Goal: Information Seeking & Learning: Learn about a topic

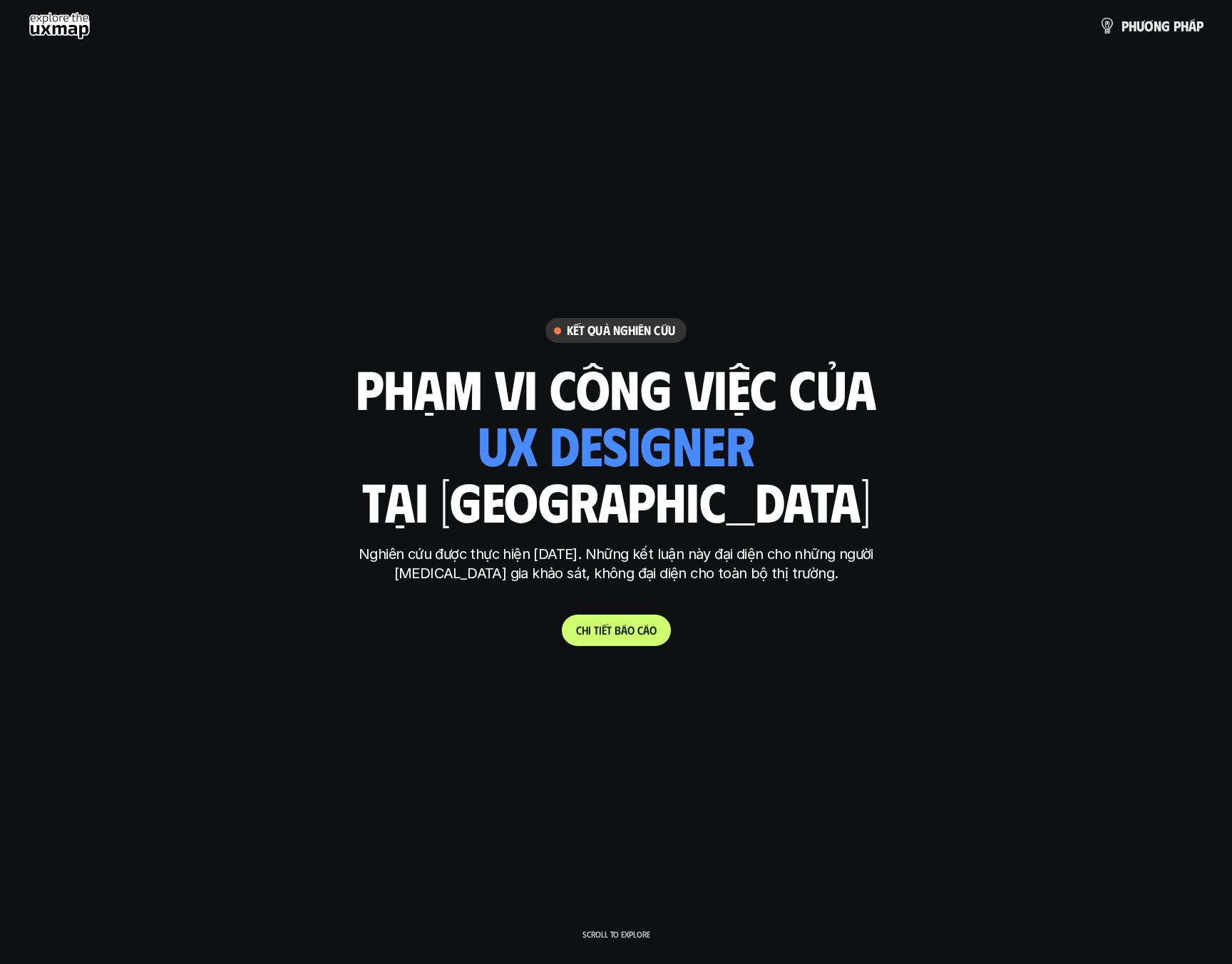
click at [594, 628] on p "C h i t i ế t b á o c á o" at bounding box center [616, 630] width 80 height 13
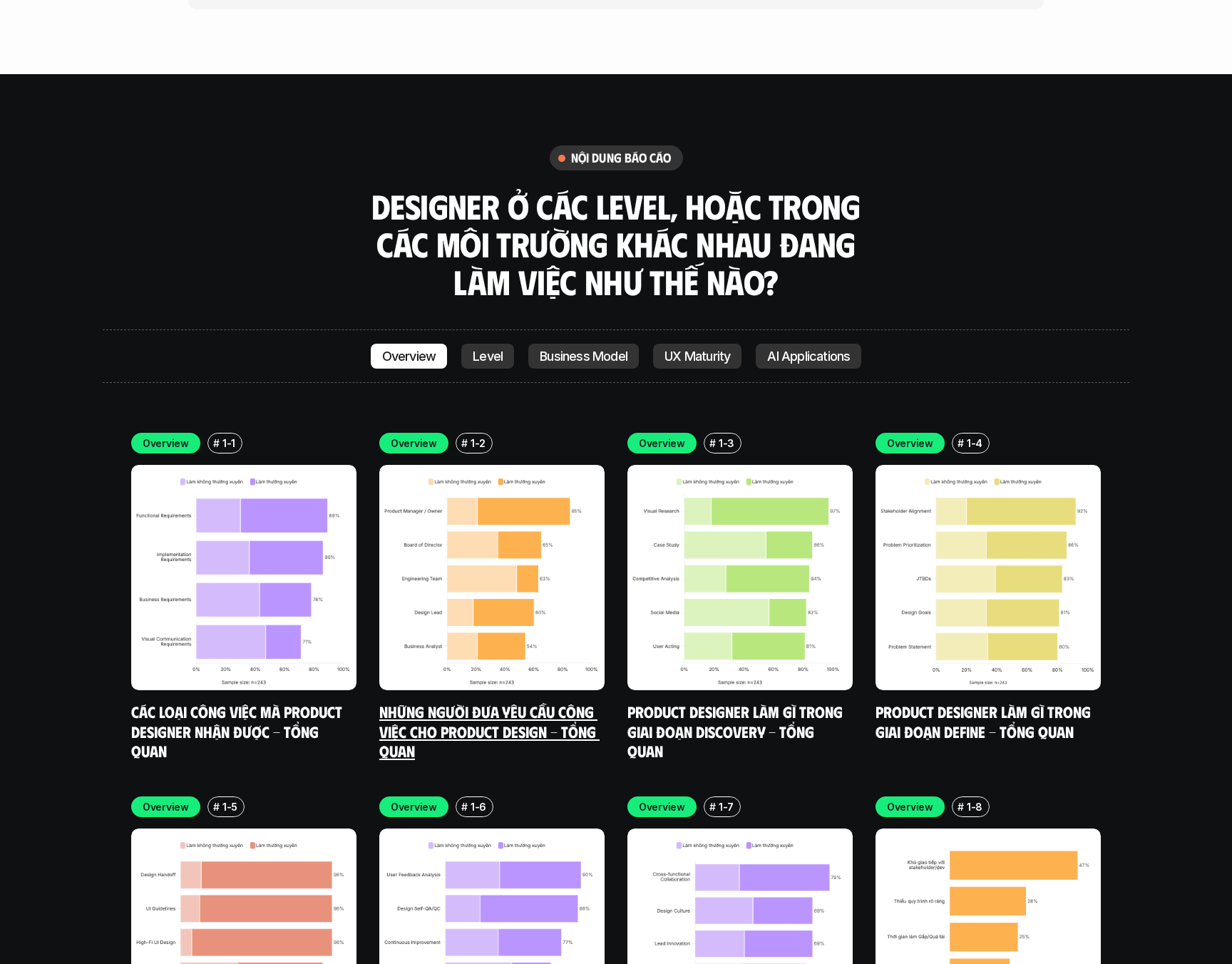
scroll to position [5095, 0]
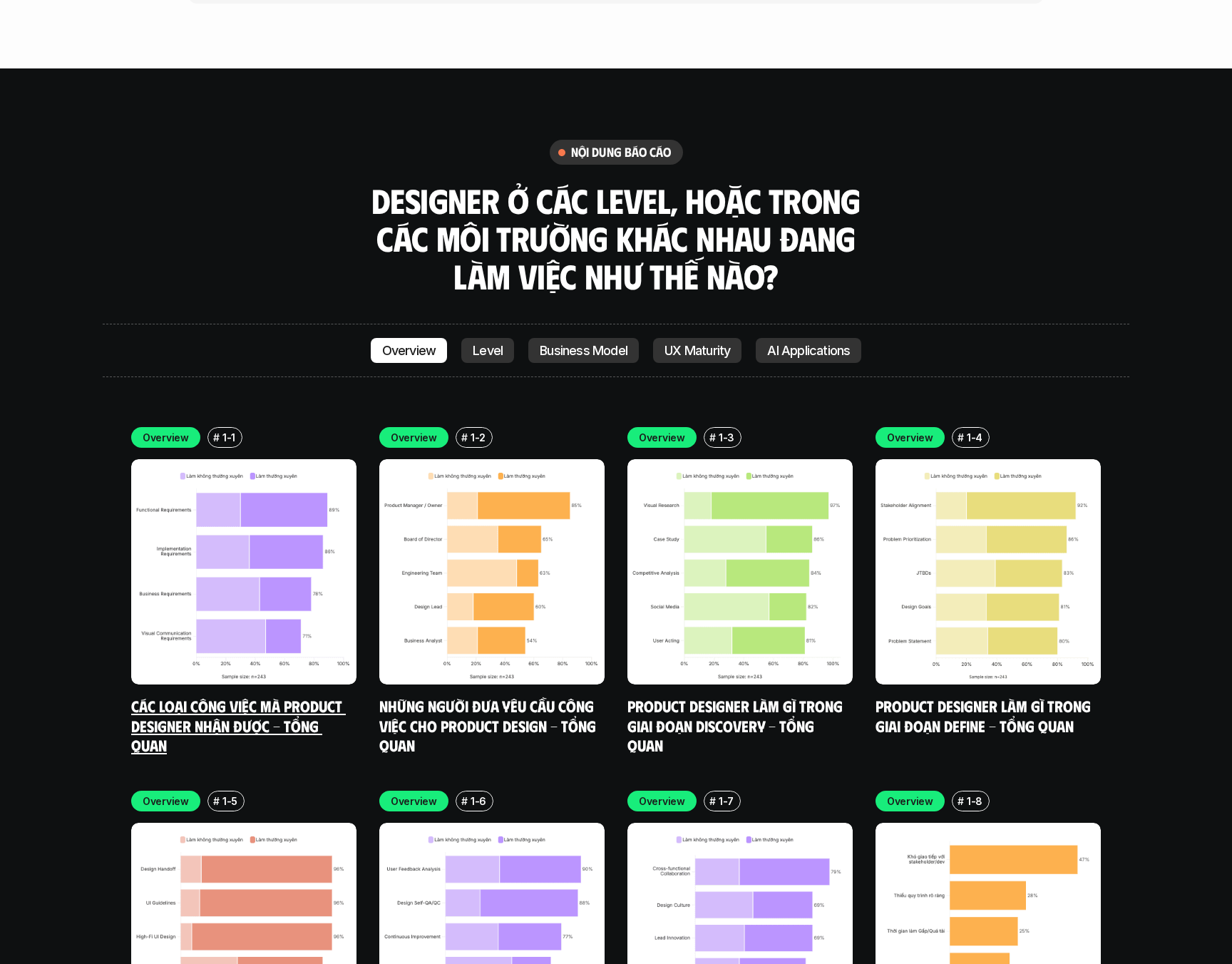
click at [265, 541] on img at bounding box center [244, 572] width 226 height 226
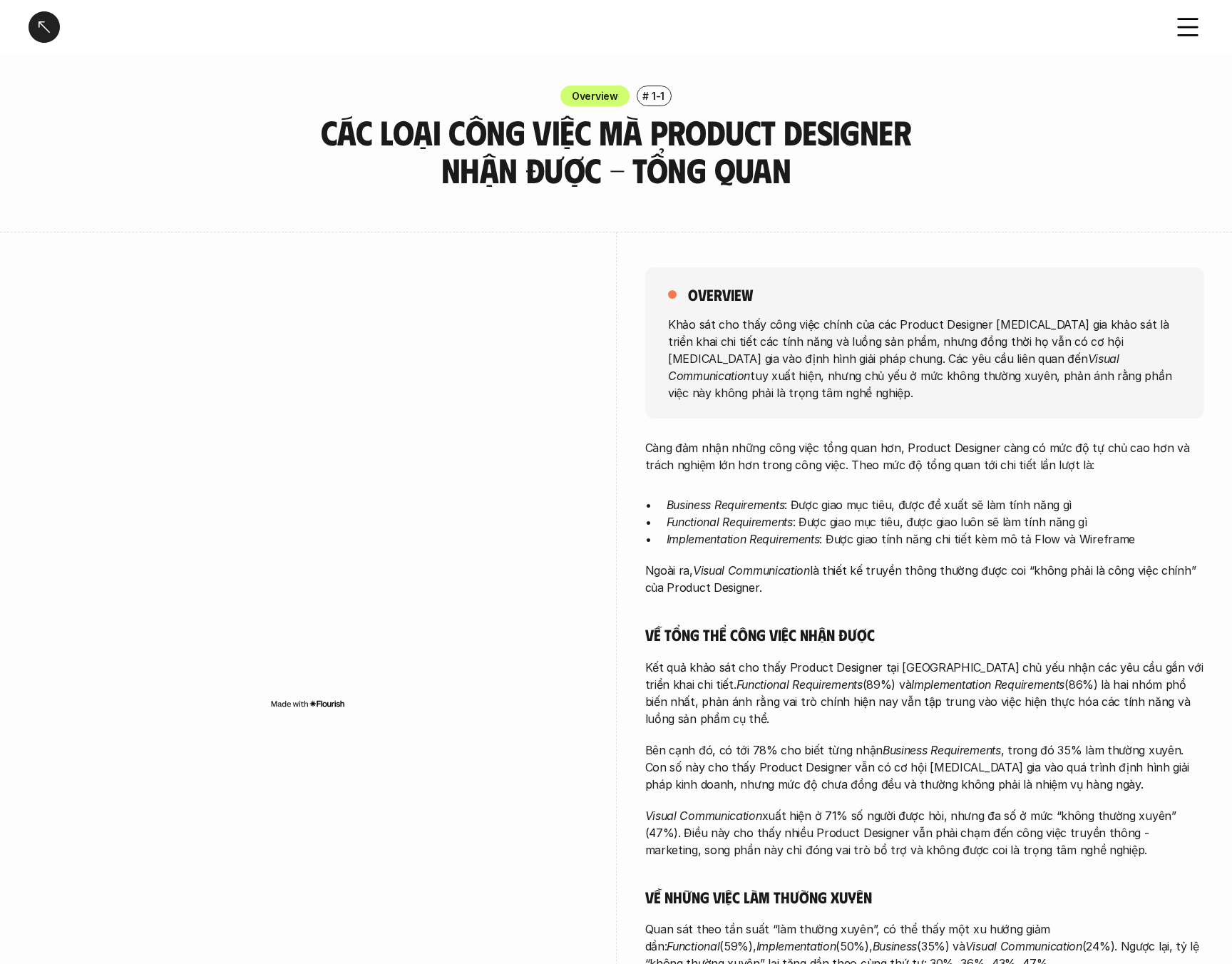
click at [323, 706] on img at bounding box center [308, 704] width 75 height 12
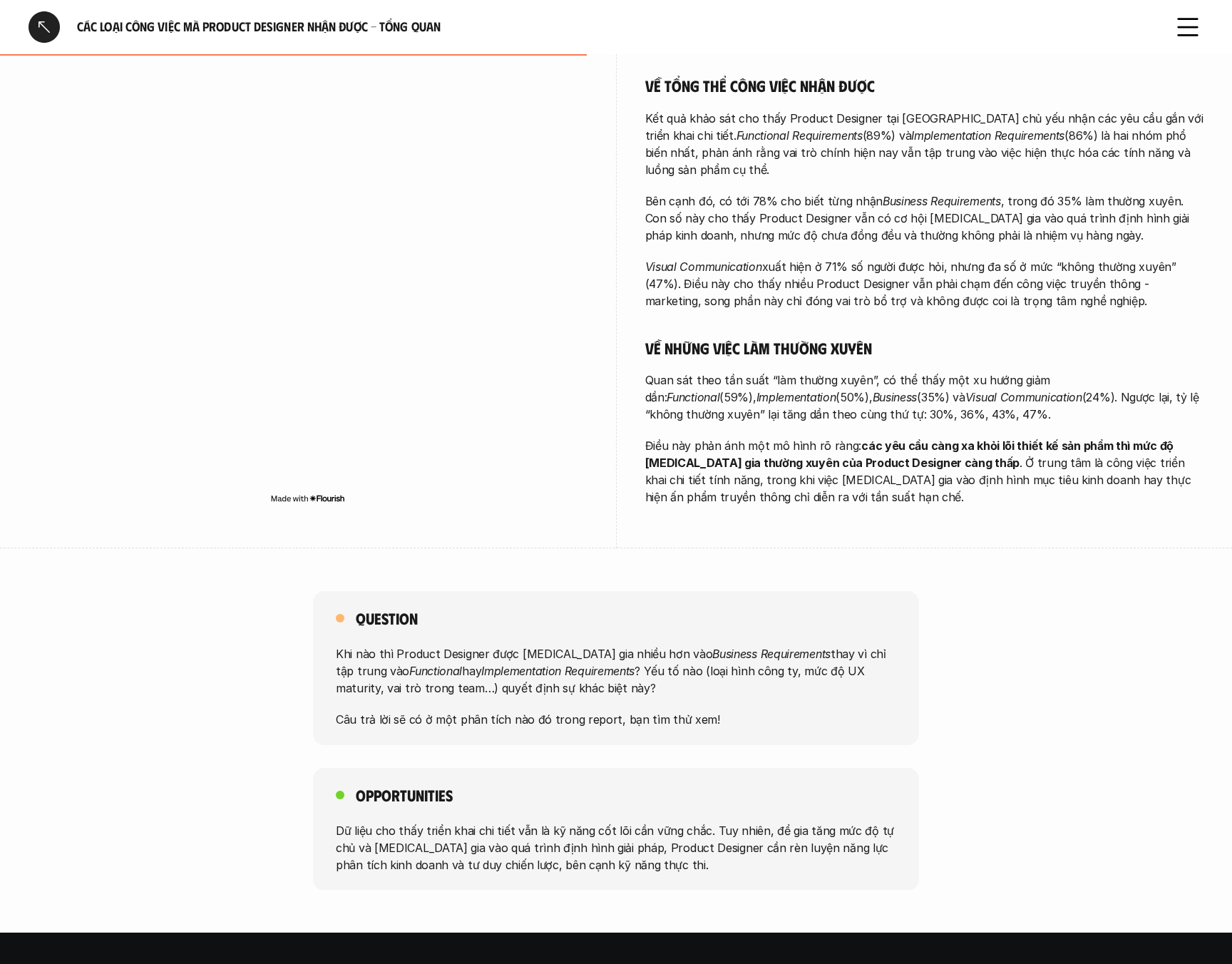
scroll to position [776, 0]
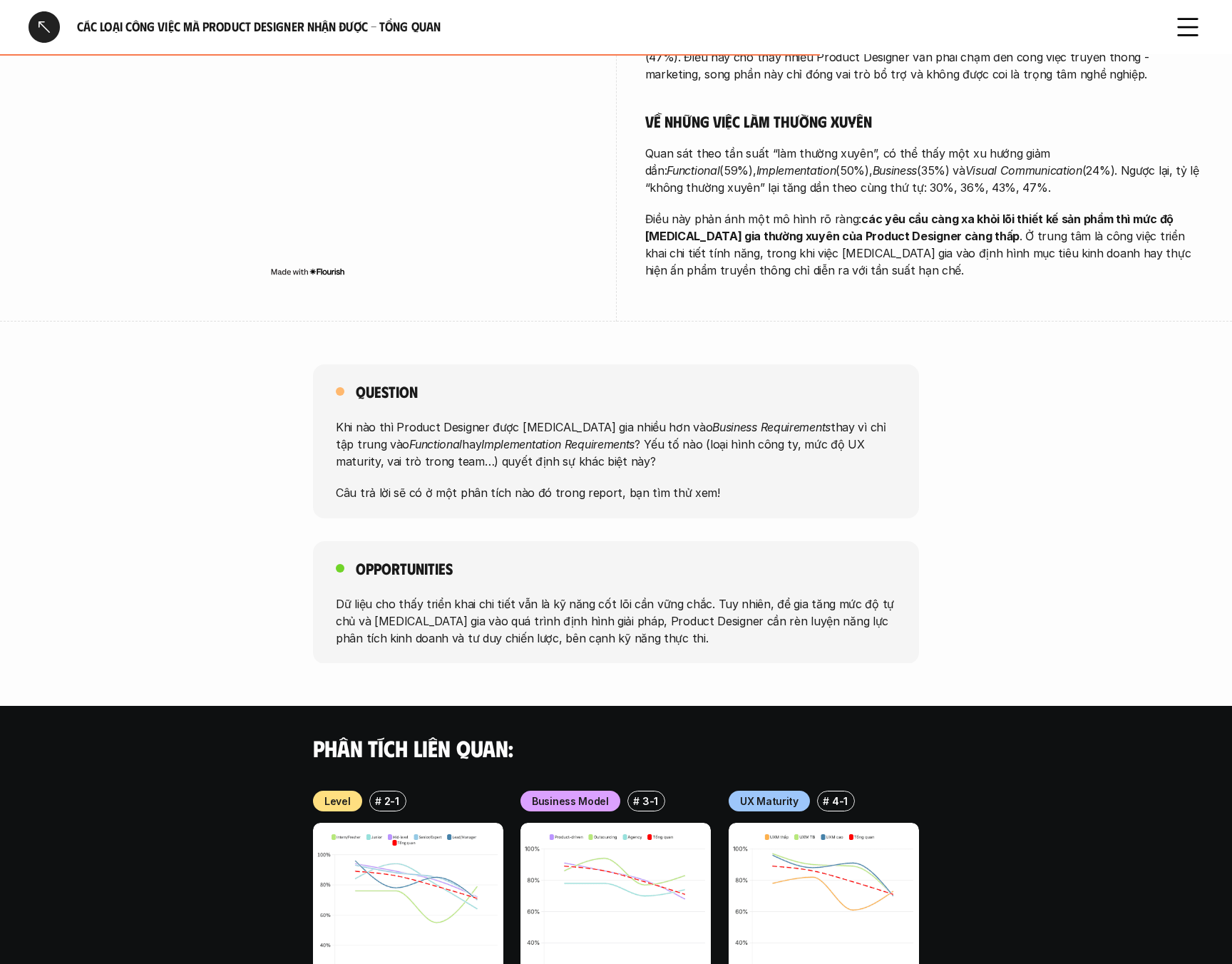
click at [507, 440] on p "Khi nào thì Product Designer được tham gia nhiều hơn vào Business Requirements …" at bounding box center [616, 444] width 560 height 51
click at [532, 435] on p "Khi nào thì Product Designer được tham gia nhiều hơn vào Business Requirements …" at bounding box center [616, 444] width 560 height 51
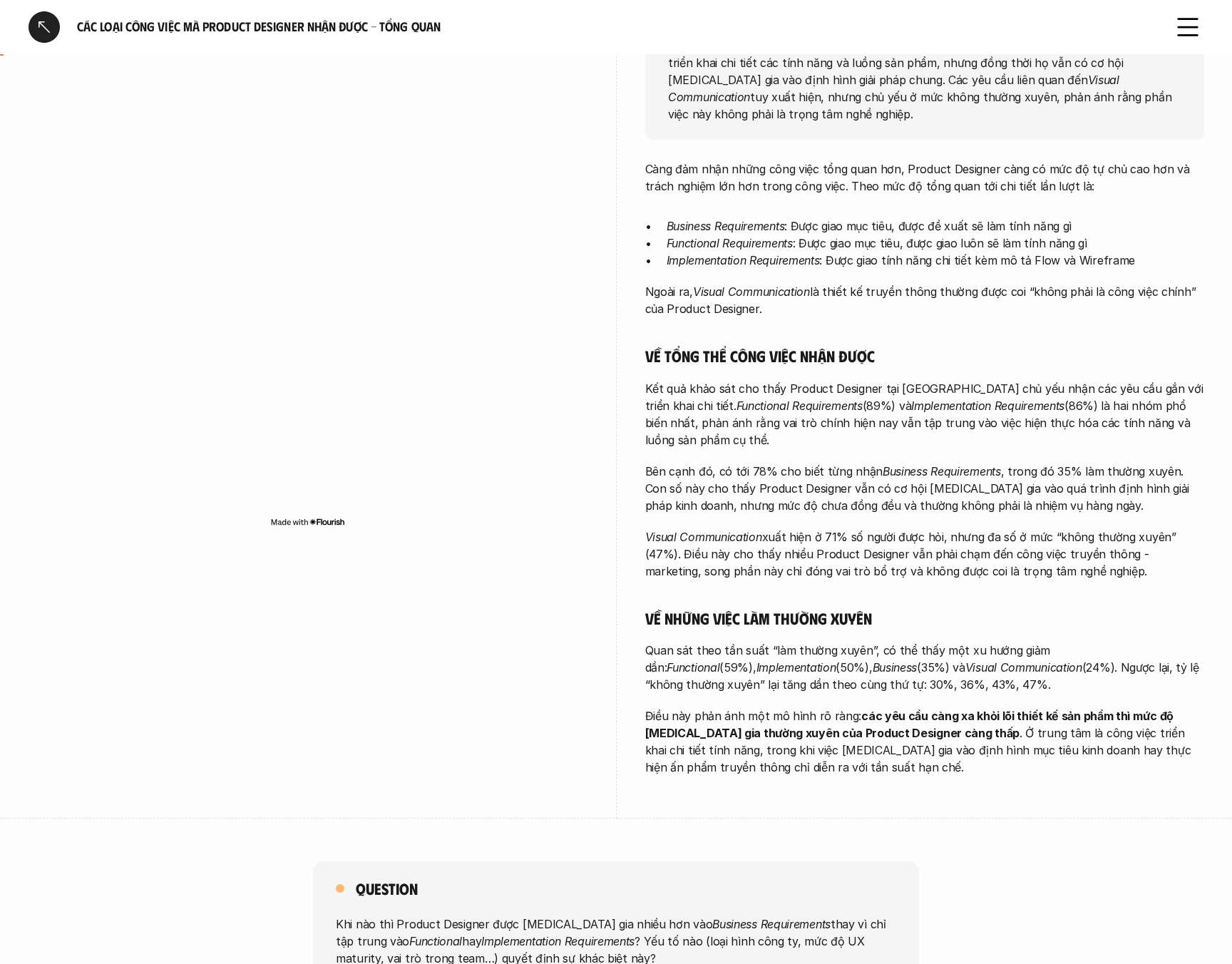
scroll to position [0, 0]
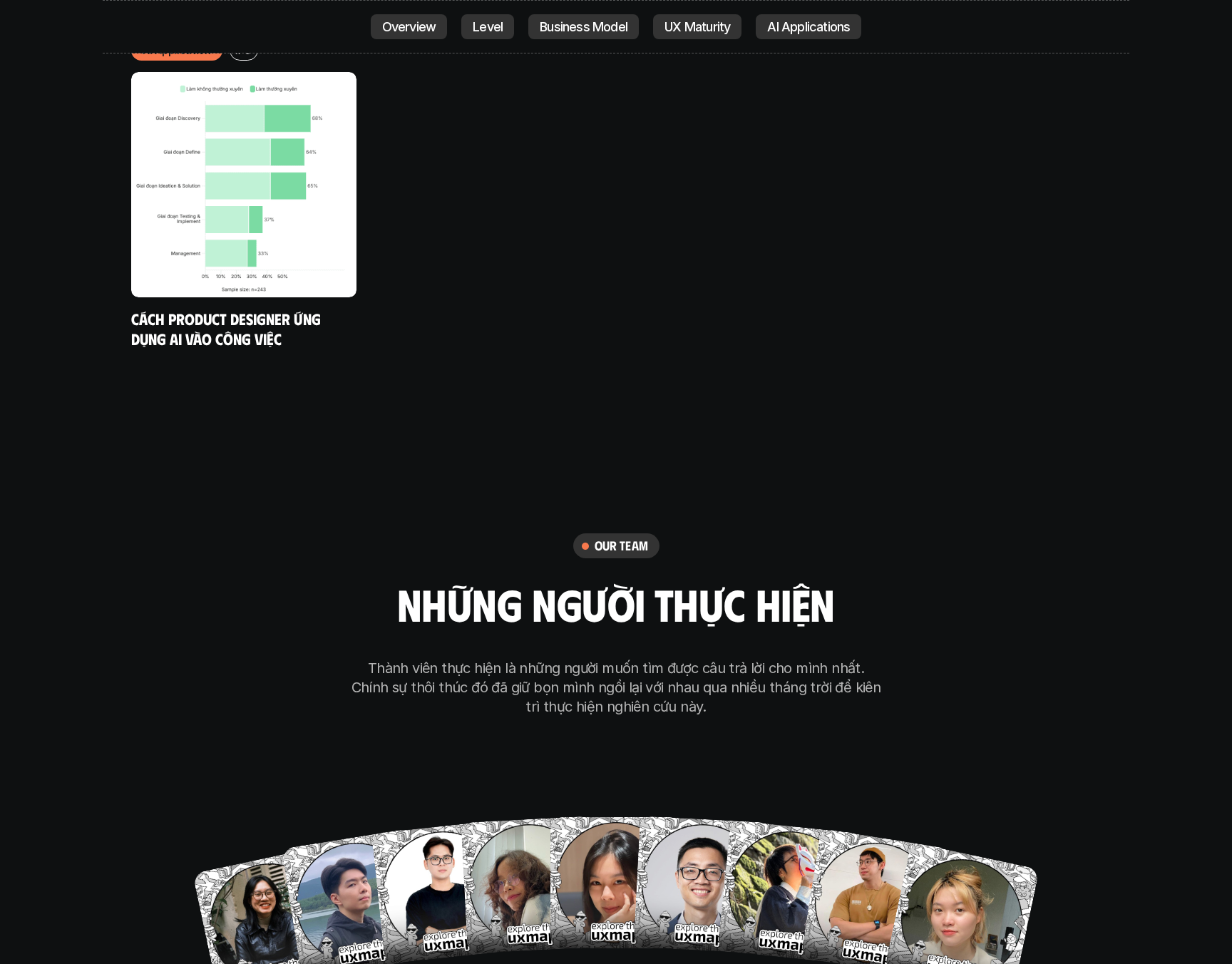
scroll to position [9121, 0]
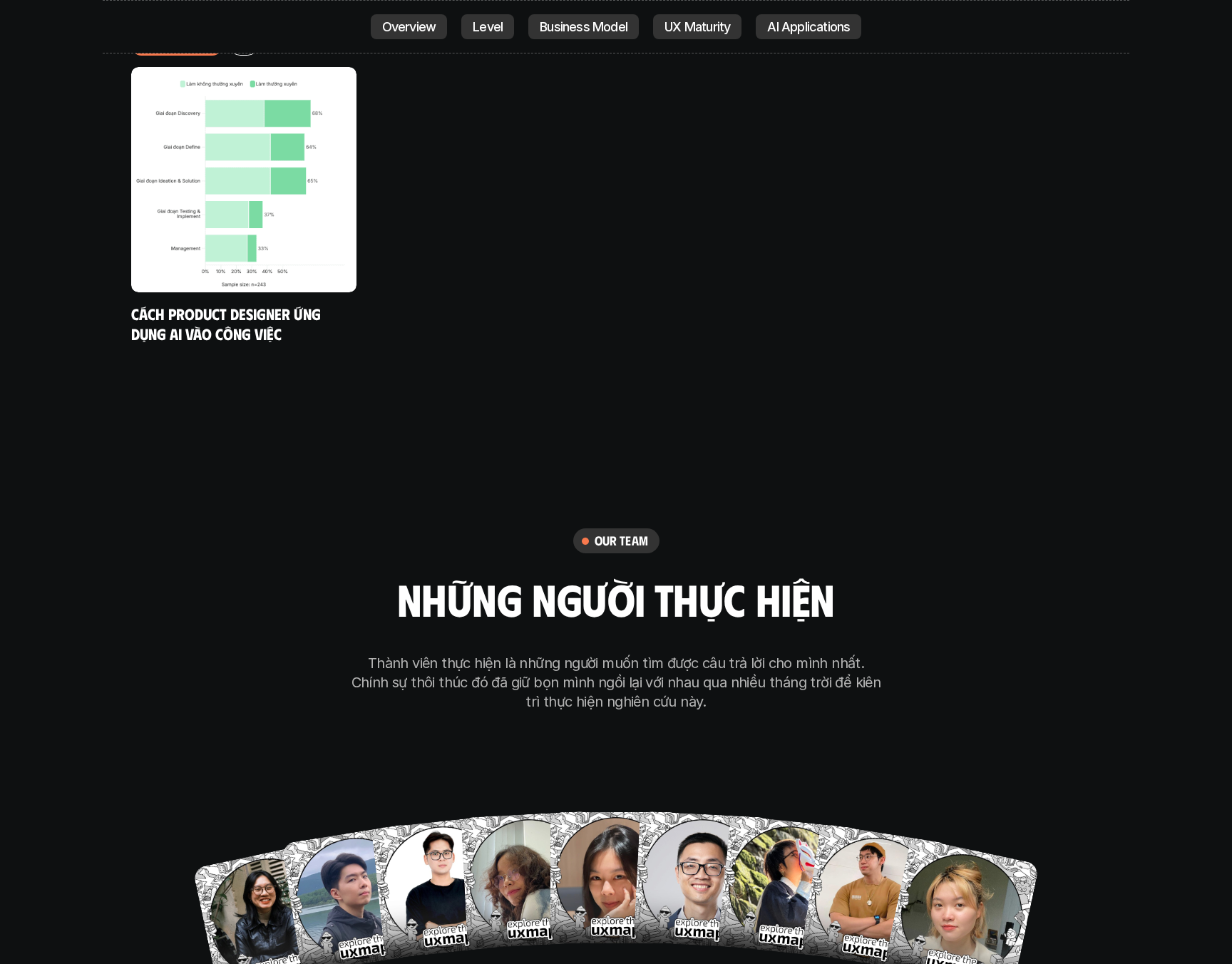
click at [507, 654] on p "Thành viên thực hiện là những người muốn tìm được câu trả lời cho mình nhất. Ch…" at bounding box center [616, 682] width 535 height 58
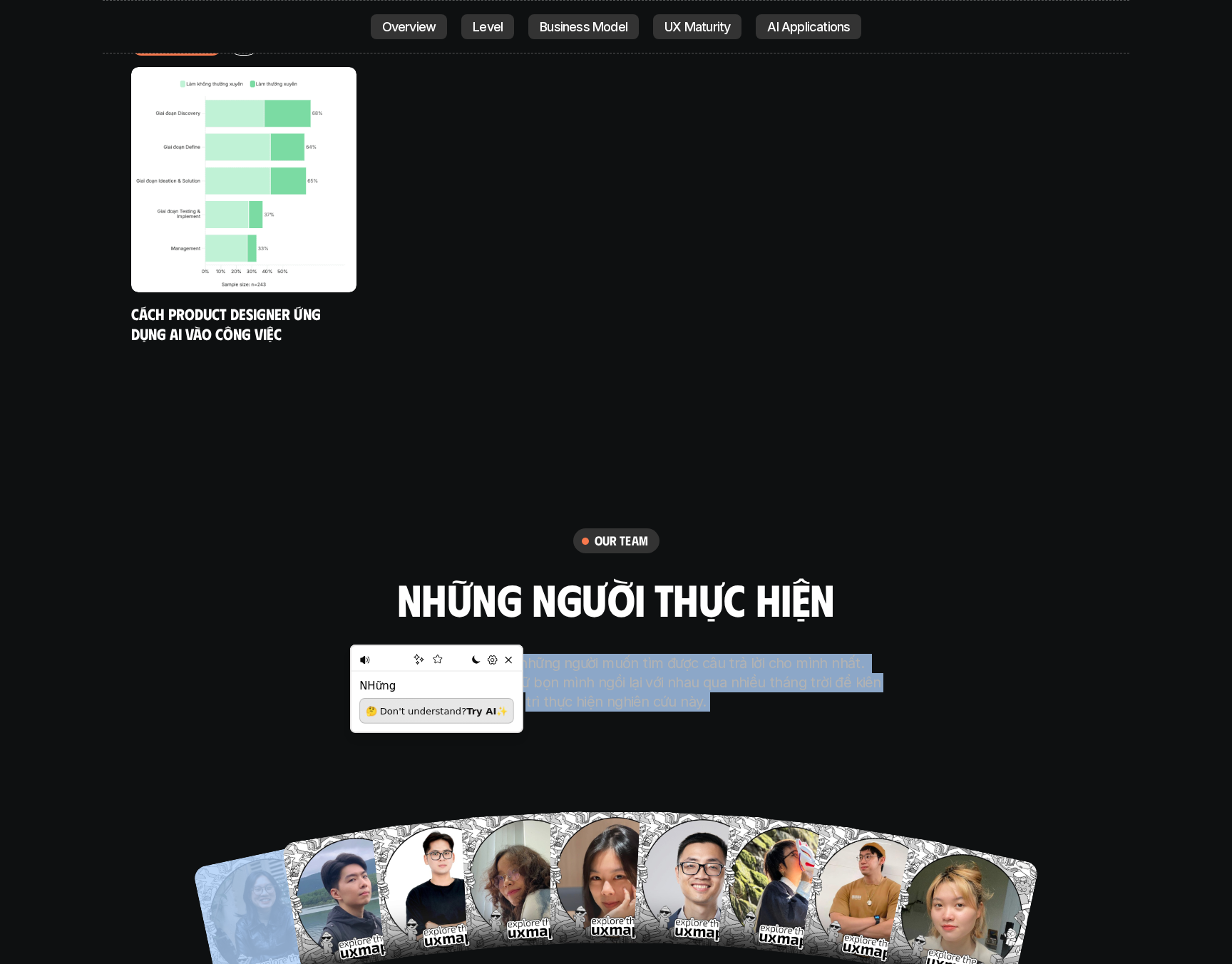
click at [530, 654] on p "Thành viên thực hiện là những người muốn tìm được câu trả lời cho mình nhất. Ch…" at bounding box center [616, 682] width 535 height 58
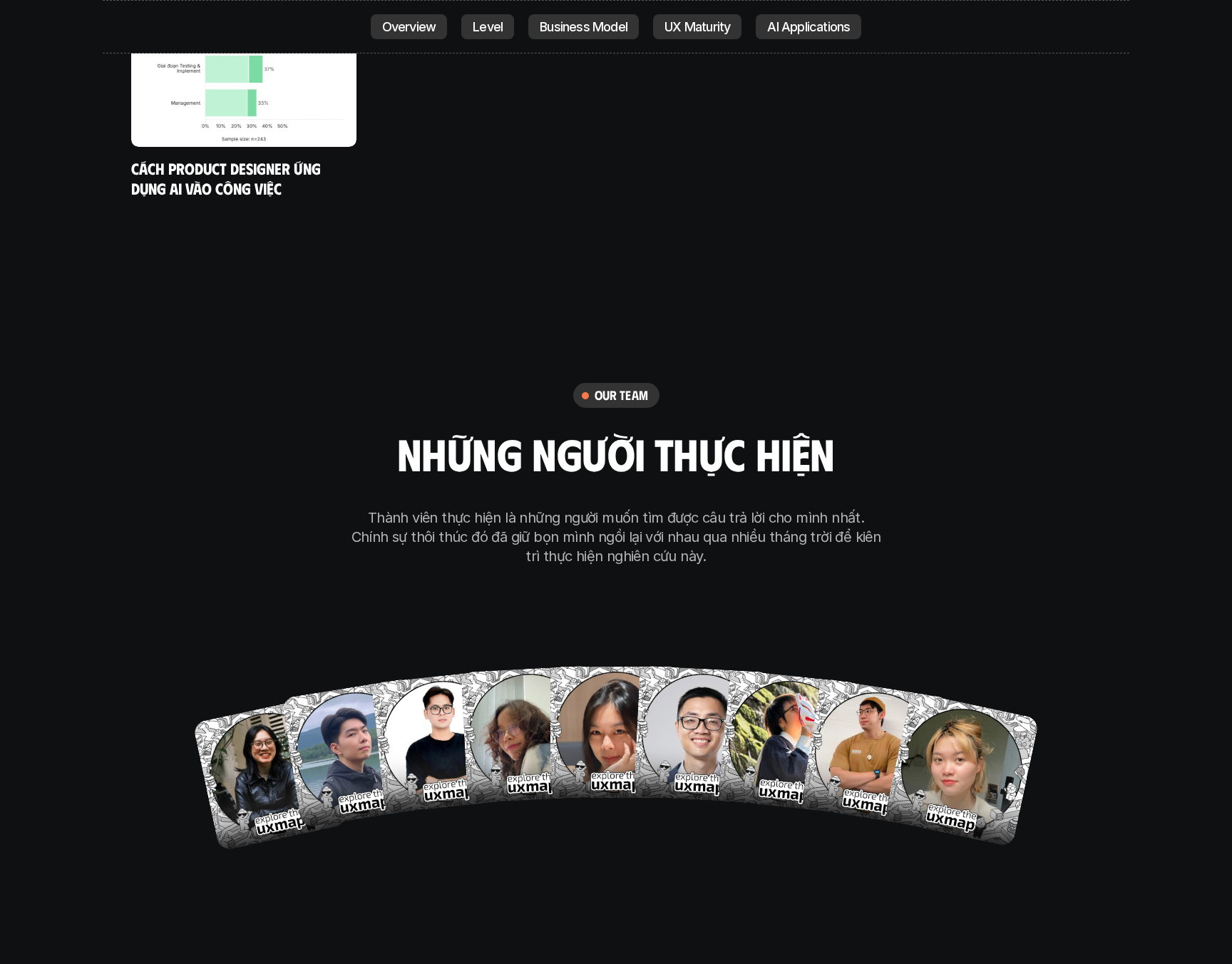
scroll to position [9274, 0]
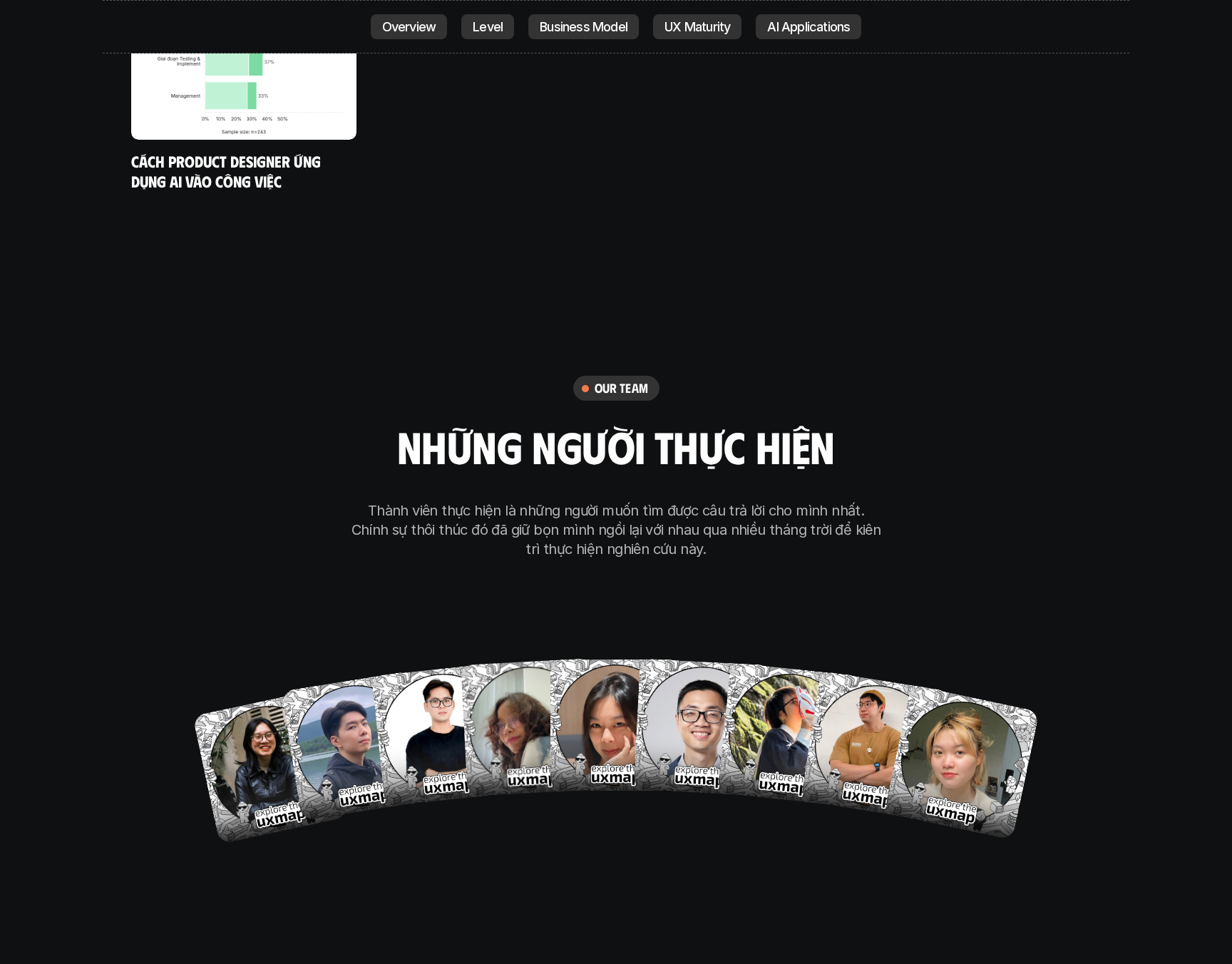
click at [478, 502] on p "Thành viên thực hiện là những người muốn tìm được câu trả lời cho mình nhất. Ch…" at bounding box center [616, 530] width 535 height 58
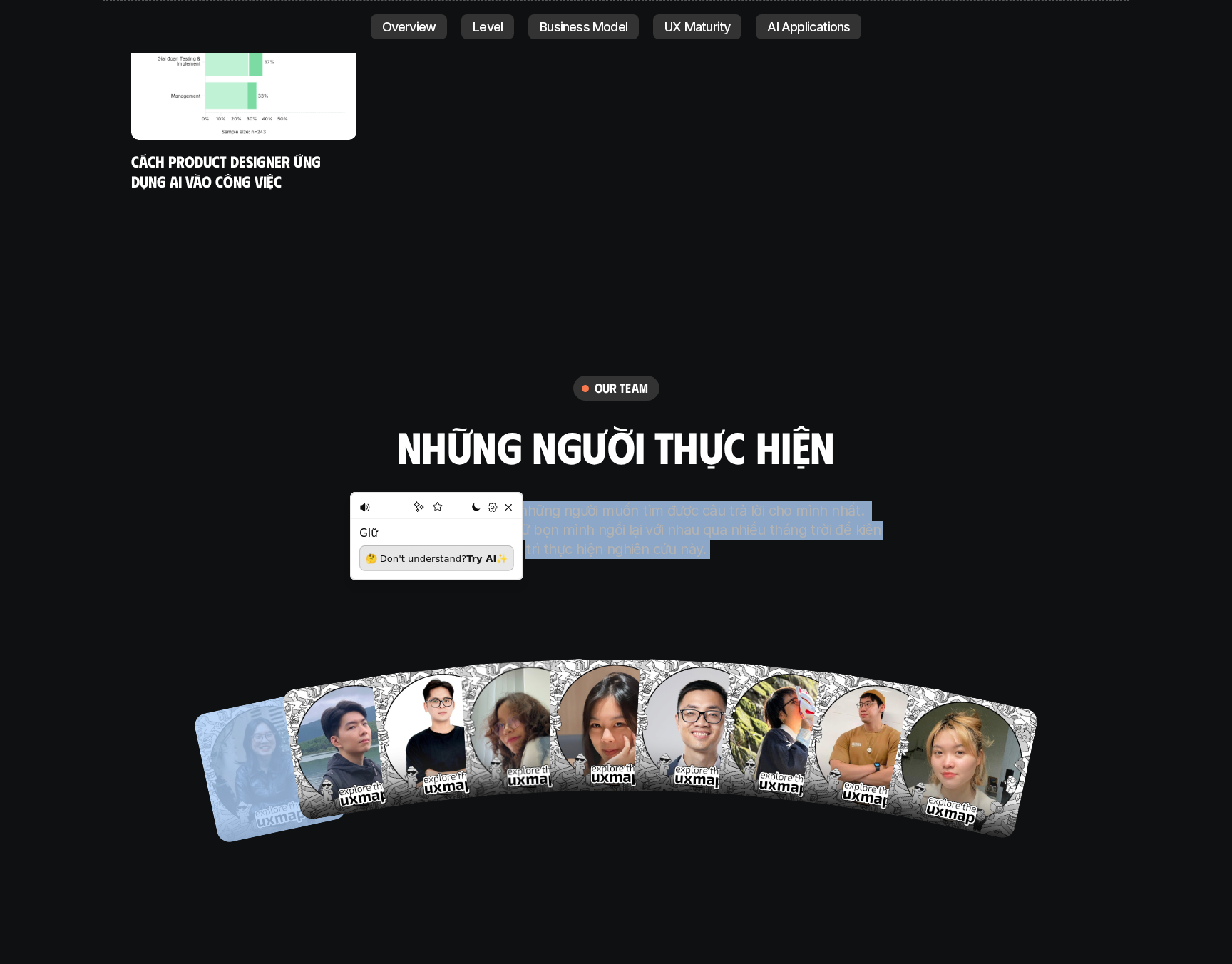
click at [486, 502] on p "Thành viên thực hiện là những người muốn tìm được câu trả lời cho mình nhất. Ch…" at bounding box center [616, 530] width 535 height 58
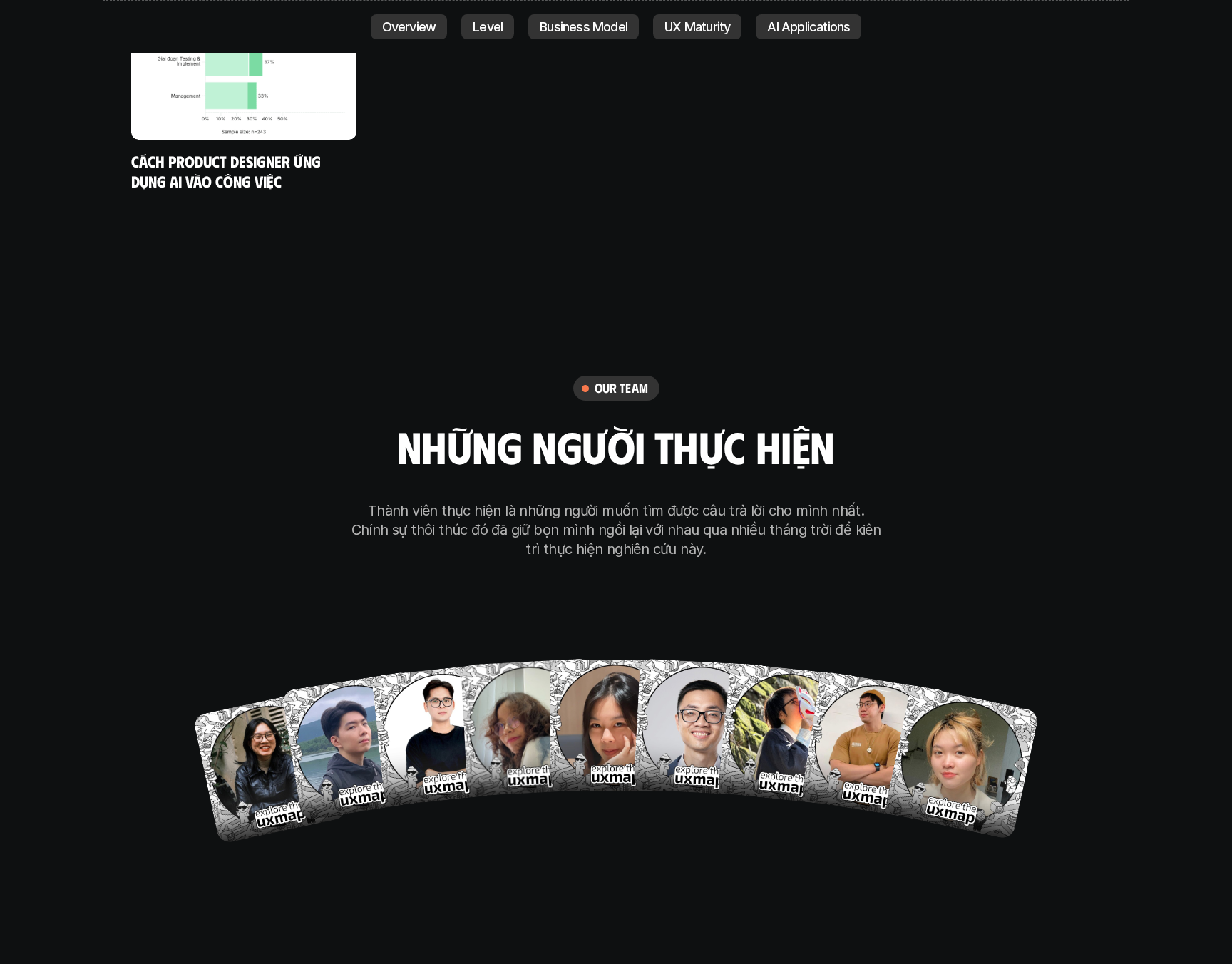
click at [486, 502] on p "Thành viên thực hiện là những người muốn tìm được câu trả lời cho mình nhất. Ch…" at bounding box center [616, 530] width 535 height 58
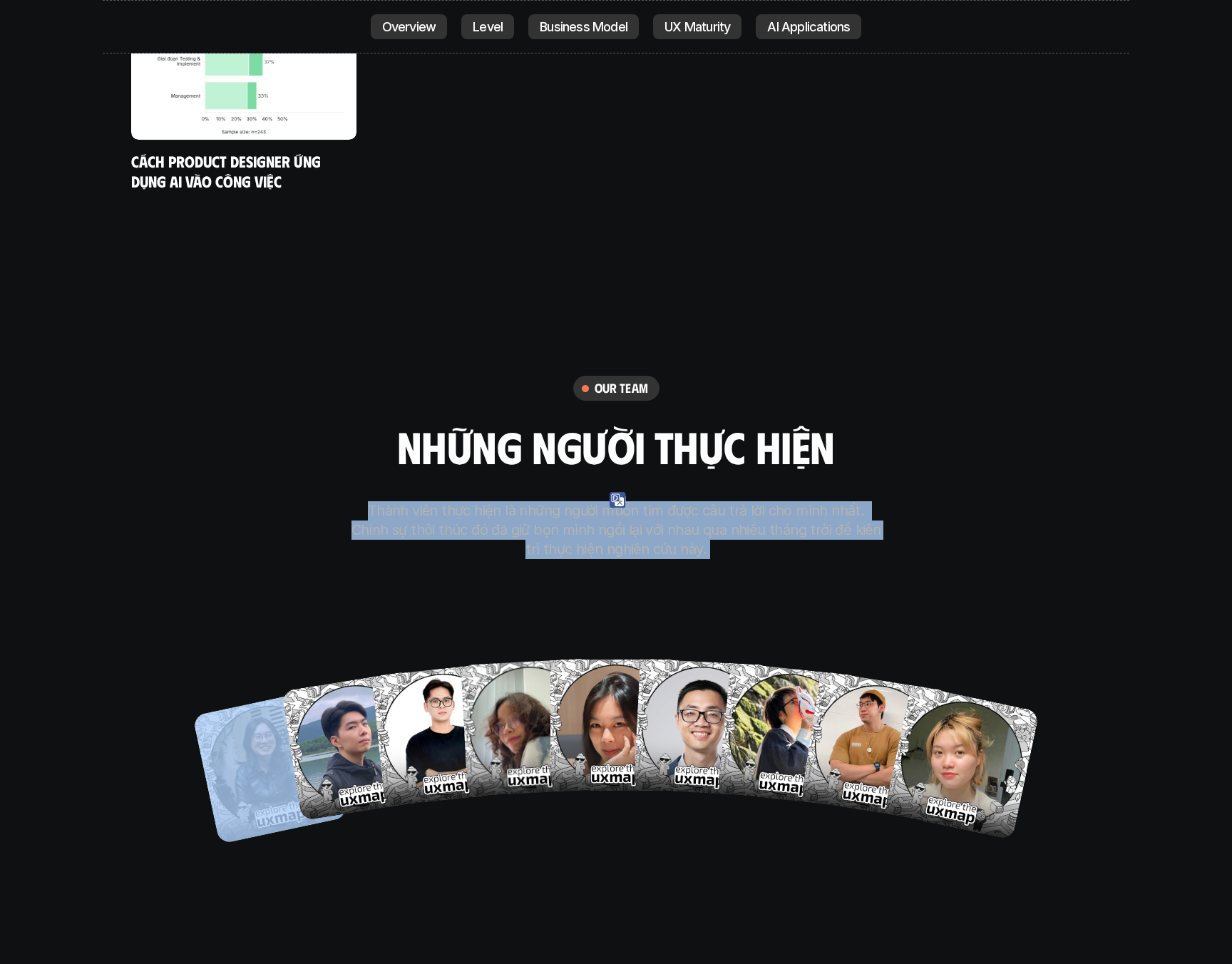
click at [499, 502] on p "Thành viên thực hiện là những người muốn tìm được câu trả lời cho mình nhất. Ch…" at bounding box center [616, 530] width 535 height 58
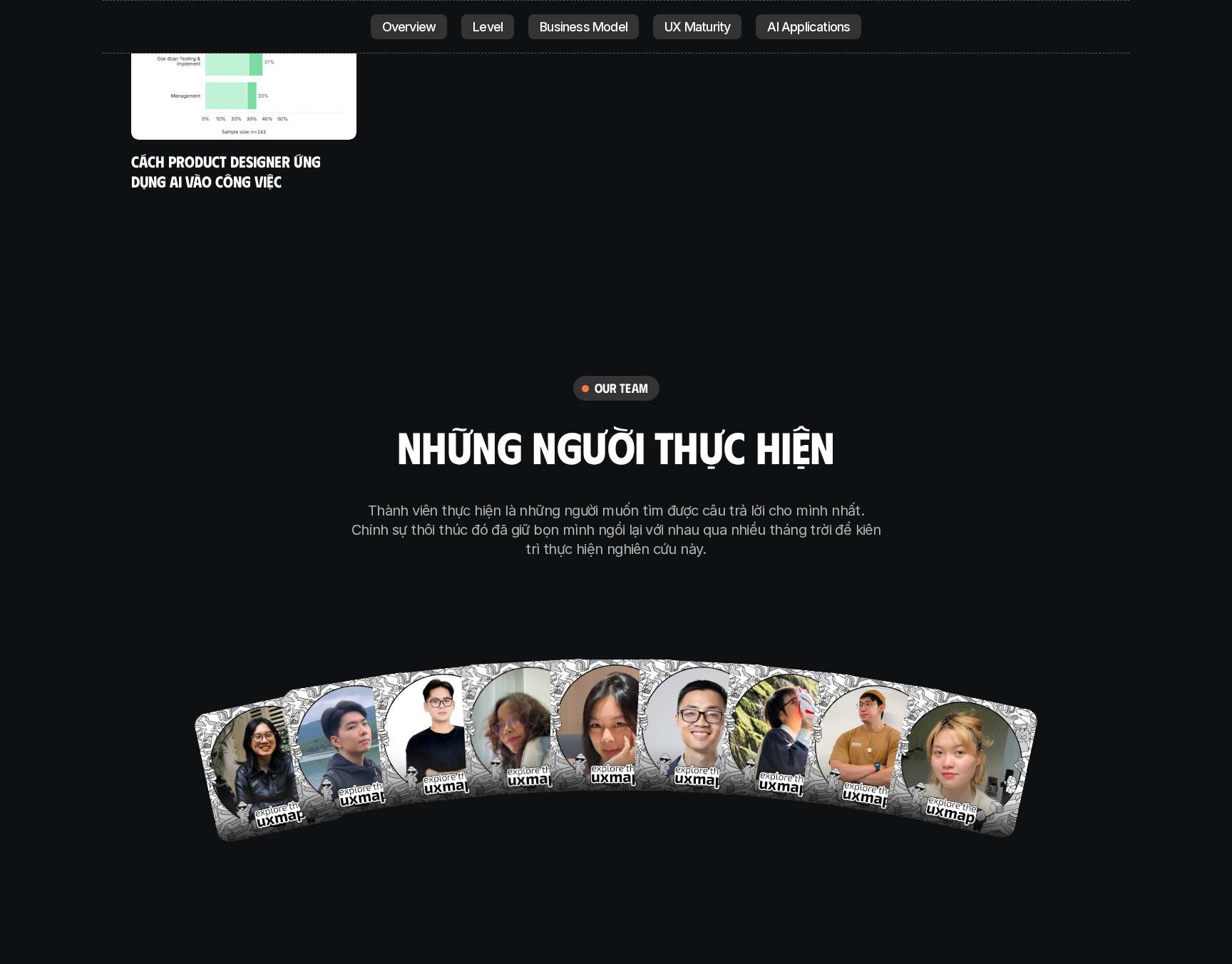
click at [499, 502] on p "Thành viên thực hiện là những người muốn tìm được câu trả lời cho mình nhất. Ch…" at bounding box center [616, 530] width 535 height 58
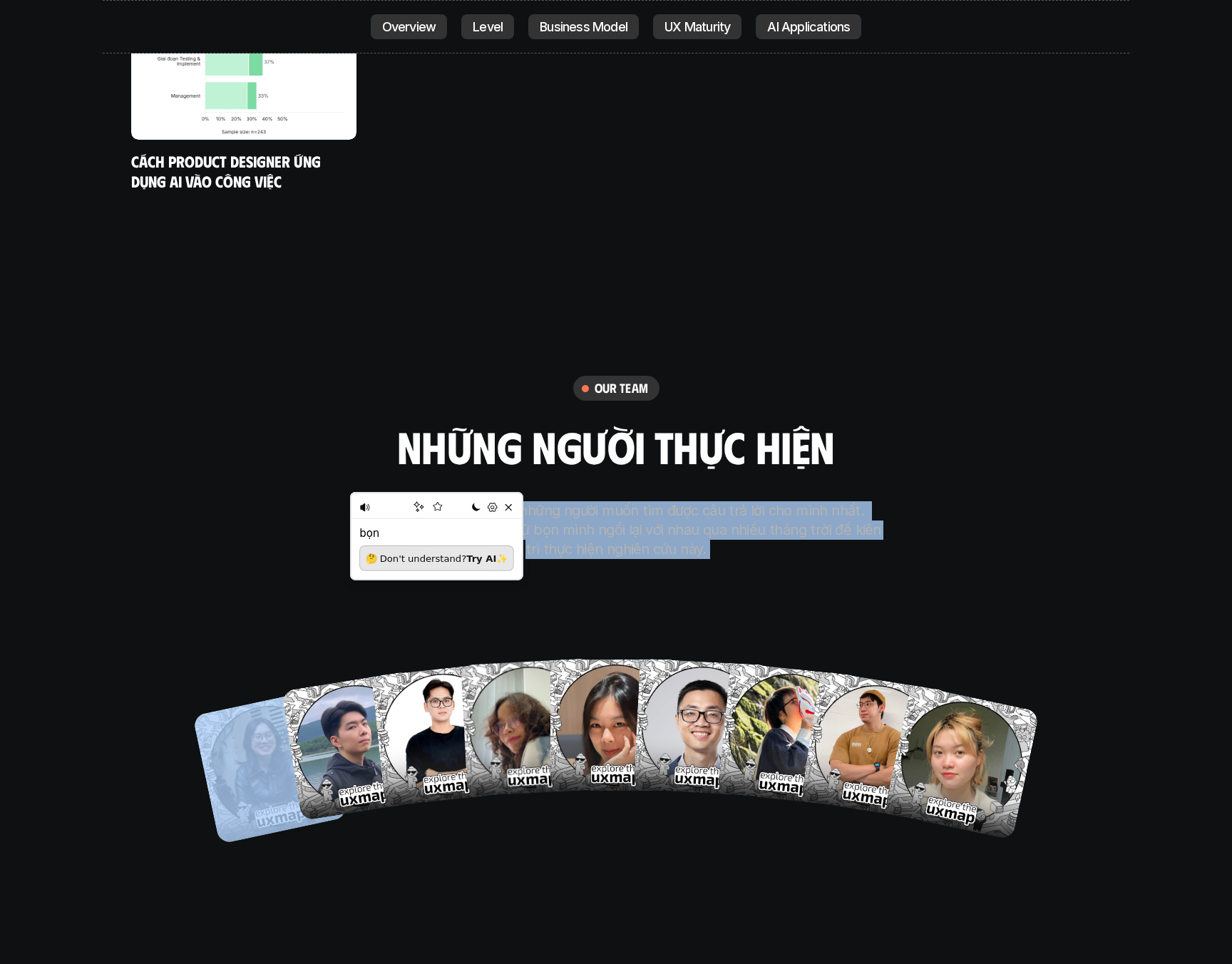
click at [517, 502] on p "Thành viên thực hiện là những người muốn tìm được câu trả lời cho mình nhất. Ch…" at bounding box center [616, 530] width 535 height 58
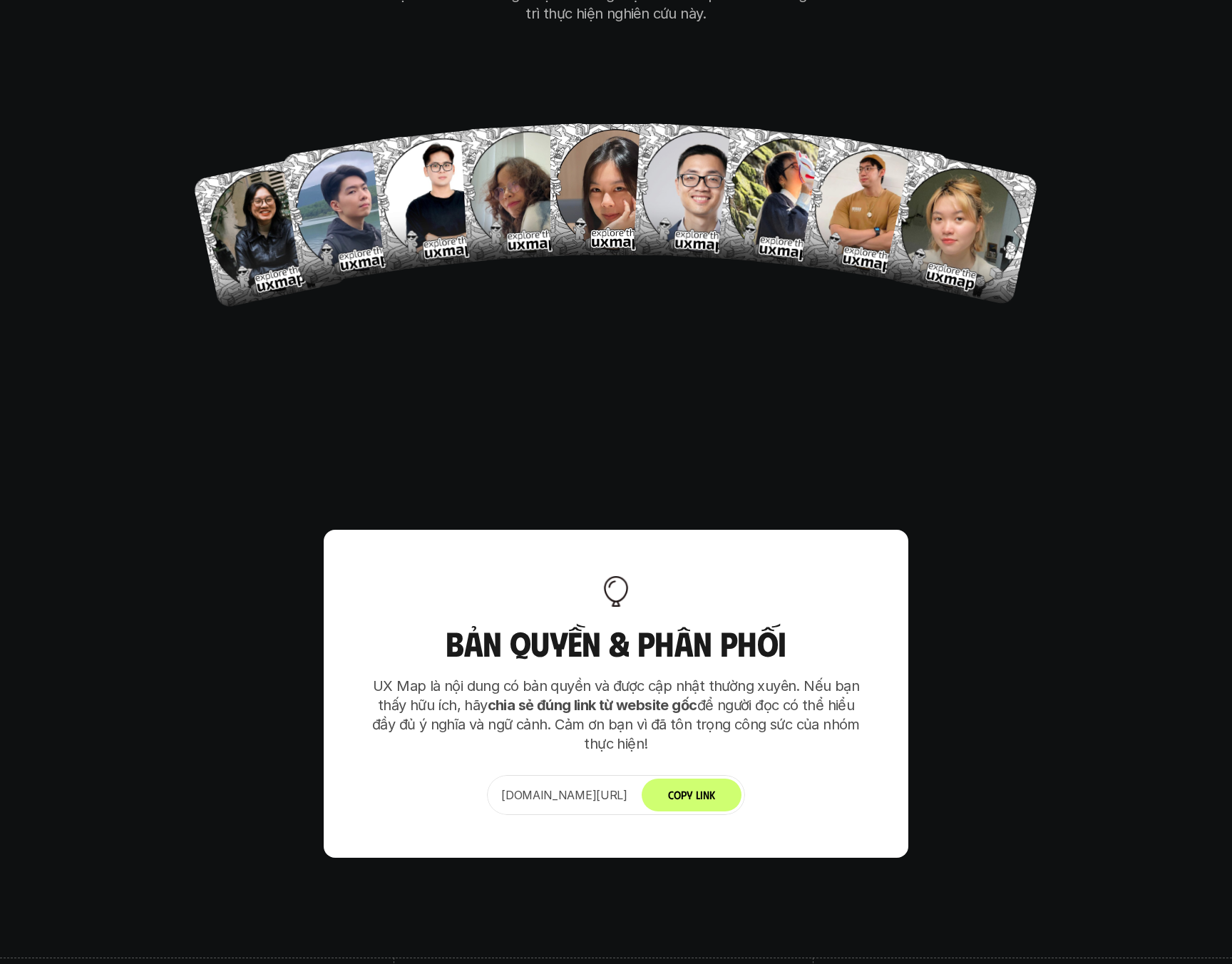
scroll to position [9925, 0]
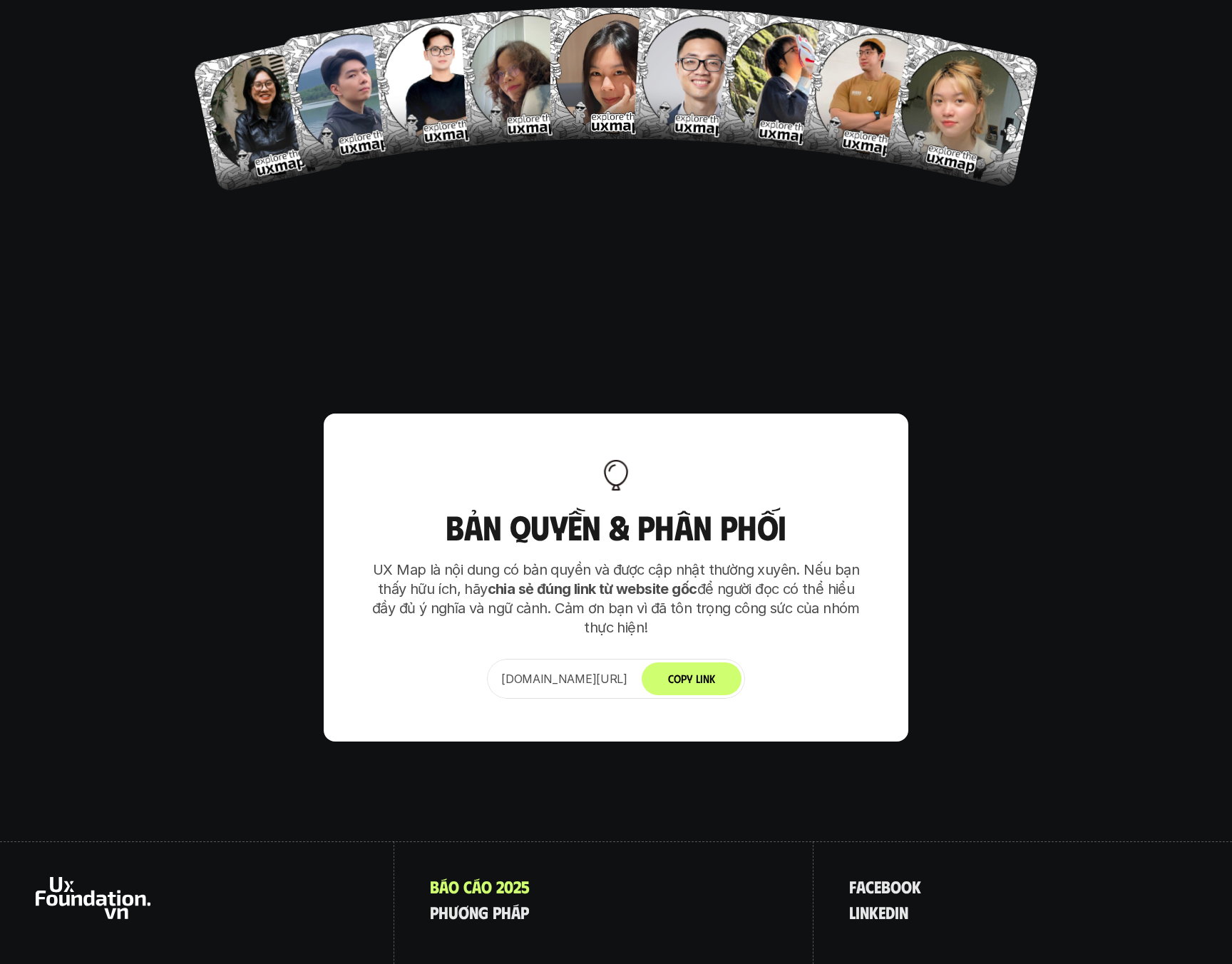
click at [550, 580] on strong "chia sẻ đúng link từ website gốc" at bounding box center [592, 589] width 210 height 17
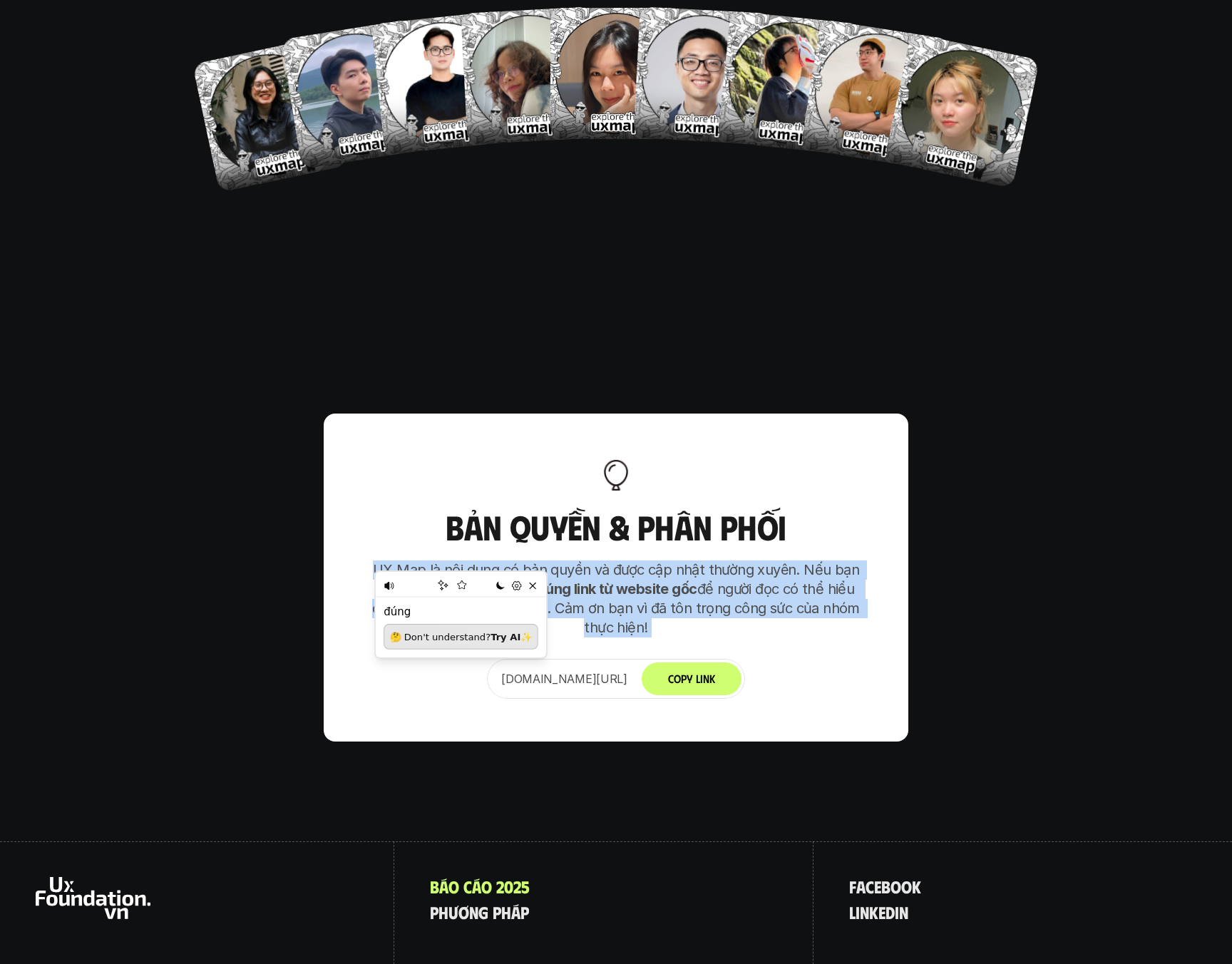
click at [579, 560] on p "UX Map là nội dung có bản quyền và được cập nhật thường xuyên. Nếu bạn thấy hữu…" at bounding box center [615, 599] width 499 height 77
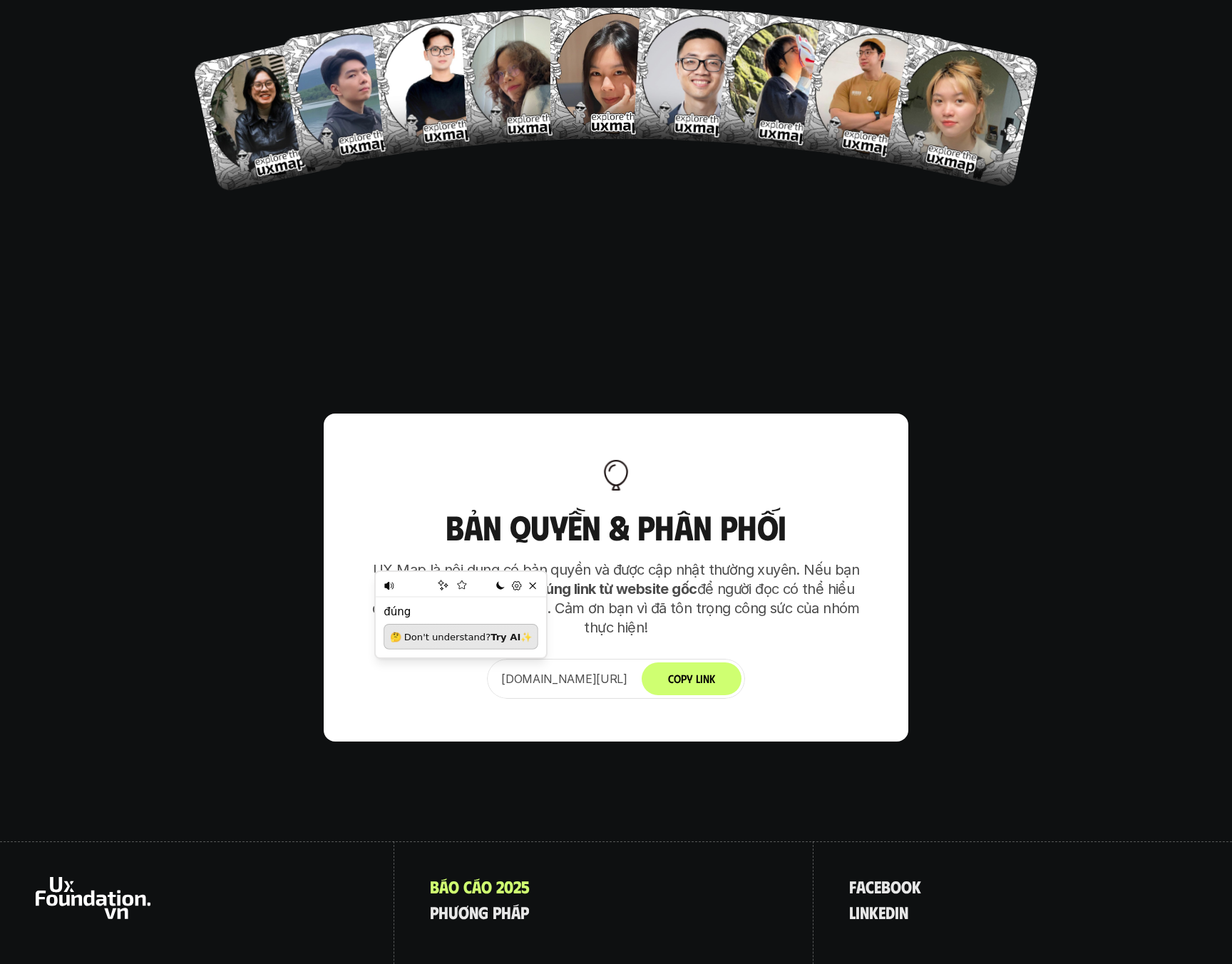
click at [579, 560] on p "UX Map là nội dung có bản quyền và được cập nhật thường xuyên. Nếu bạn thấy hữu…" at bounding box center [615, 599] width 499 height 77
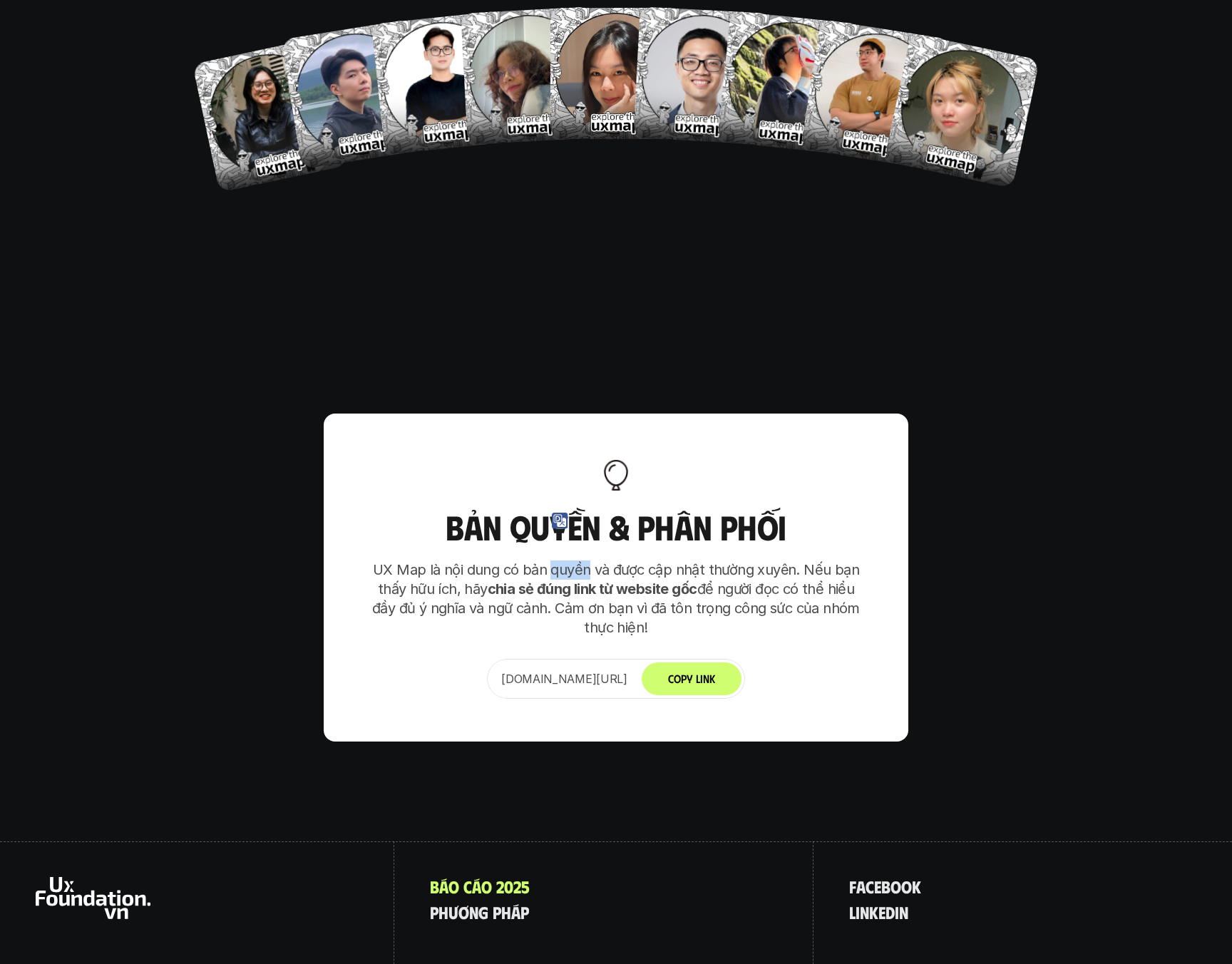
click at [579, 560] on p "UX Map là nội dung có bản quyền và được cập nhật thường xuyên. Nếu bạn thấy hữu…" at bounding box center [615, 599] width 499 height 77
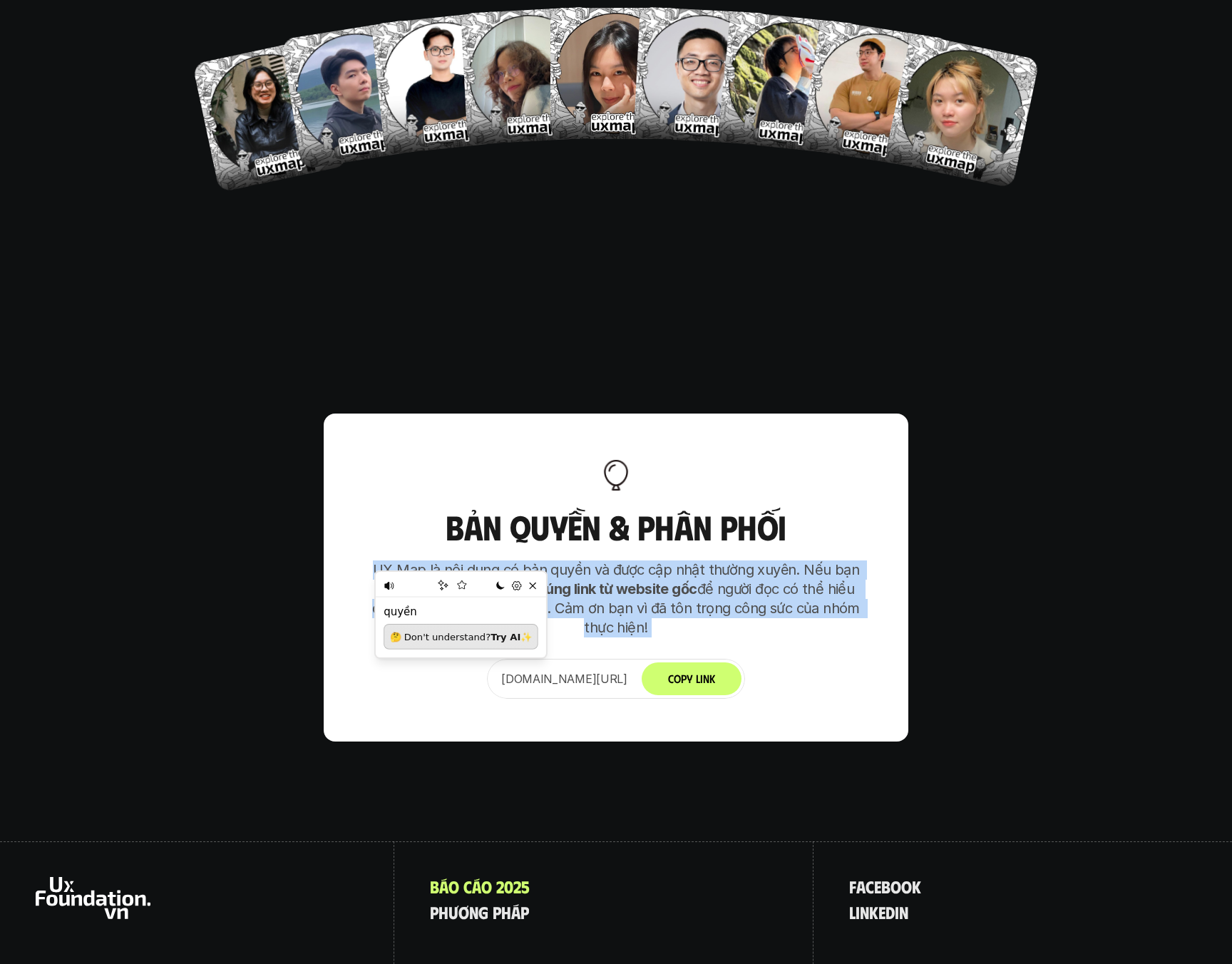
click at [541, 560] on p "UX Map là nội dung có bản quyền và được cập nhật thường xuyên. Nếu bạn thấy hữu…" at bounding box center [615, 599] width 499 height 77
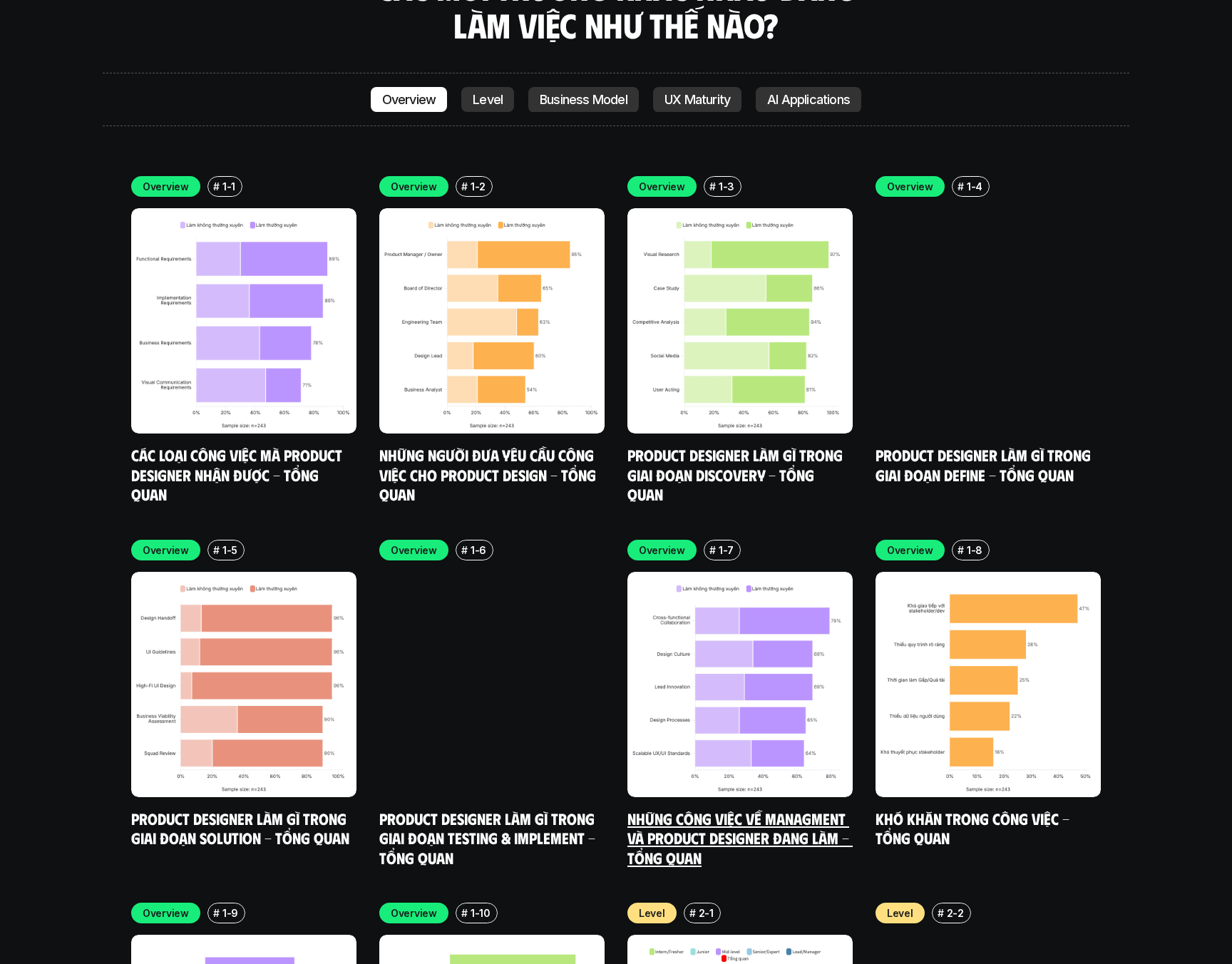
scroll to position [5551, 0]
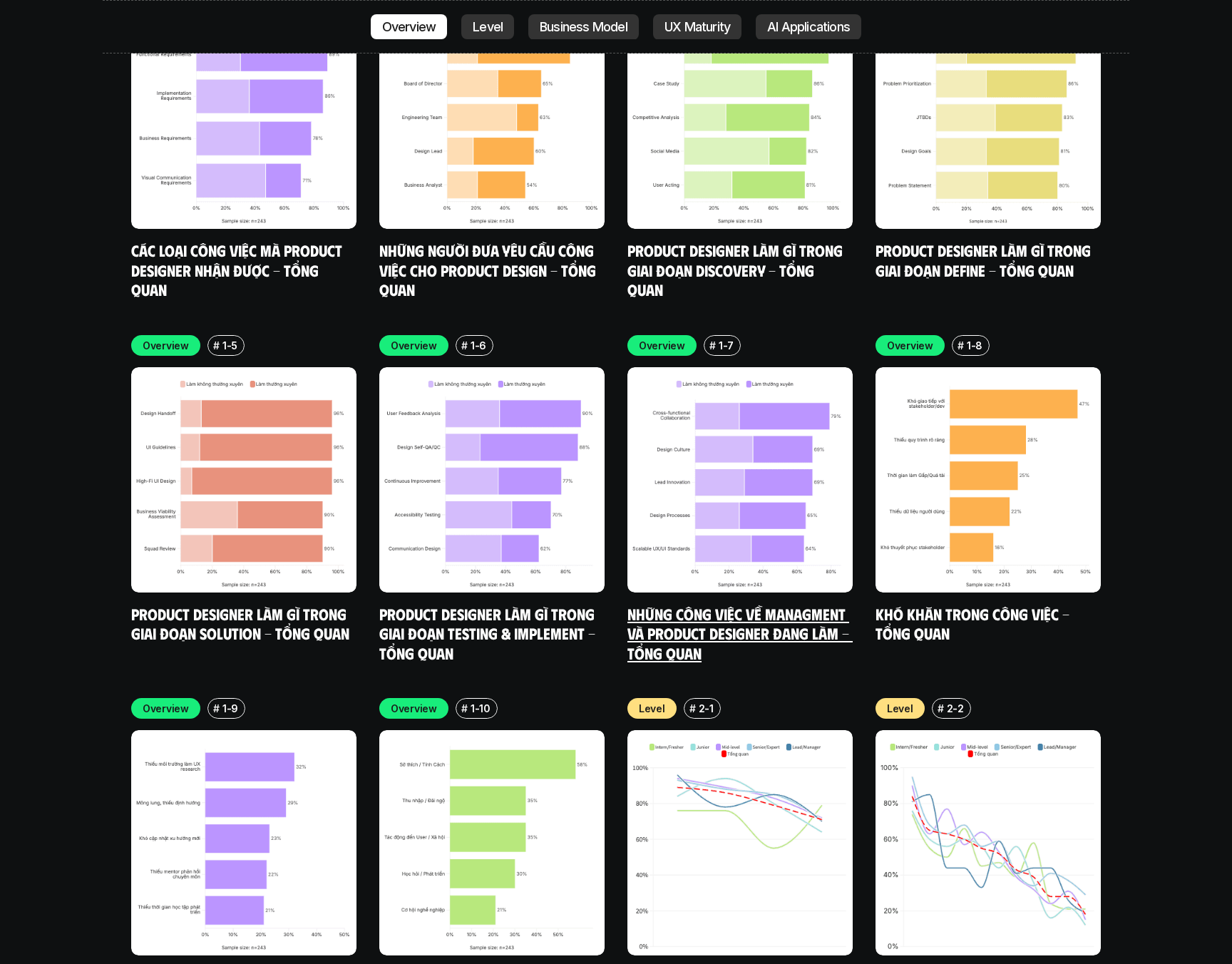
click at [702, 479] on img at bounding box center [741, 480] width 226 height 226
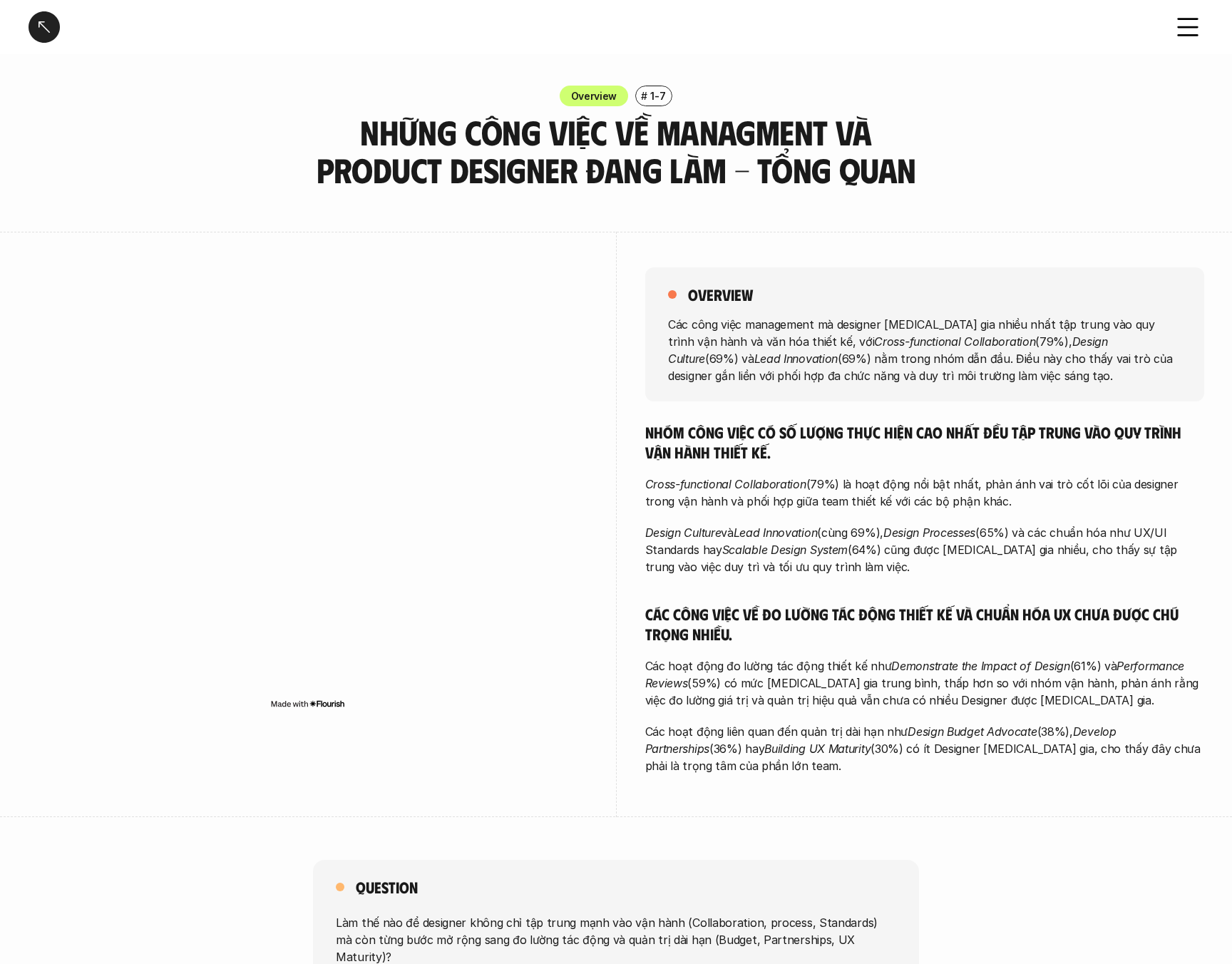
click at [832, 434] on h5 "Nhóm công việc có số lượng thực hiện cao nhất đều tập trung vào quy trình vận h…" at bounding box center [924, 441] width 559 height 39
click at [858, 434] on h5 "Nhóm công việc có số lượng thực hiện cao nhất đều tập trung vào quy trình vận h…" at bounding box center [924, 441] width 559 height 39
click at [780, 480] on em "Cross-functional Collaboration" at bounding box center [725, 484] width 161 height 14
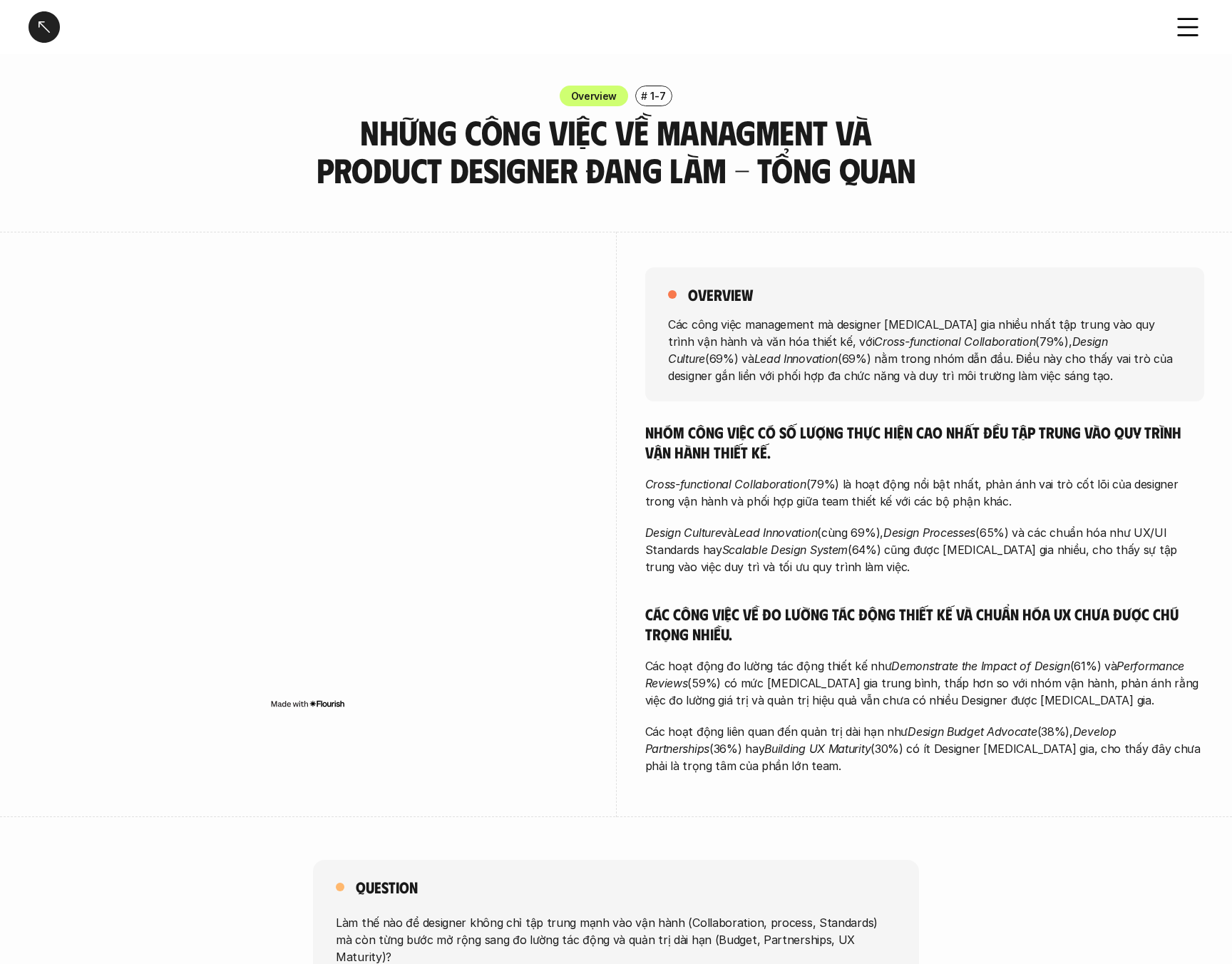
click at [780, 480] on em "Cross-functional Collaboration" at bounding box center [725, 484] width 161 height 14
click at [812, 482] on p "Cross-functional Collaboration (79%) là hoạt động nổi bật nhất, phản ánh vai tr…" at bounding box center [924, 492] width 559 height 34
click at [765, 535] on em "Lead Innovation" at bounding box center [776, 533] width 84 height 14
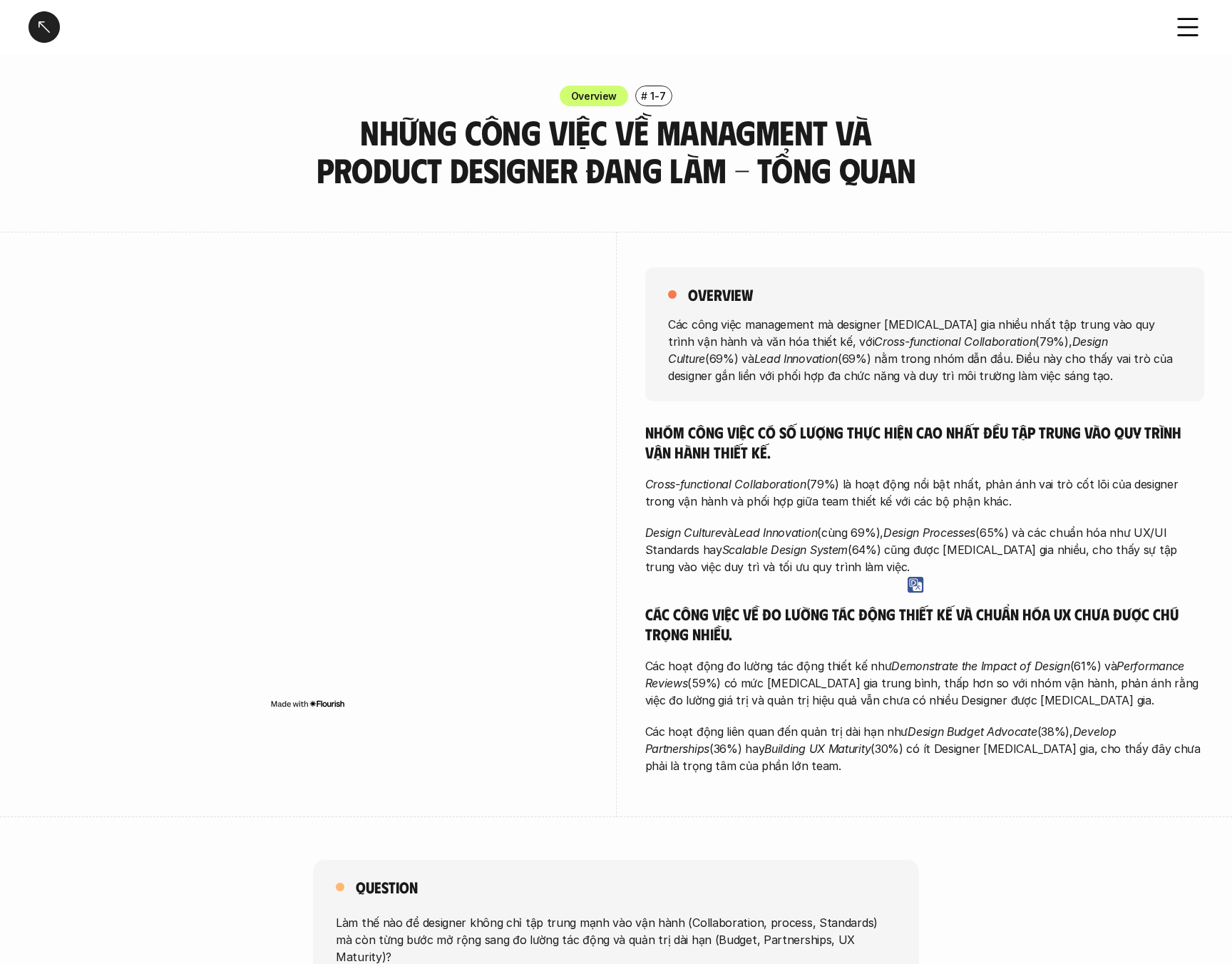
click at [798, 535] on em "Lead Innovation" at bounding box center [776, 533] width 84 height 14
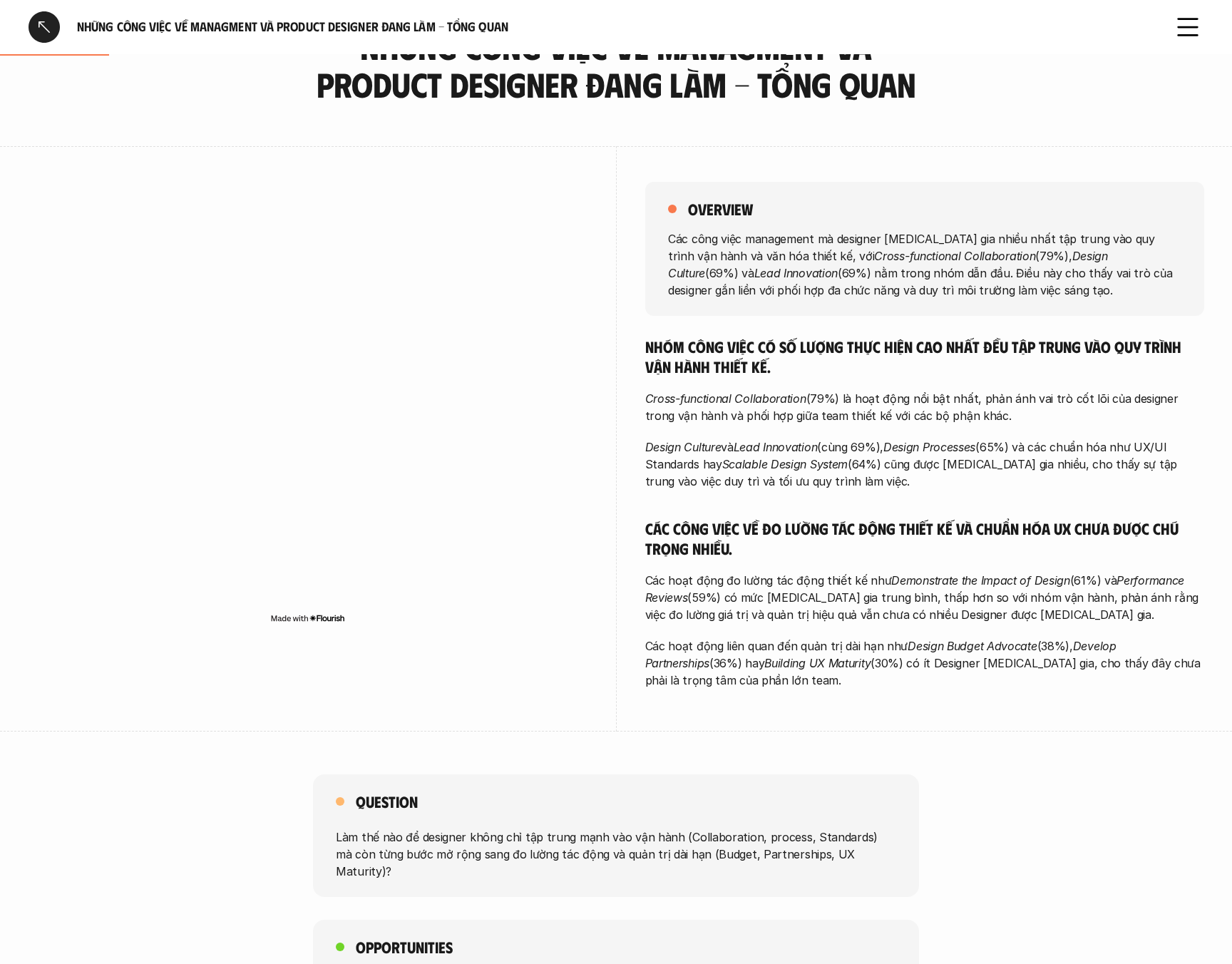
scroll to position [430, 0]
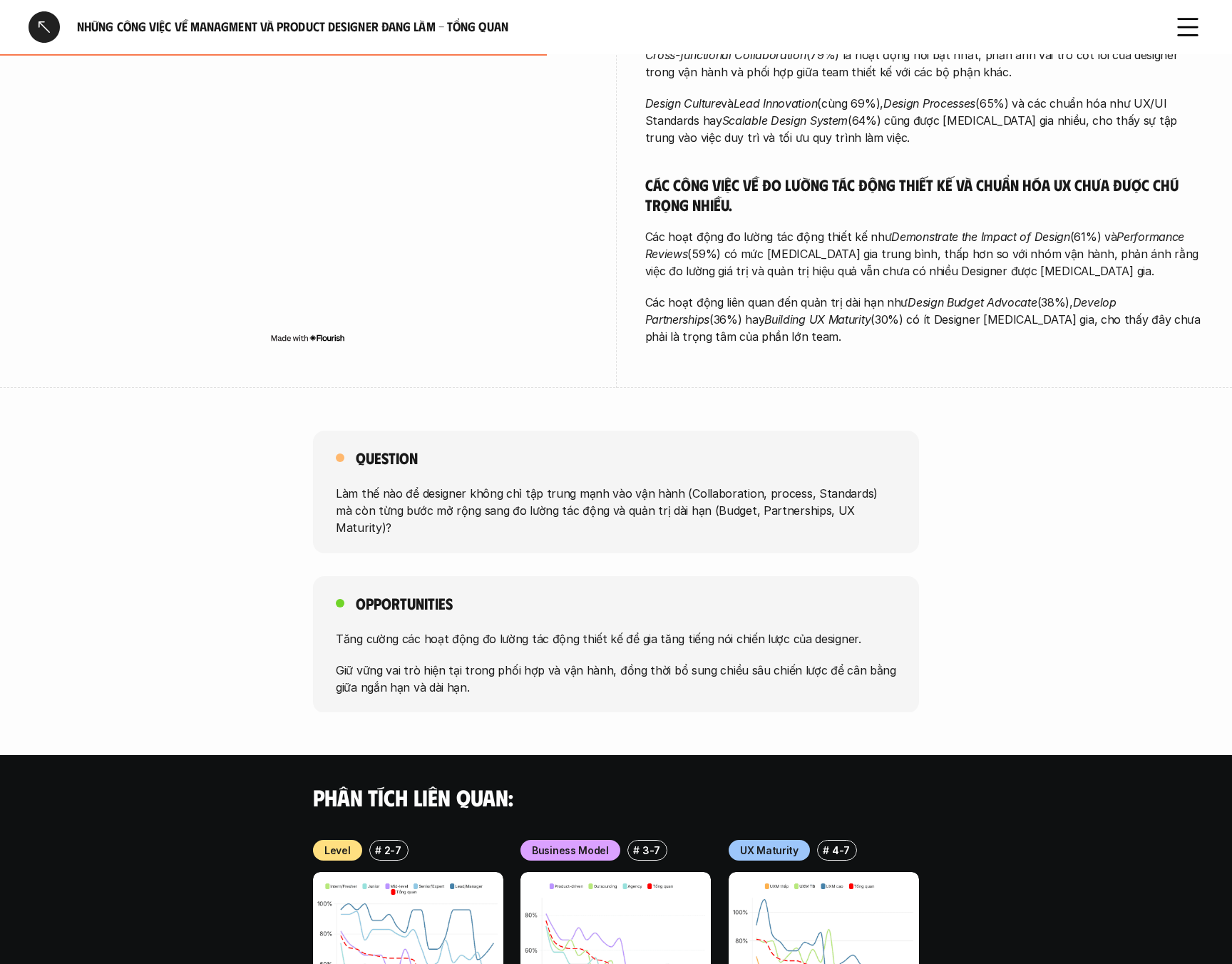
click at [619, 517] on p "Làm thế nào để designer không chỉ tập trung mạnh vào vận hành (Collaboration, p…" at bounding box center [616, 510] width 560 height 51
click at [635, 512] on p "Làm thế nào để designer không chỉ tập trung mạnh vào vận hành (Collaboration, p…" at bounding box center [616, 510] width 560 height 51
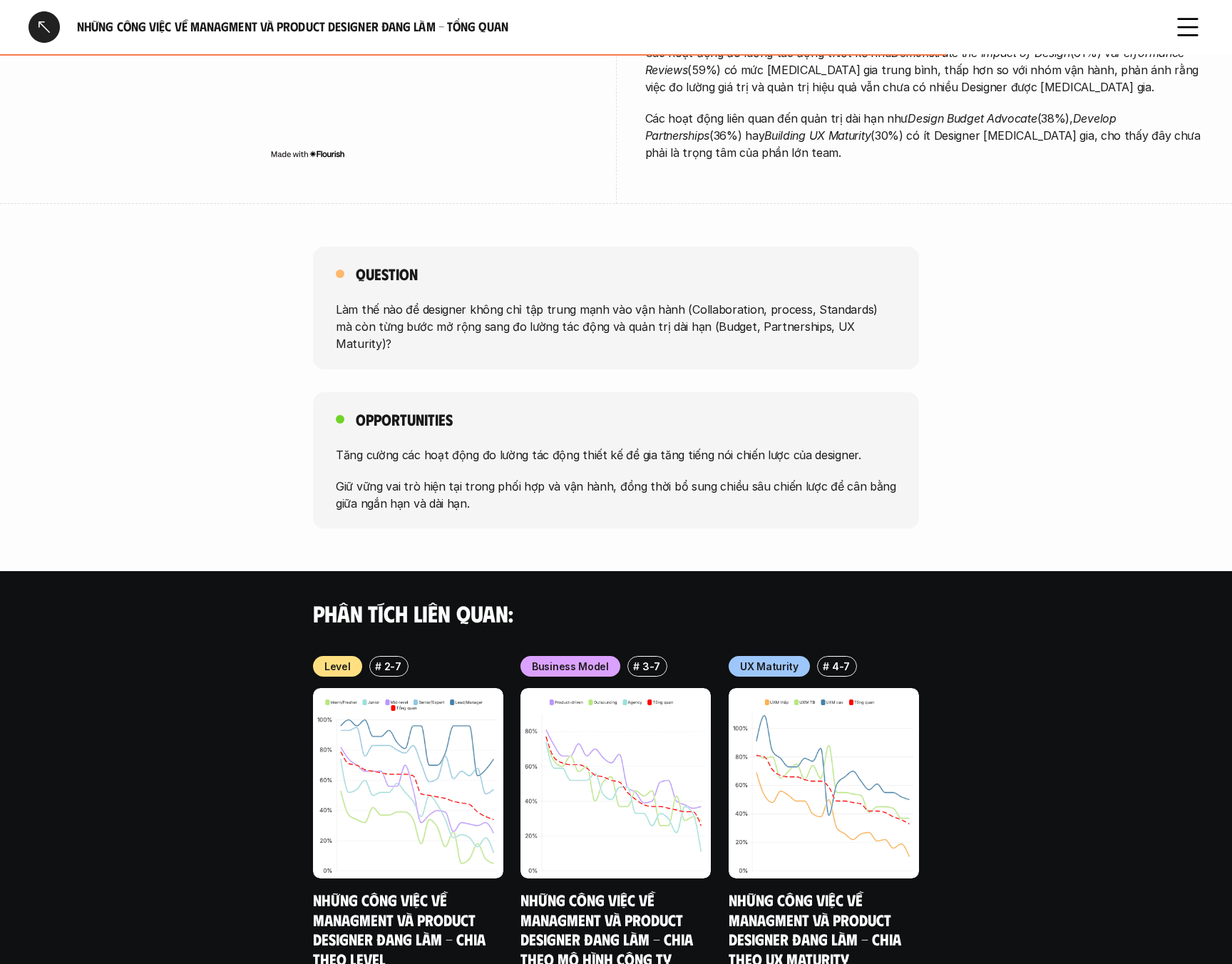
scroll to position [681, 0]
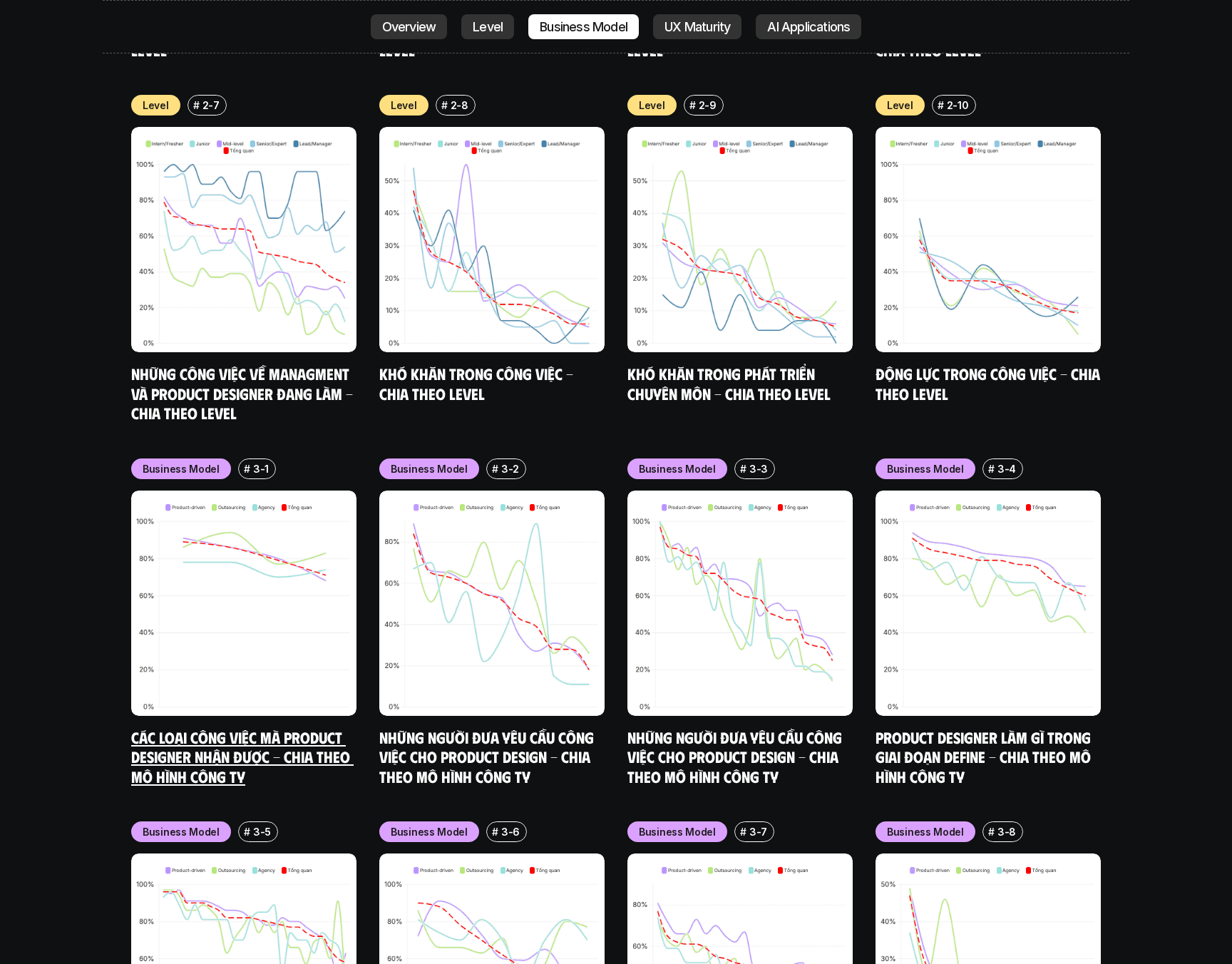
scroll to position [6606, 0]
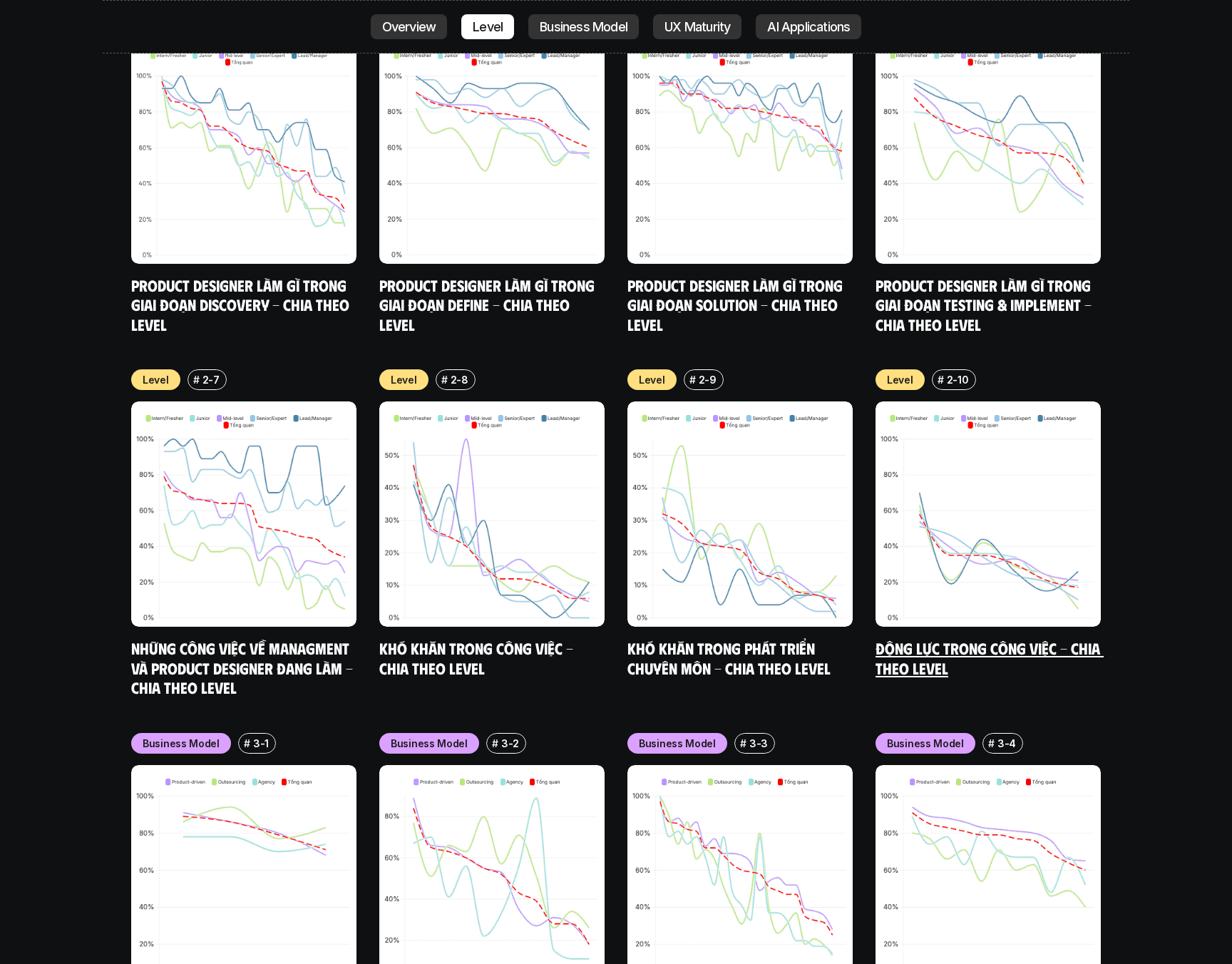
click at [937, 507] on img at bounding box center [988, 514] width 226 height 226
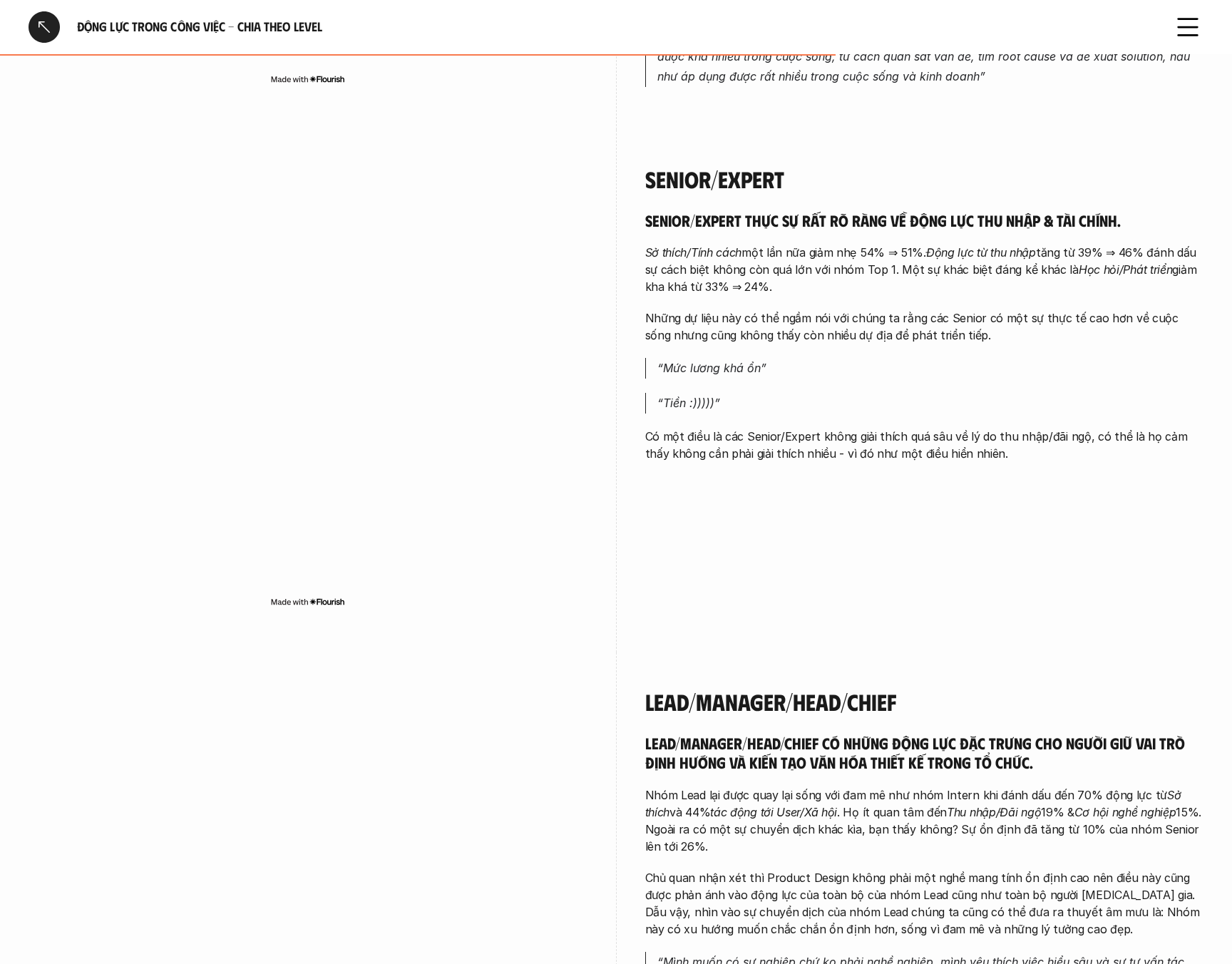
scroll to position [2981, 0]
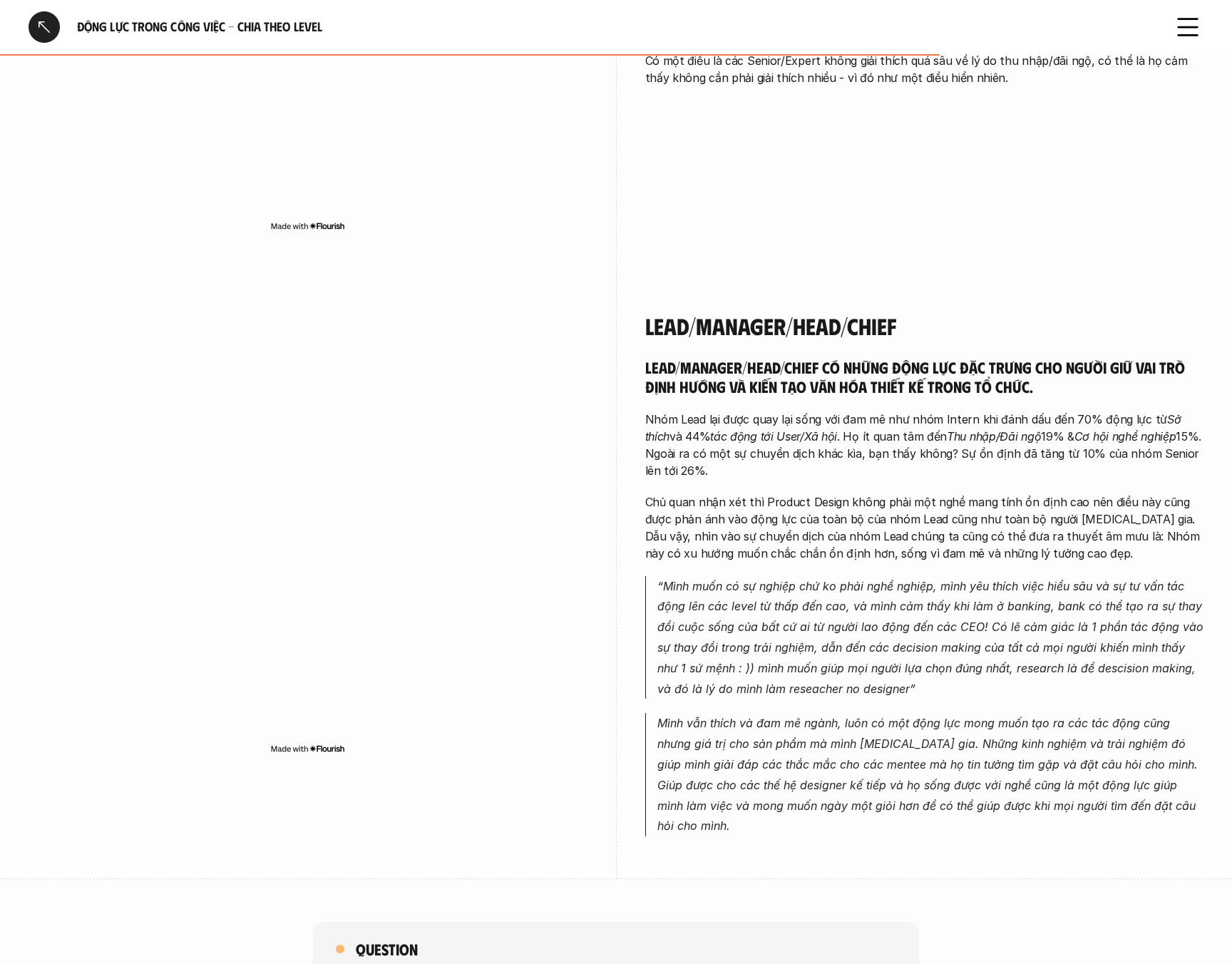
click at [891, 381] on h5 "Lead/Manager/Head/Chief có những động lực đặc trưng cho người giữ vai trò định …" at bounding box center [924, 376] width 559 height 39
click at [909, 381] on h5 "Lead/Manager/Head/Chief có những động lực đặc trưng cho người giữ vai trò định …" at bounding box center [924, 376] width 559 height 39
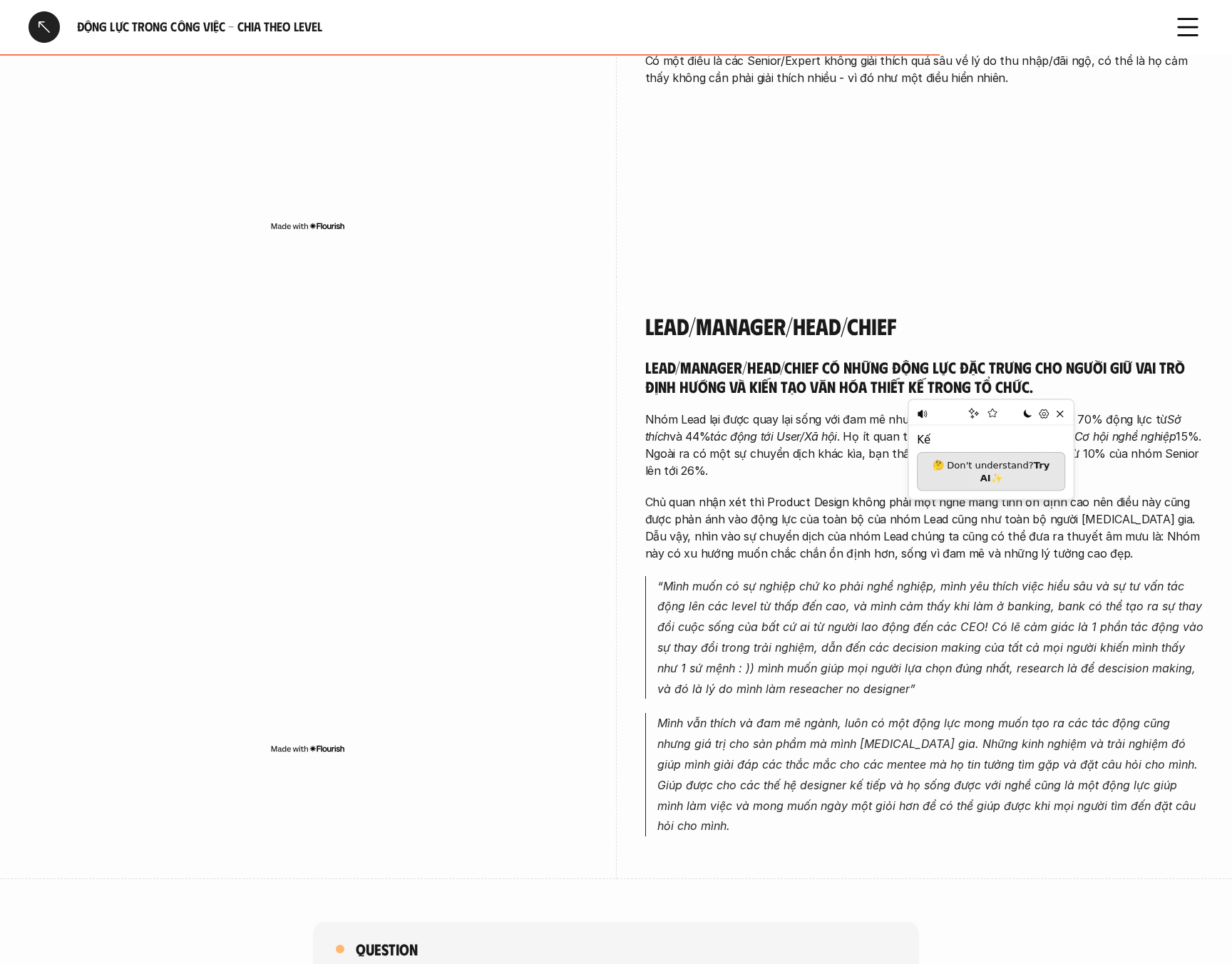
click at [929, 378] on h5 "Lead/Manager/Head/Chief có những động lực đặc trưng cho người giữ vai trò định …" at bounding box center [924, 376] width 559 height 39
click at [871, 369] on h5 "Lead/Manager/Head/Chief có những động lực đặc trưng cho người giữ vai trò định …" at bounding box center [924, 376] width 559 height 39
click at [847, 446] on p "Nhóm Lead lại được quay lại sống với đam mê như nhóm Intern khi đánh dấu đến 70…" at bounding box center [924, 445] width 559 height 69
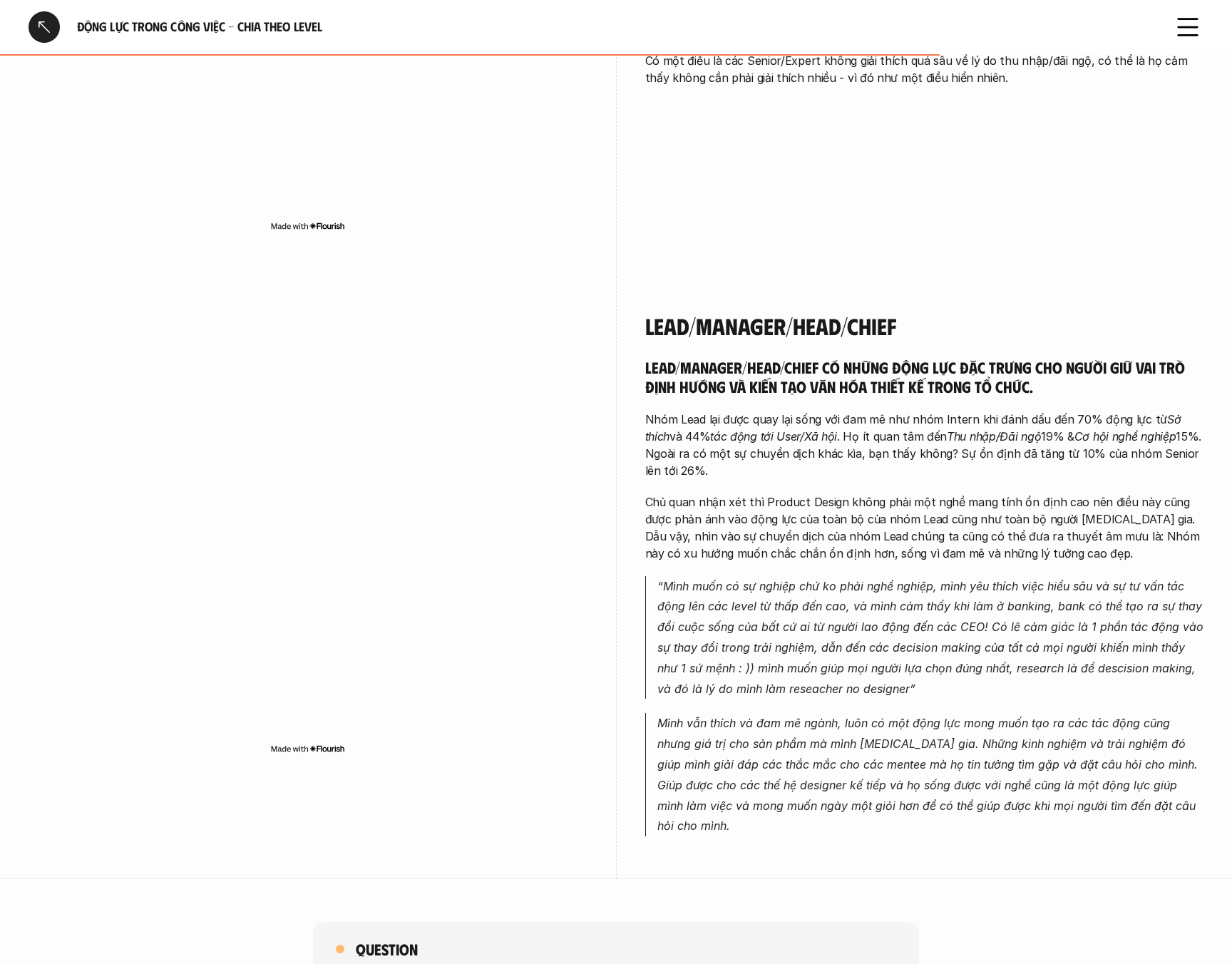
click at [847, 446] on p "Nhóm Lead lại được quay lại sống với đam mê như nhóm Intern khi đánh dấu đến 70…" at bounding box center [924, 445] width 559 height 69
click at [868, 446] on p "Nhóm Lead lại được quay lại sống với đam mê như nhóm Intern khi đánh dấu đến 70…" at bounding box center [924, 445] width 559 height 69
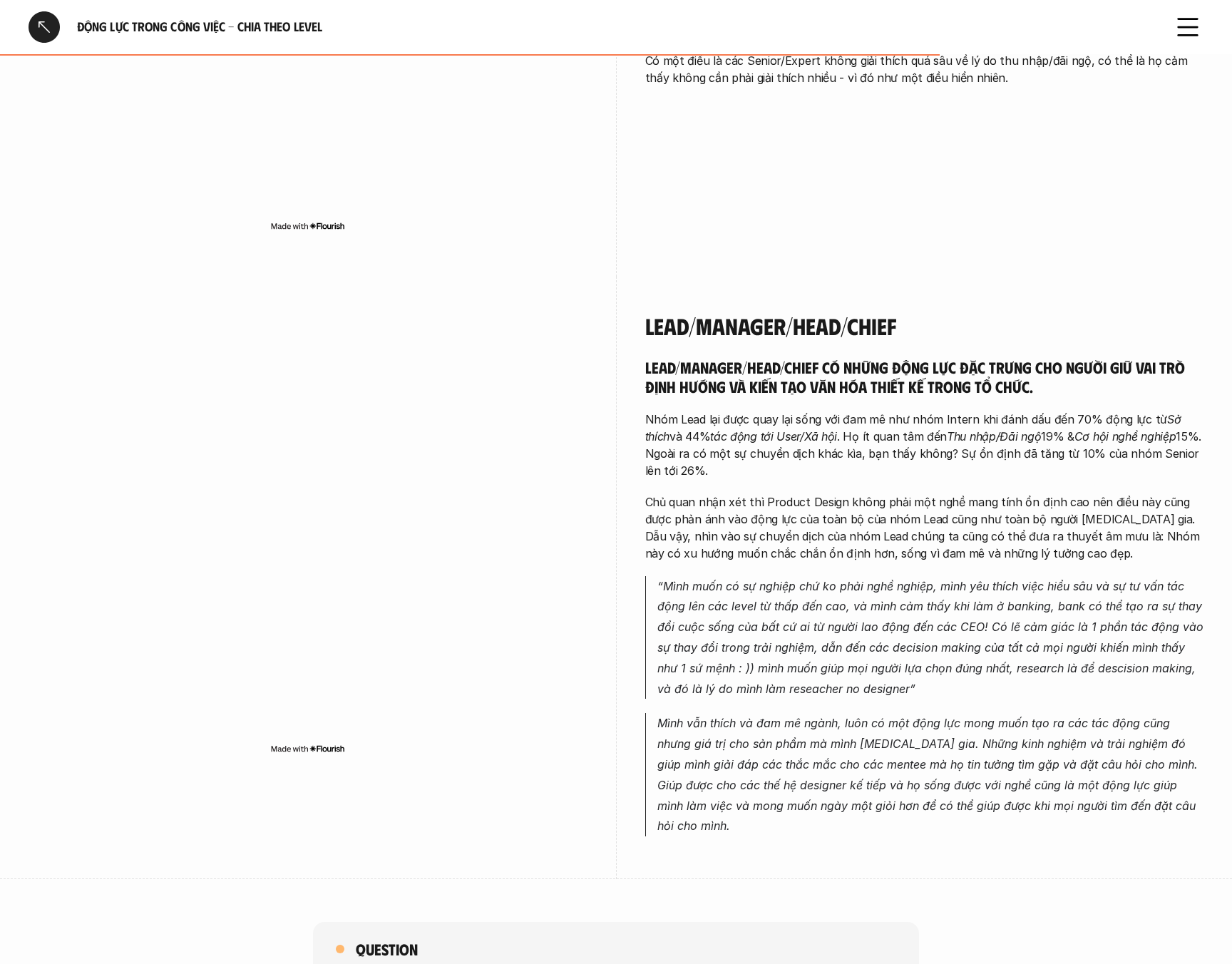
click at [868, 446] on p "Nhóm Lead lại được quay lại sống với đam mê như nhóm Intern khi đánh dấu đến 70…" at bounding box center [924, 445] width 559 height 69
click at [880, 446] on p "Nhóm Lead lại được quay lại sống với đam mê như nhóm Intern khi đánh dấu đến 70…" at bounding box center [924, 445] width 559 height 69
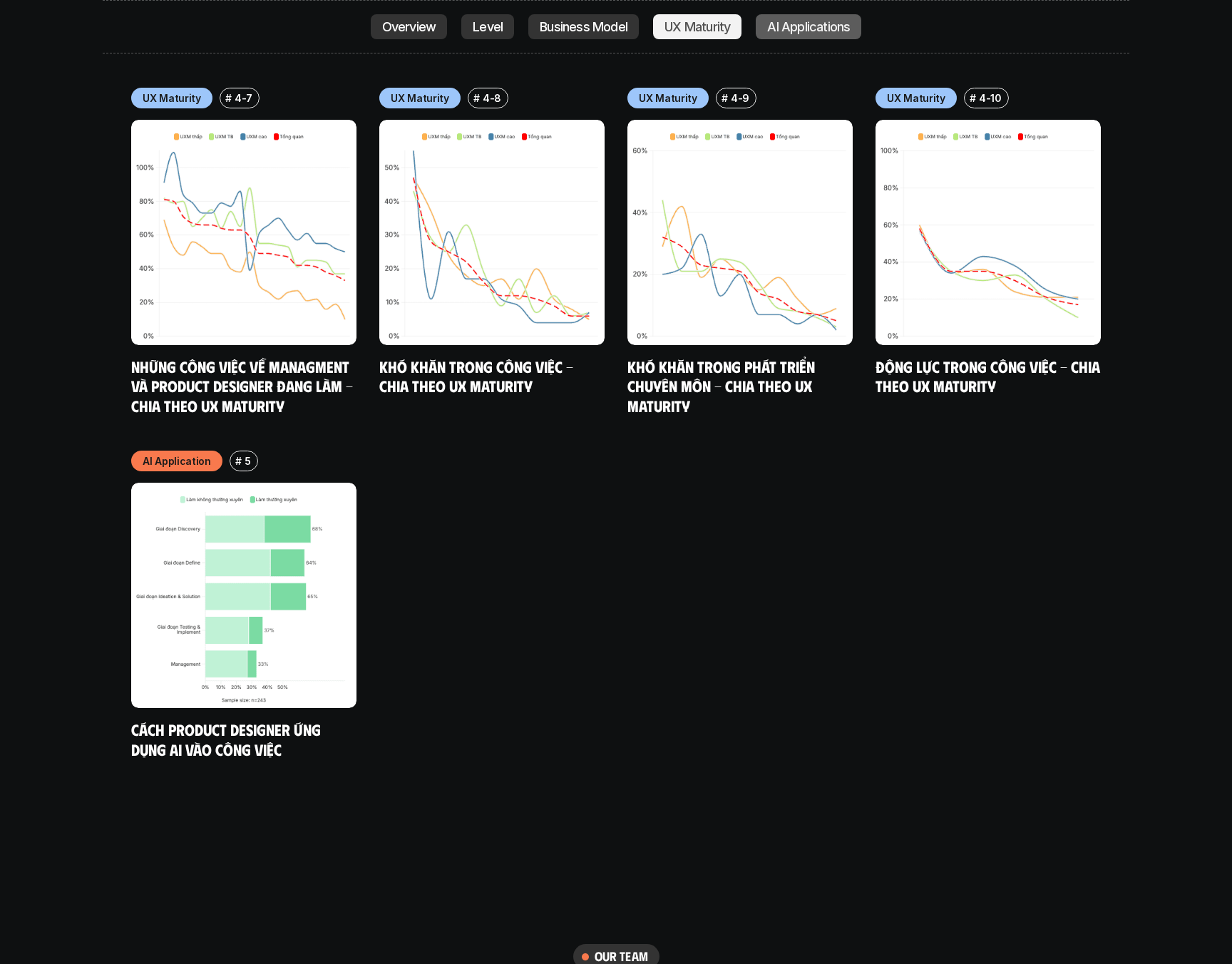
scroll to position [8740, 0]
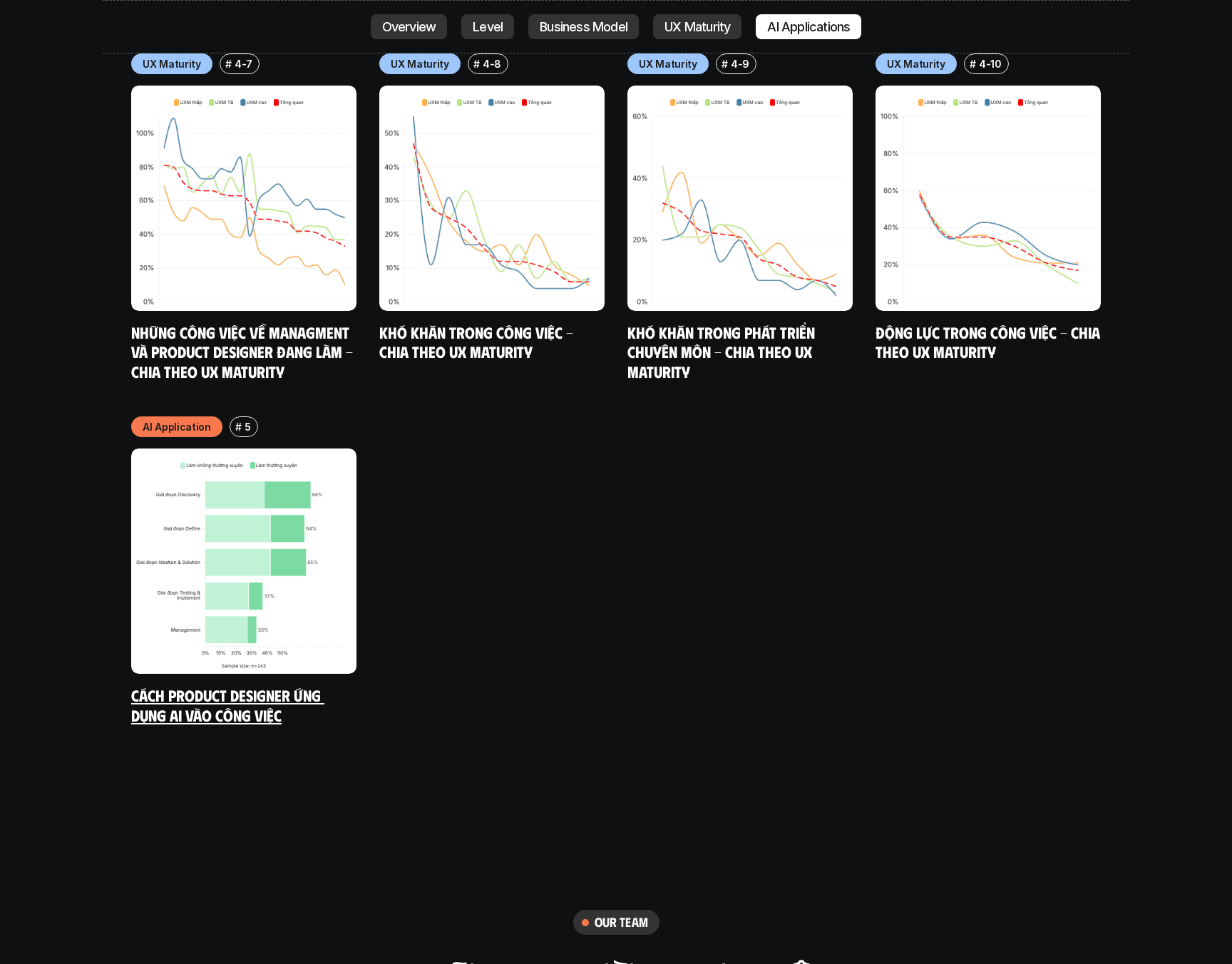
click at [288, 545] on img at bounding box center [244, 562] width 226 height 226
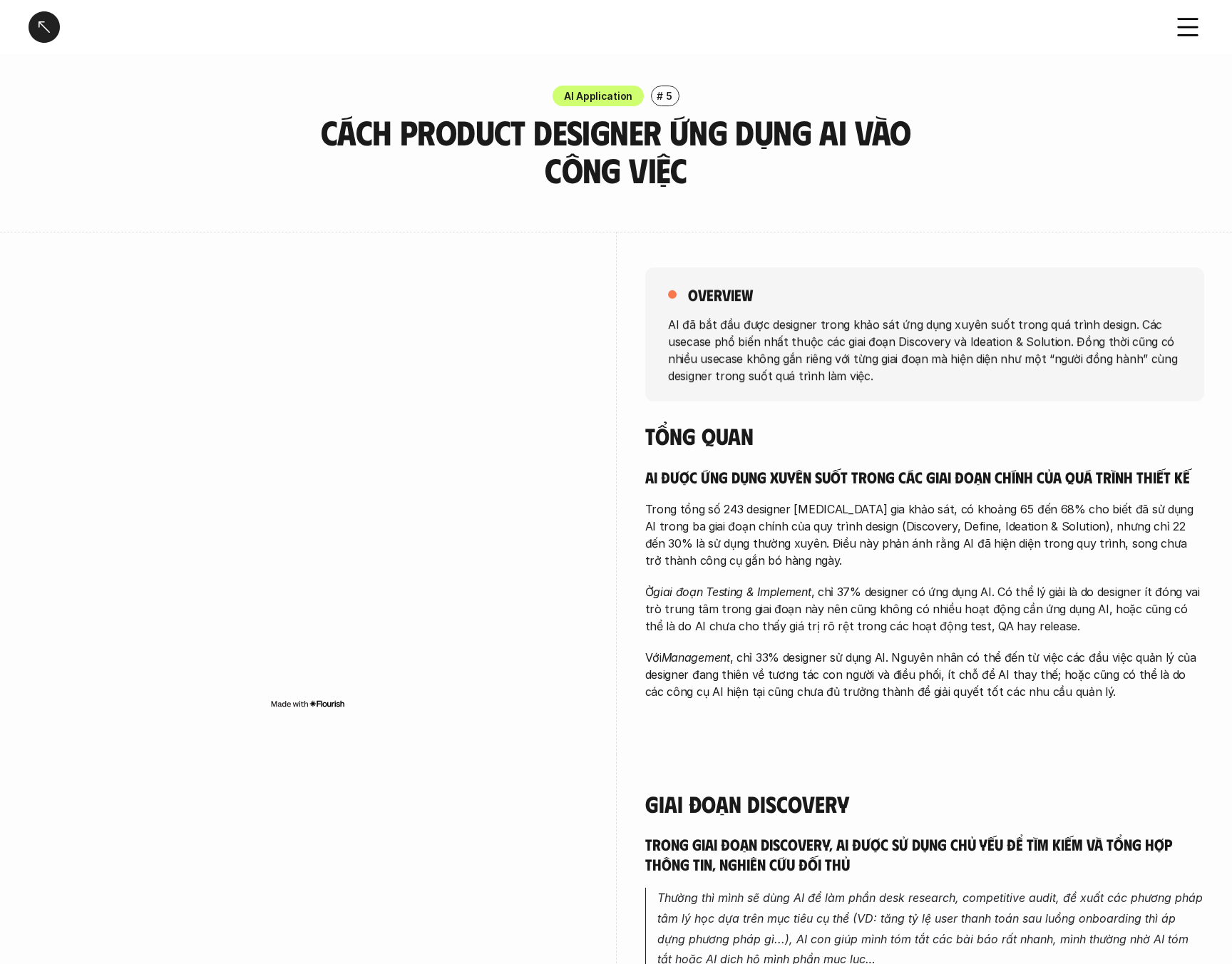
click at [794, 357] on p "AI đã bắt đầu được designer trong khảo sát ứng dụng xuyên suốt trong quá trình …" at bounding box center [924, 349] width 513 height 69
click at [819, 353] on p "AI đã bắt đầu được designer trong khảo sát ứng dụng xuyên suốt trong quá trình …" at bounding box center [924, 349] width 513 height 69
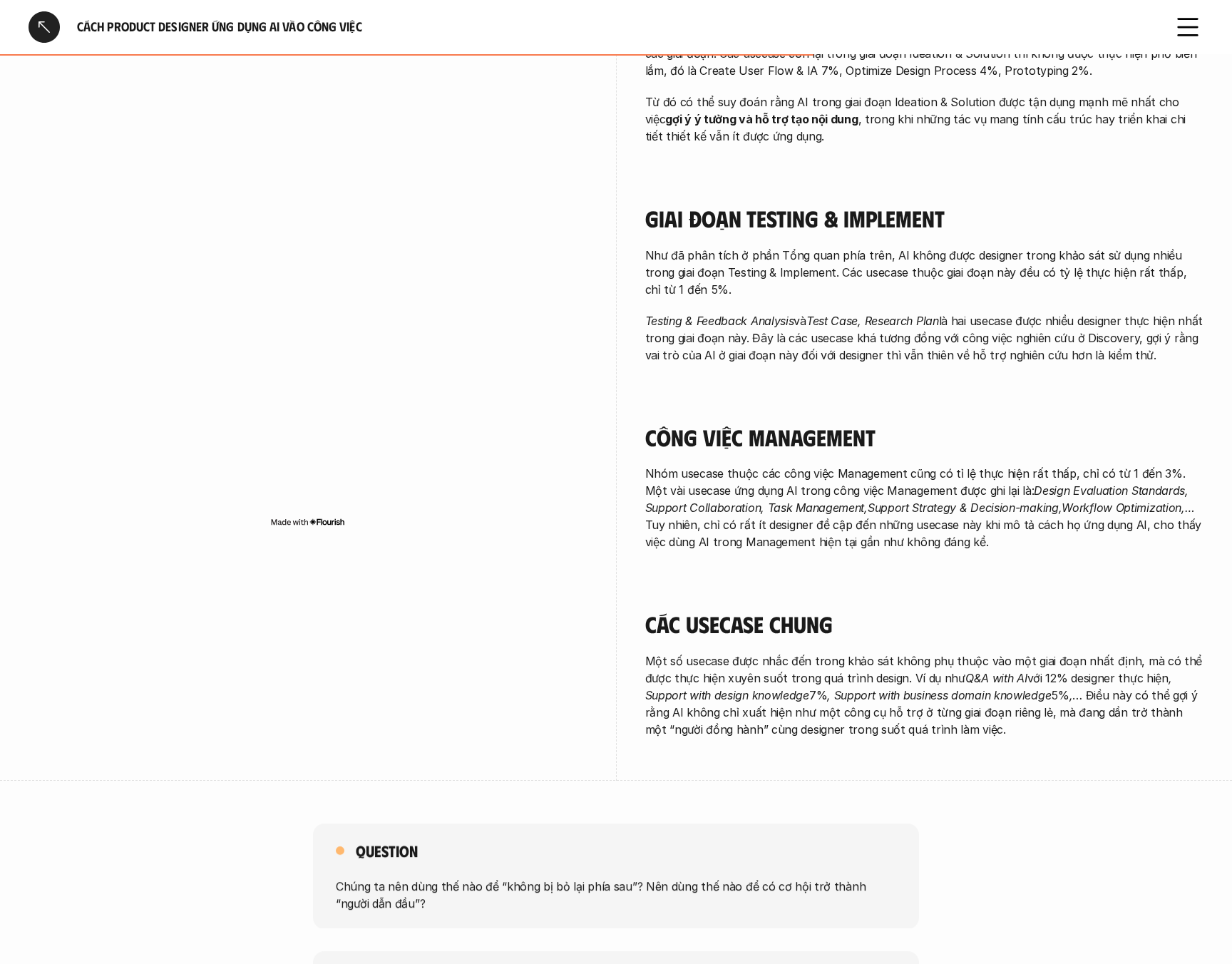
scroll to position [2267, 0]
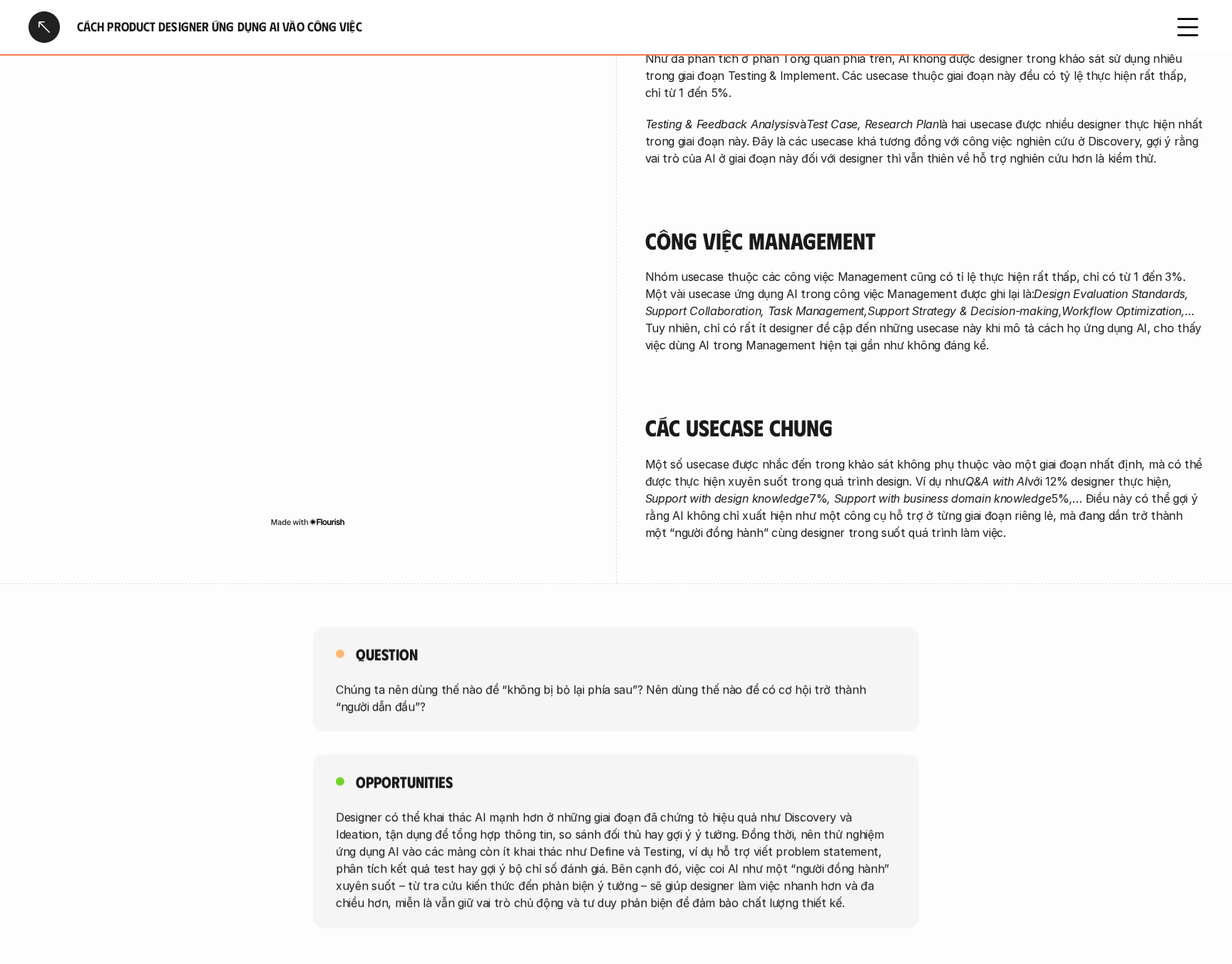
click at [736, 474] on em ", Support with design knowledge" at bounding box center [910, 490] width 531 height 32
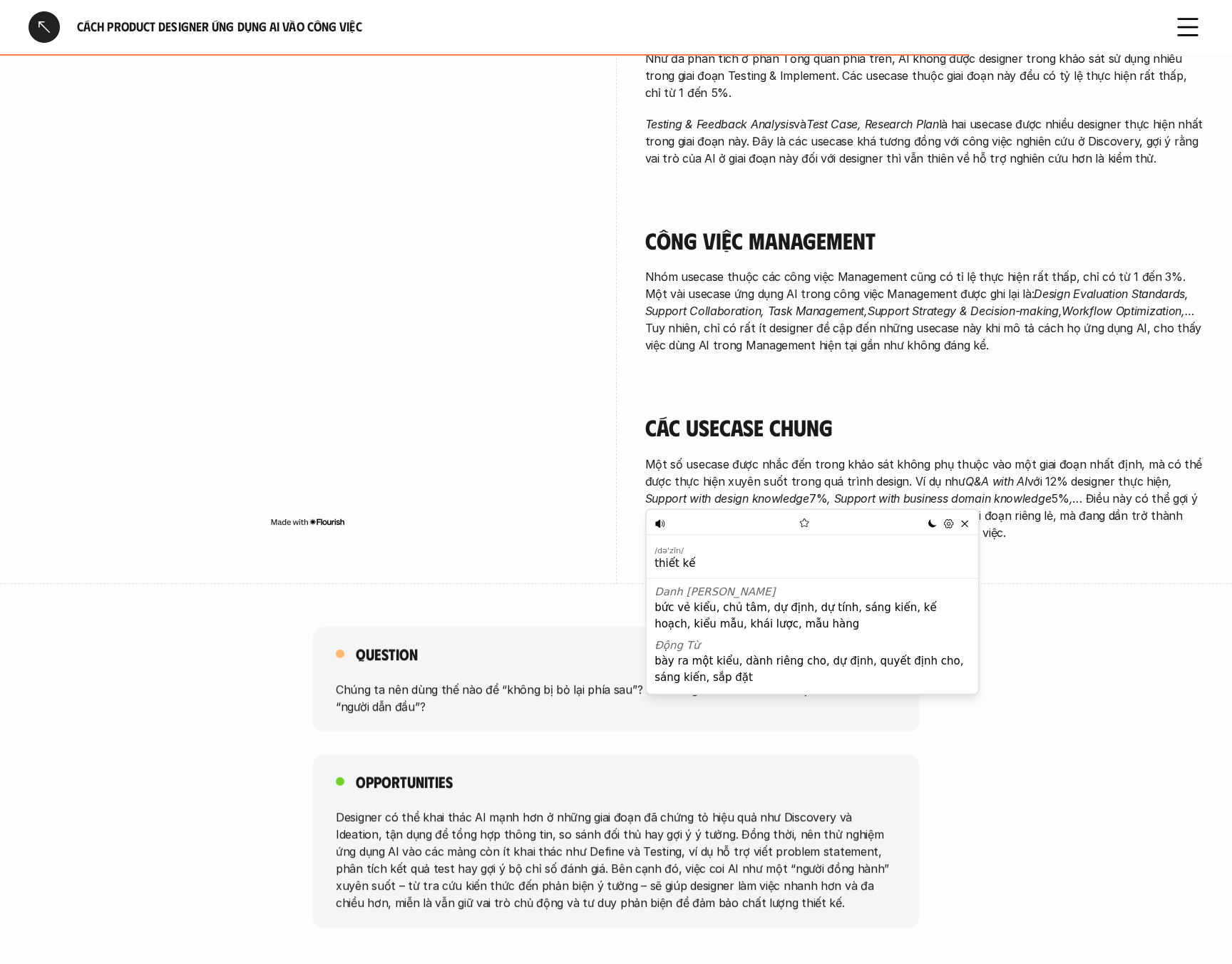
click at [790, 474] on em ", Support with design knowledge" at bounding box center [910, 490] width 531 height 32
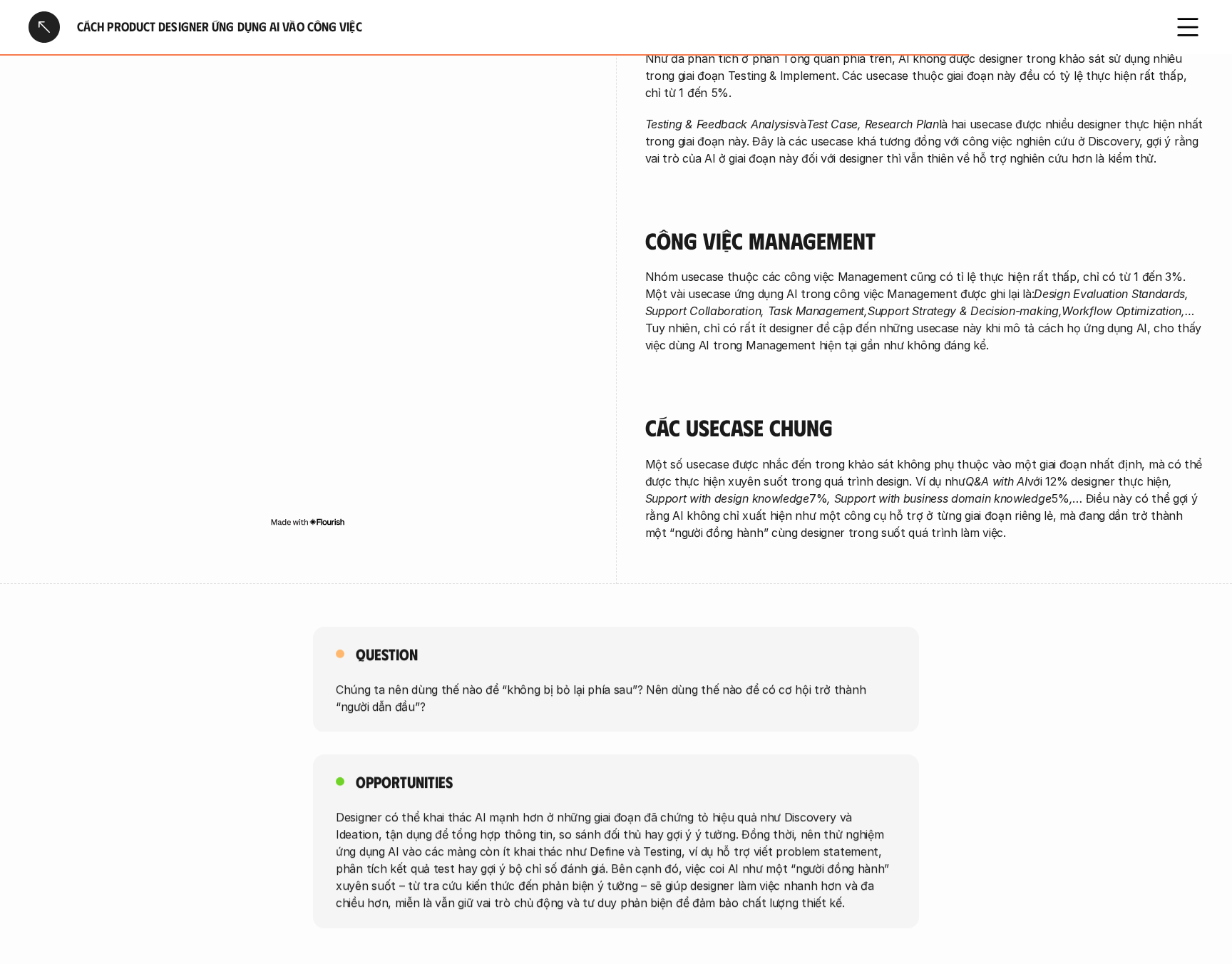
click at [726, 681] on p "Chúng ta nên dùng thế nào để “không bị bỏ lại phía sau”? Nên dùng thế nào để có…" at bounding box center [616, 697] width 560 height 34
click at [757, 681] on p "Chúng ta nên dùng thế nào để “không bị bỏ lại phía sau”? Nên dùng thế nào để có…" at bounding box center [616, 697] width 560 height 34
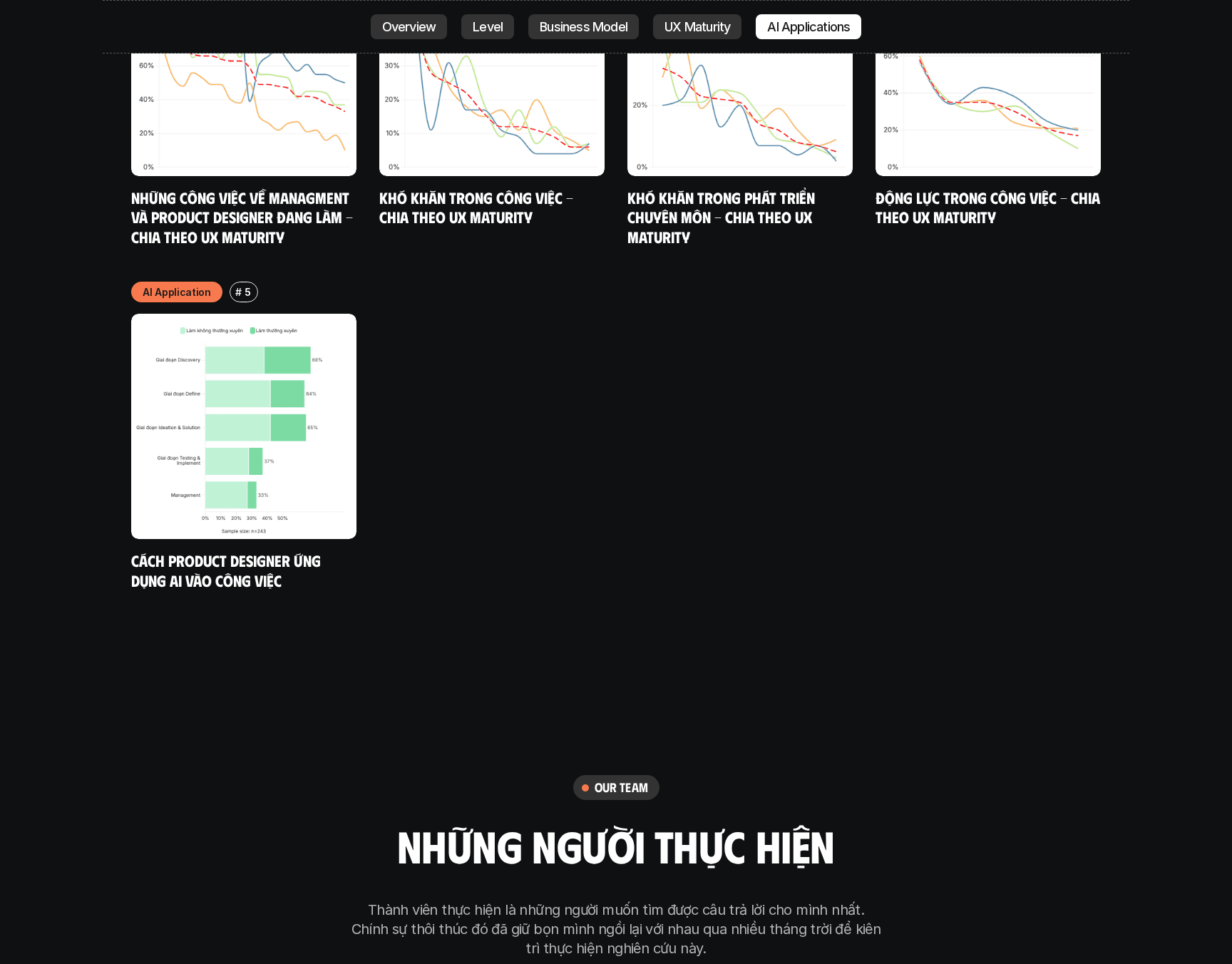
scroll to position [9092, 0]
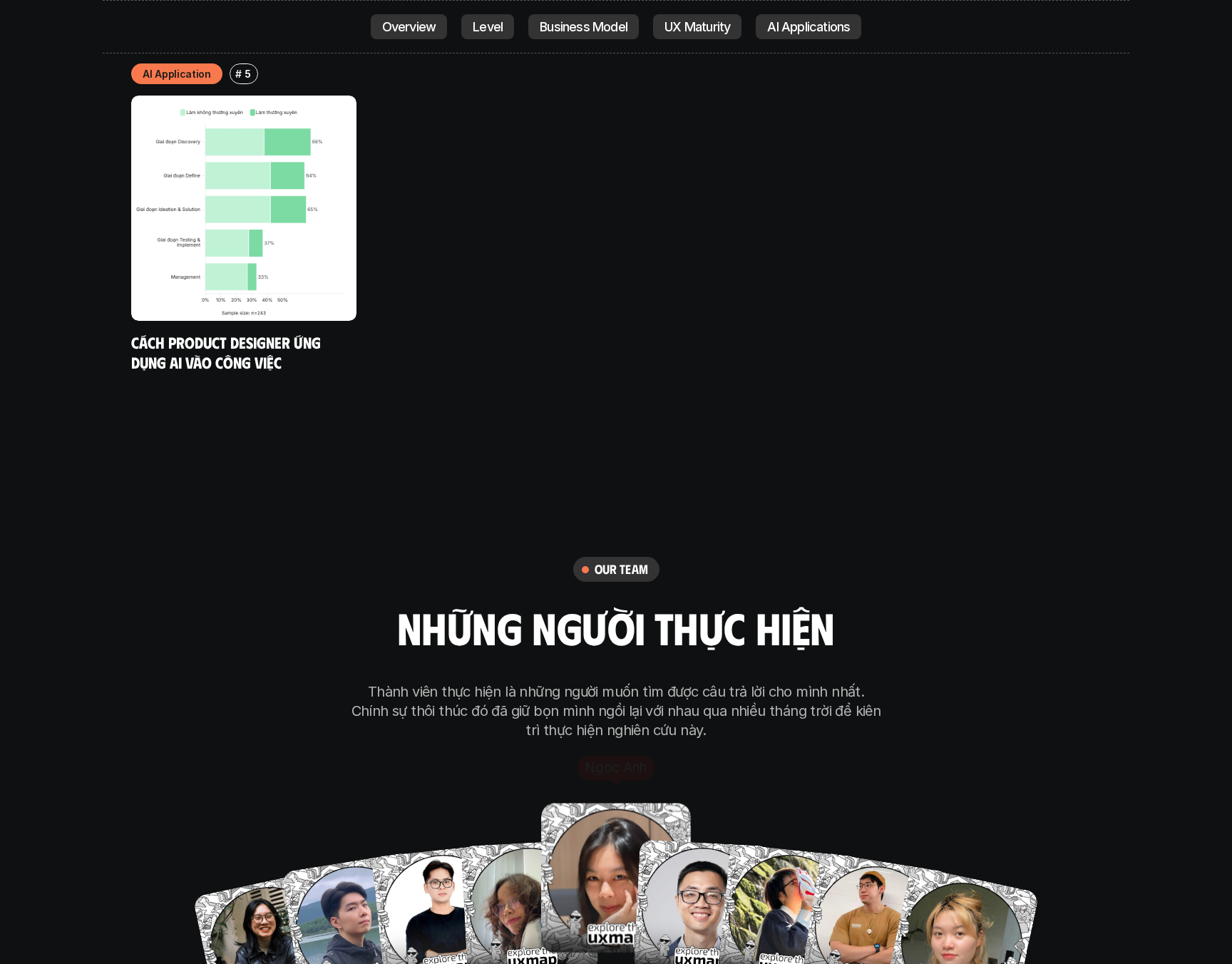
click at [613, 819] on img at bounding box center [615, 877] width 150 height 150
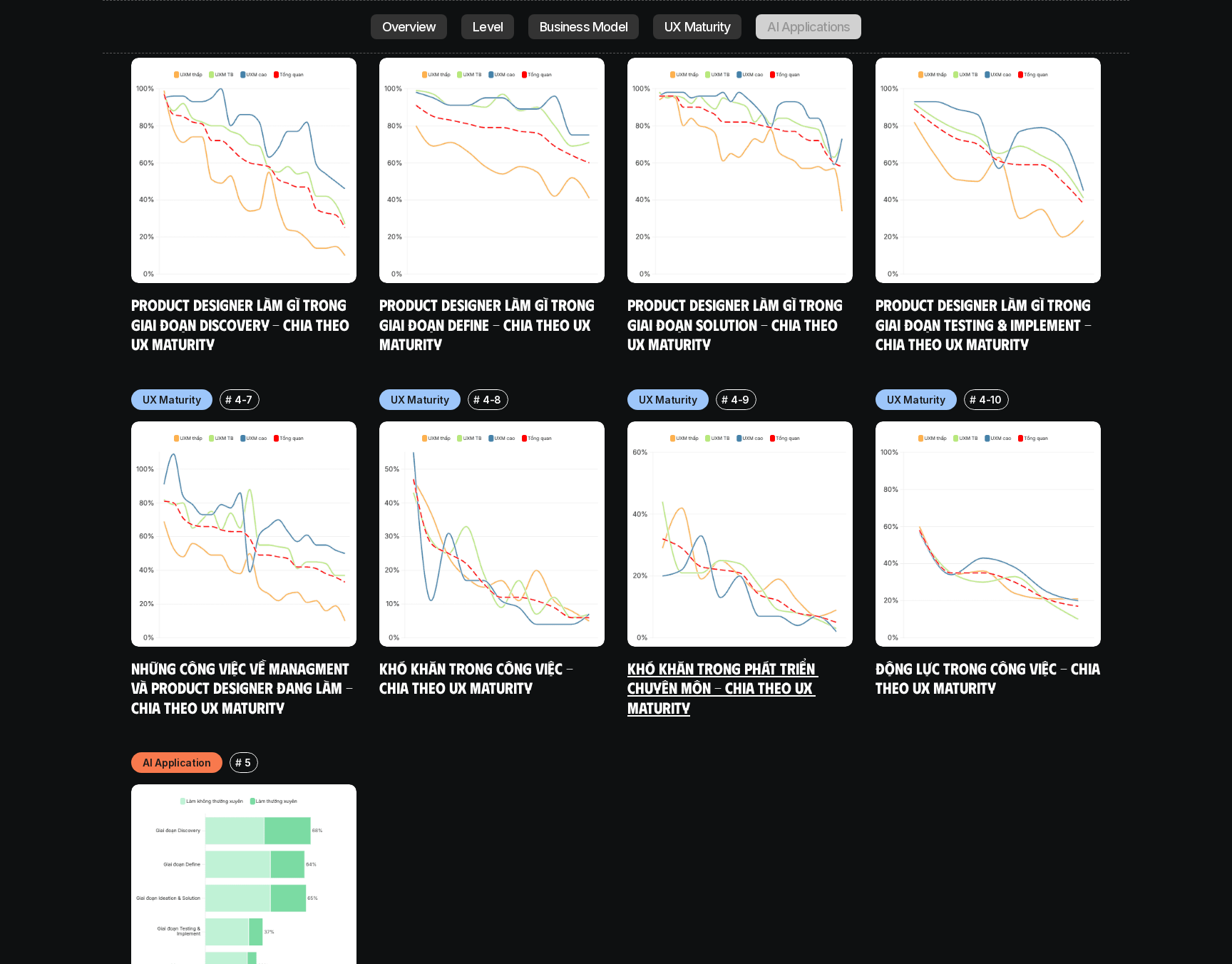
scroll to position [8290, 0]
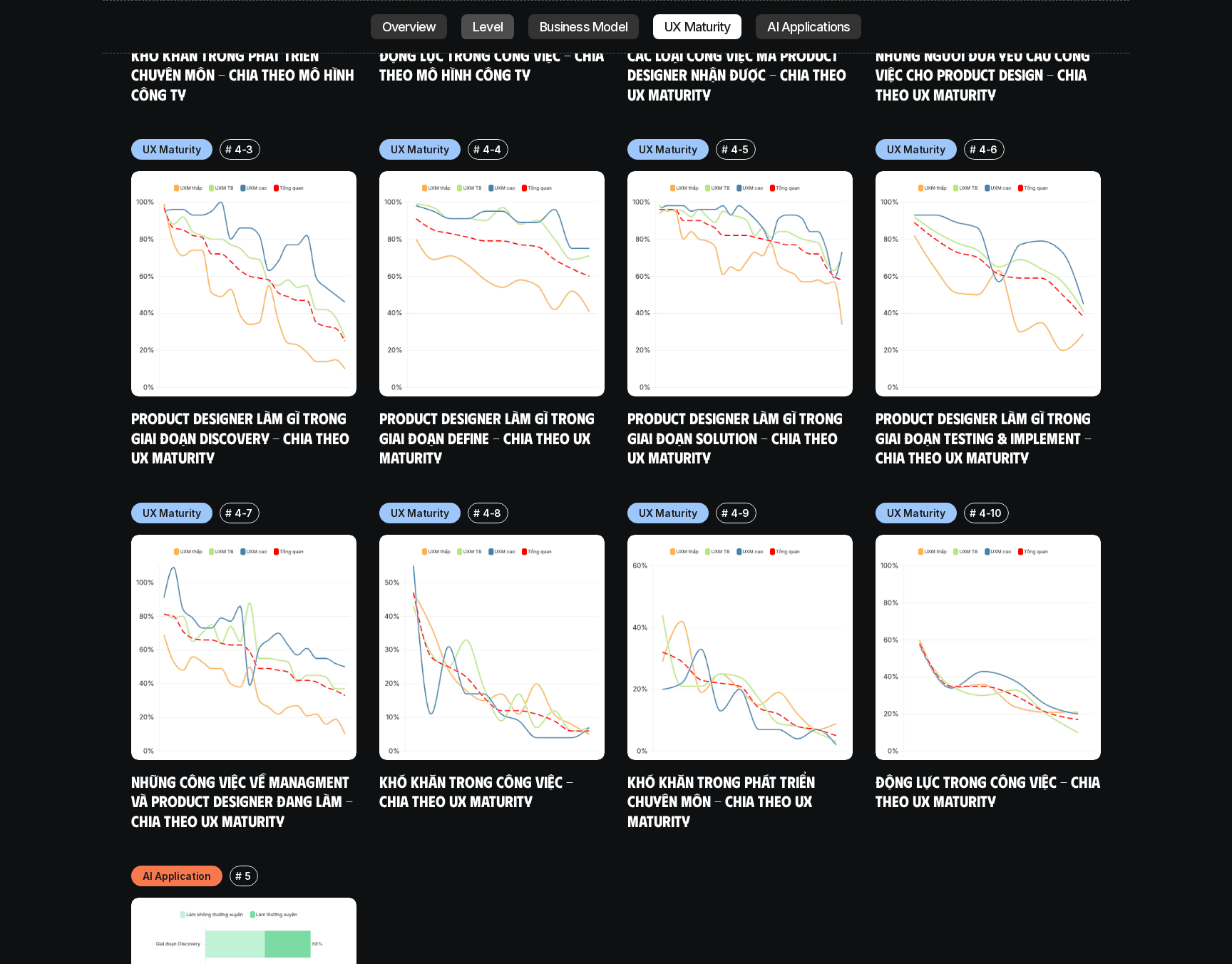
click at [485, 20] on p "Level" at bounding box center [488, 27] width 30 height 14
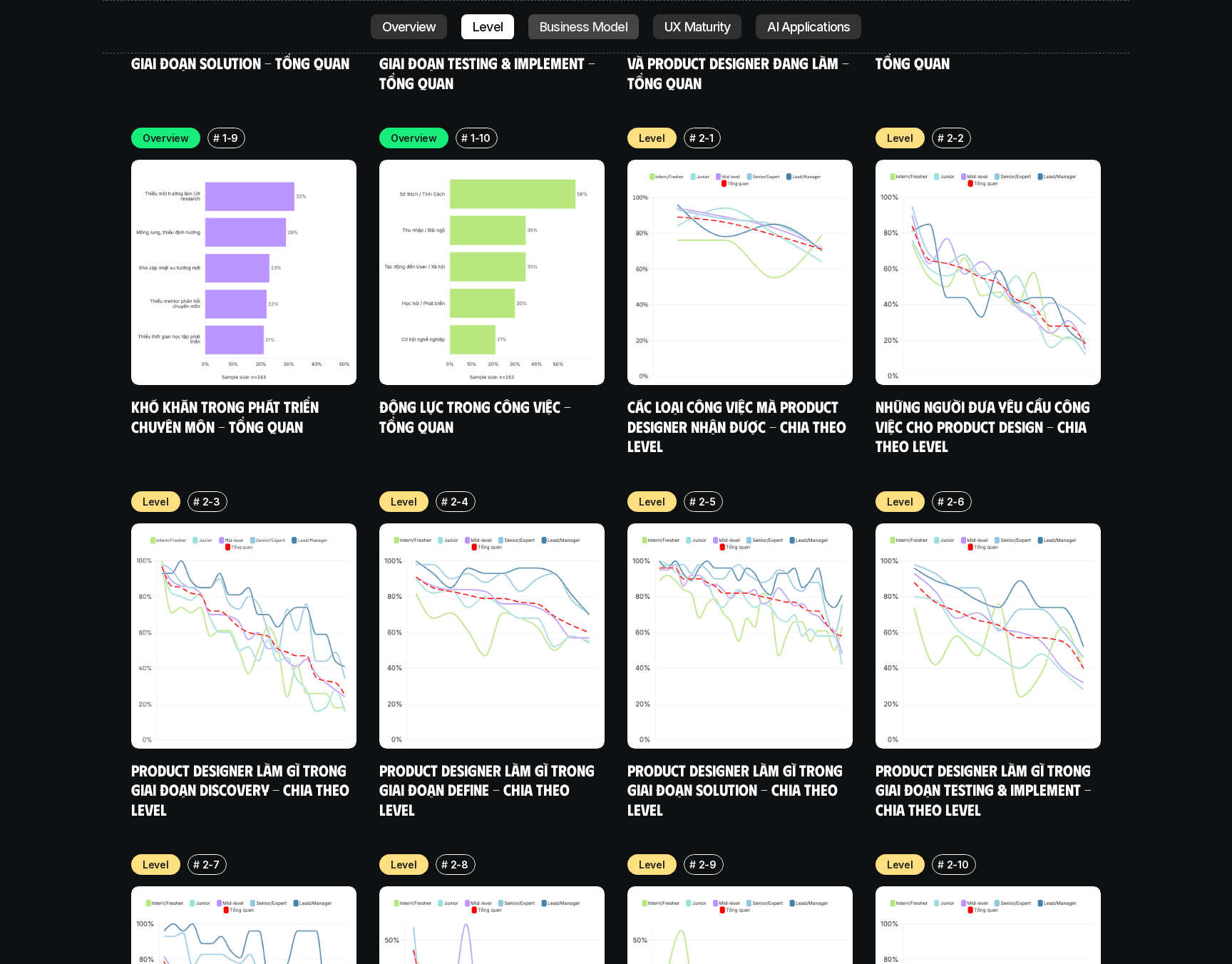
click at [578, 30] on p "Business Model" at bounding box center [583, 27] width 88 height 14
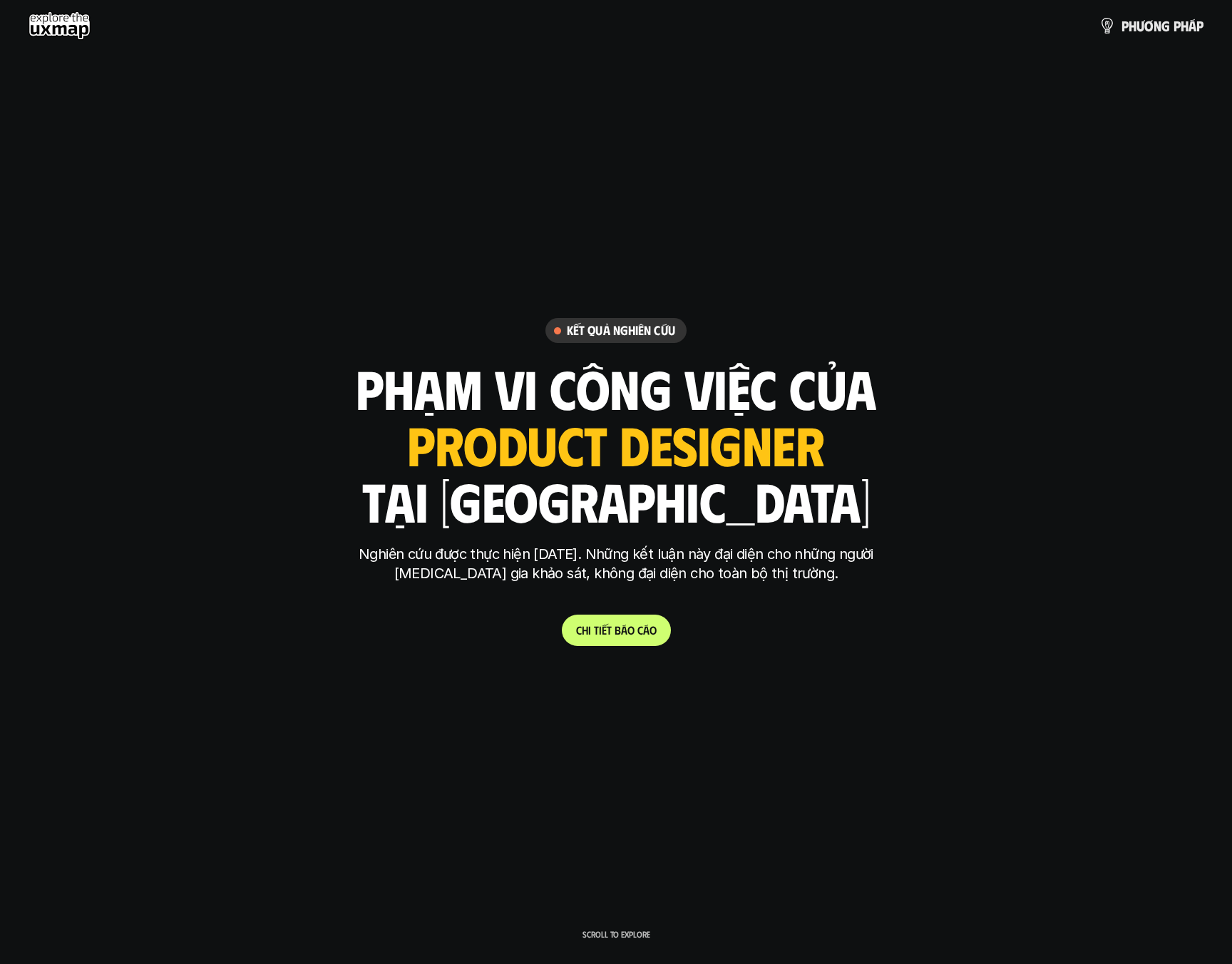
click at [69, 33] on use at bounding box center [59, 26] width 62 height 28
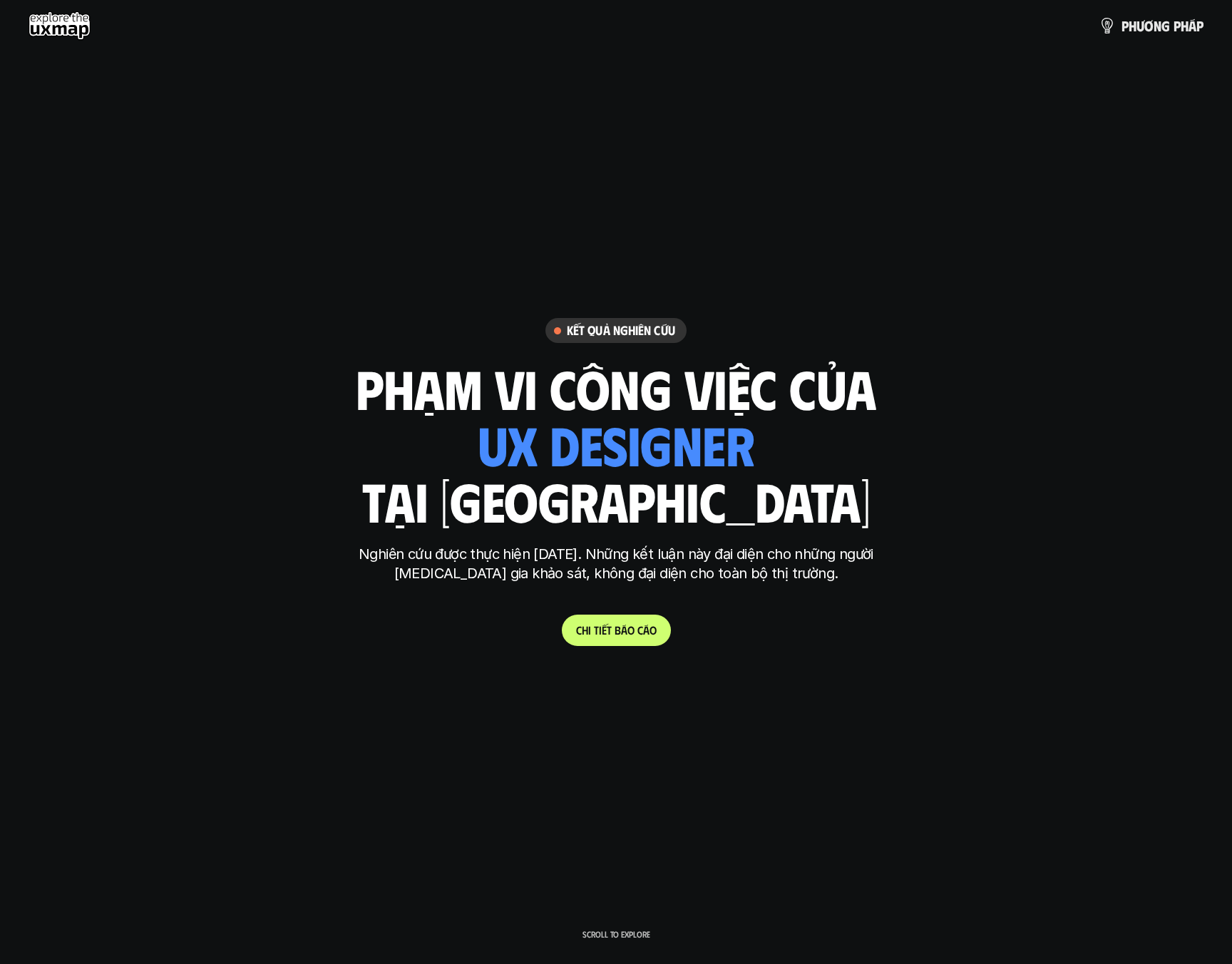
click at [65, 32] on use at bounding box center [59, 26] width 62 height 28
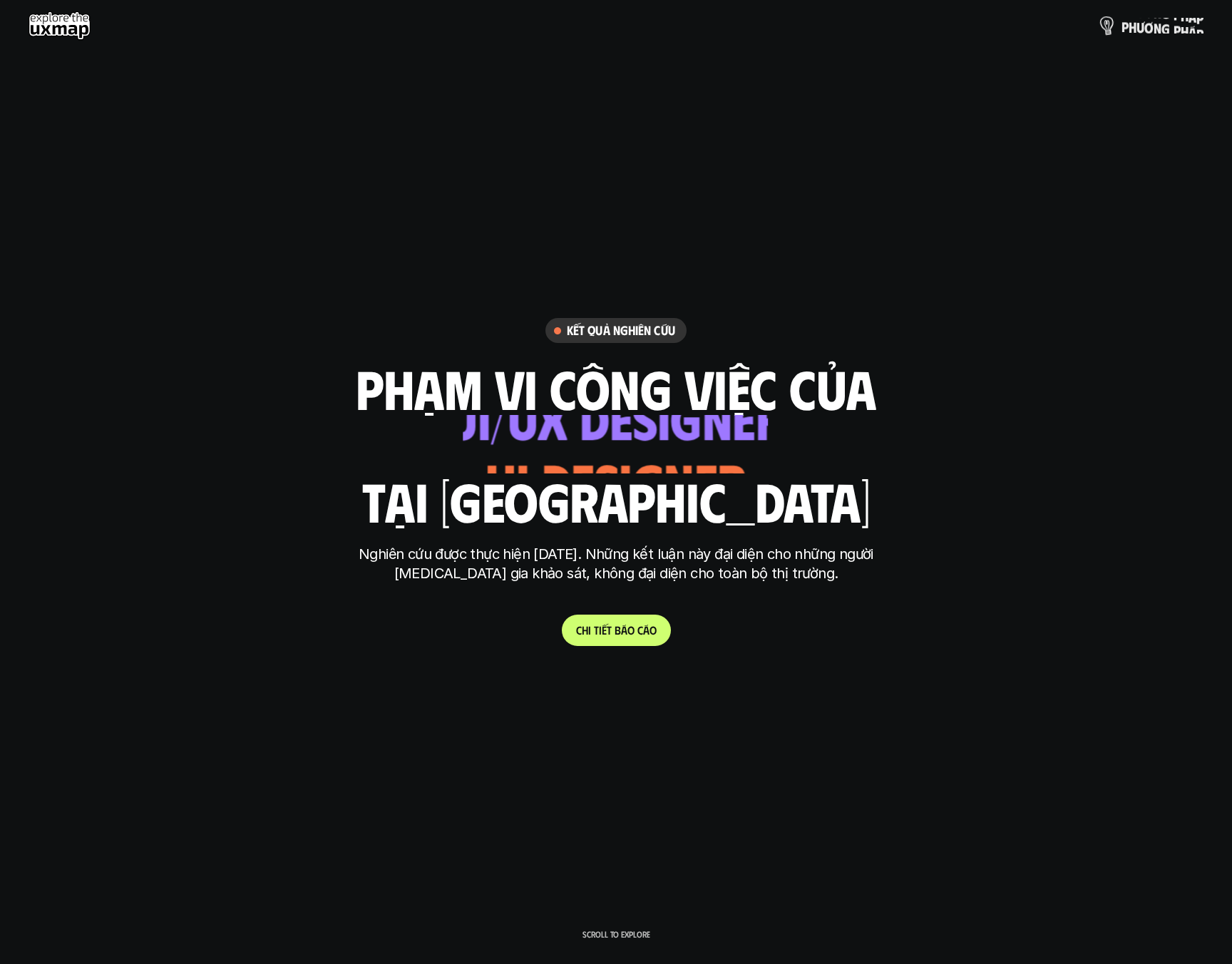
click at [1139, 29] on p "p h ư ơ n g p h á p" at bounding box center [1163, 25] width 82 height 16
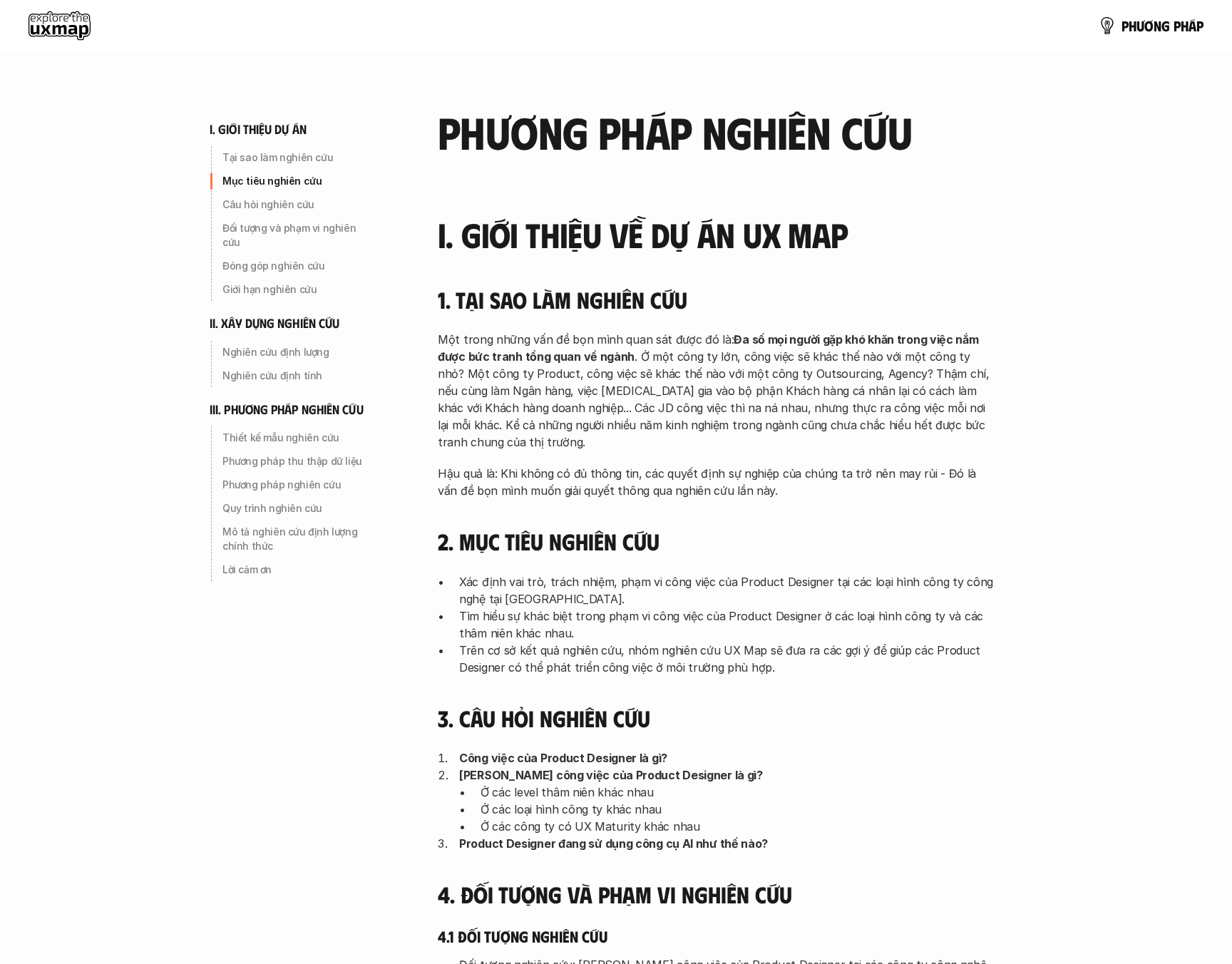
click at [649, 359] on p "Một trong những vấn đề bọn mình quan sát được đó là: Đa số mọi người gặp khó kh…" at bounding box center [715, 390] width 556 height 120
click at [698, 361] on p "Một trong những vấn đề bọn mình quan sát được đó là: Đa số mọi người gặp khó kh…" at bounding box center [715, 390] width 556 height 120
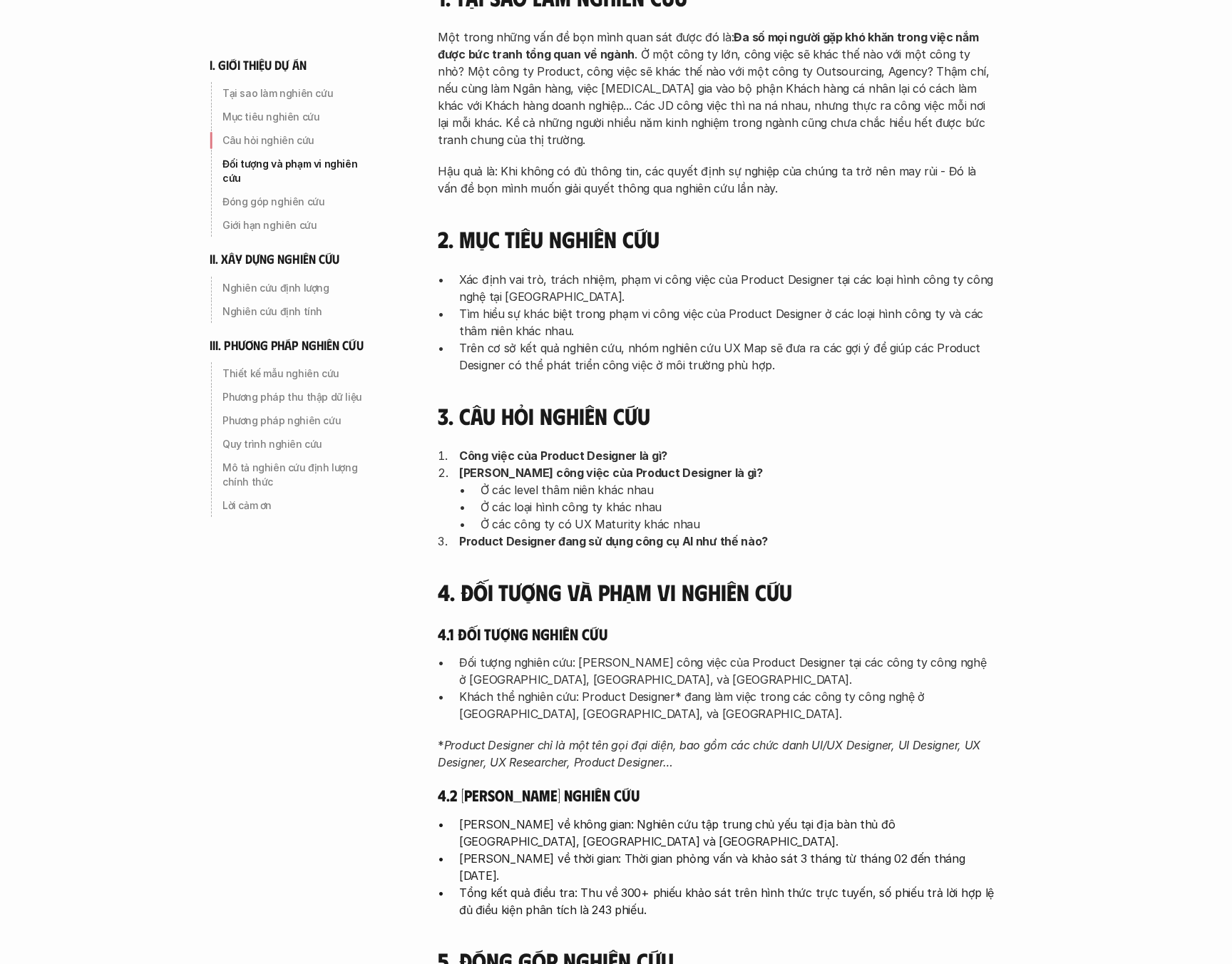
scroll to position [303, 0]
click at [585, 659] on p "Đối tượng nghiên cứu: Phạm vi công việc của Product Designer tại các công ty cô…" at bounding box center [726, 670] width 535 height 34
click at [598, 658] on p "Đối tượng nghiên cứu: Phạm vi công việc của Product Designer tại các công ty cô…" at bounding box center [726, 670] width 535 height 34
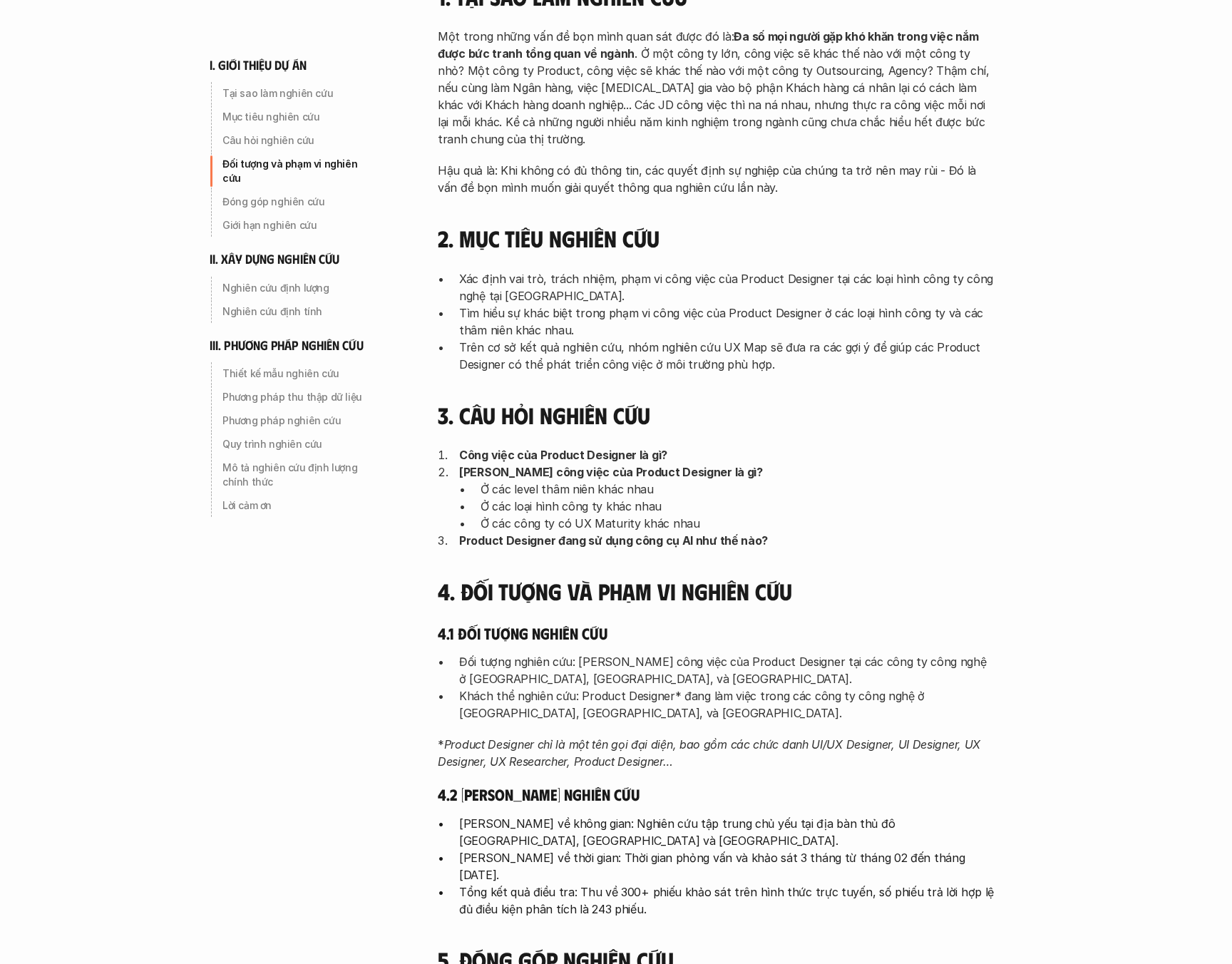
click at [594, 701] on p "Khách thể nghiên cứu: Product Designer* đang làm việc trong các công ty công ng…" at bounding box center [726, 704] width 535 height 34
click at [608, 697] on p "Khách thể nghiên cứu: Product Designer* đang làm việc trong các công ty công ng…" at bounding box center [726, 704] width 535 height 34
click at [612, 747] on em "Product Designer chỉ là một tên gọi đại diện, bao gồm các chức danh UI/UX Desig…" at bounding box center [710, 753] width 546 height 32
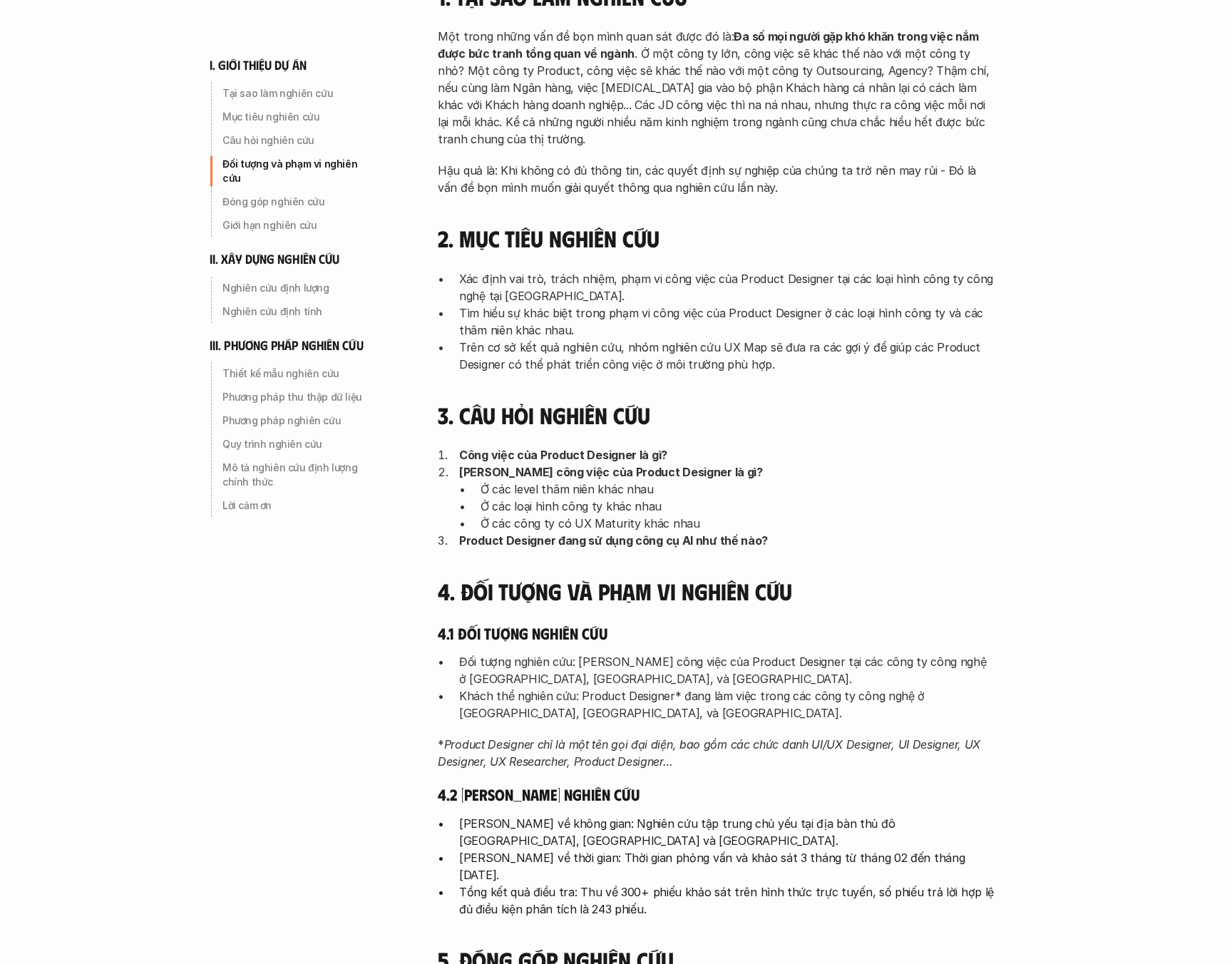
click at [612, 747] on em "Product Designer chỉ là một tên gọi đại diện, bao gồm các chức danh UI/UX Desig…" at bounding box center [710, 753] width 546 height 32
click at [633, 747] on em "Product Designer chỉ là một tên gọi đại diện, bao gồm các chức danh UI/UX Desig…" at bounding box center [710, 753] width 546 height 32
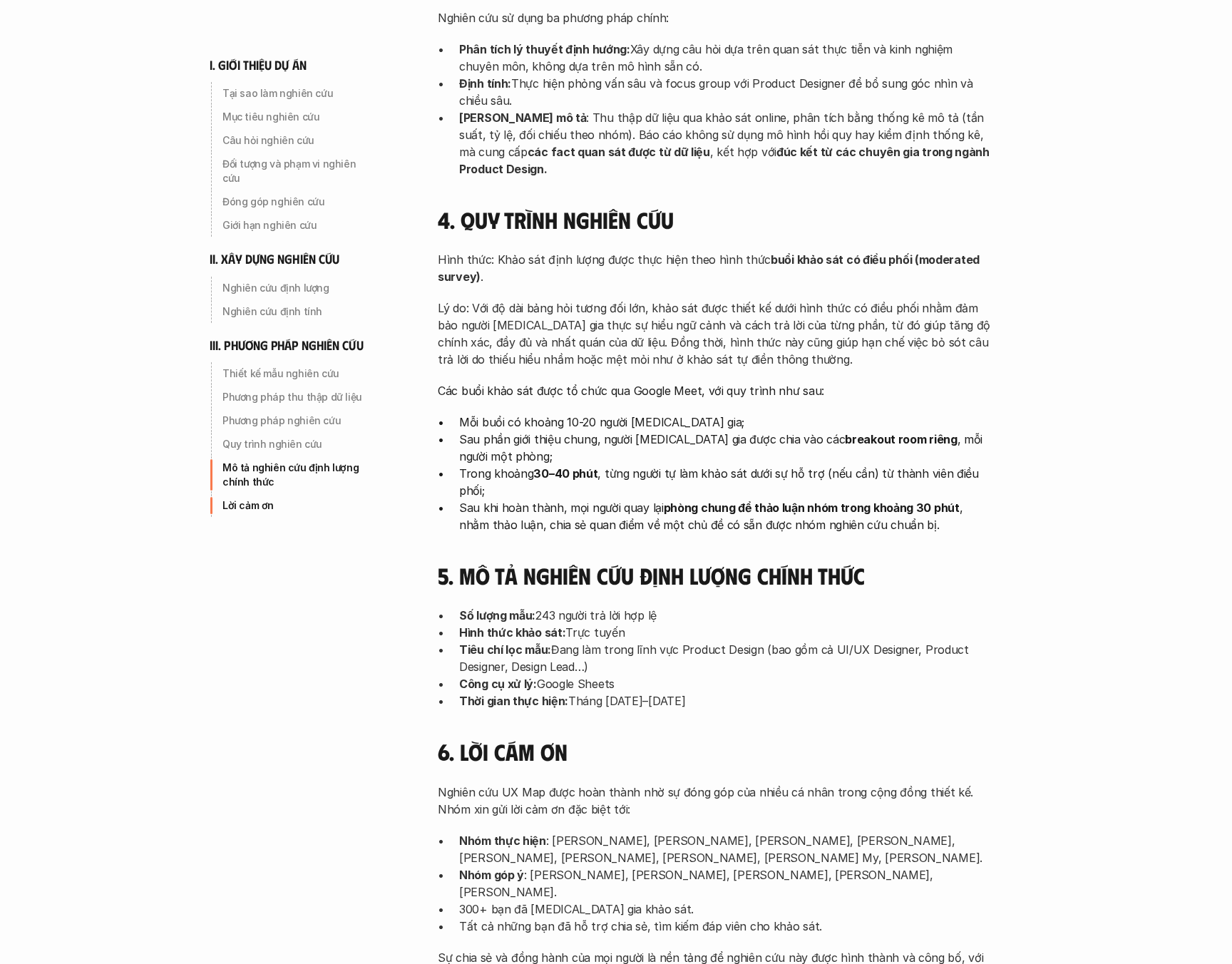
scroll to position [4048, 0]
click at [566, 917] on p "Tất cả những bạn đã hỗ trợ chia sẻ, tìm kiếm đáp viên cho khảo sát." at bounding box center [726, 926] width 535 height 17
click at [578, 917] on p "Tất cả những bạn đã hỗ trợ chia sẻ, tìm kiếm đáp viên cho khảo sát." at bounding box center [726, 926] width 535 height 17
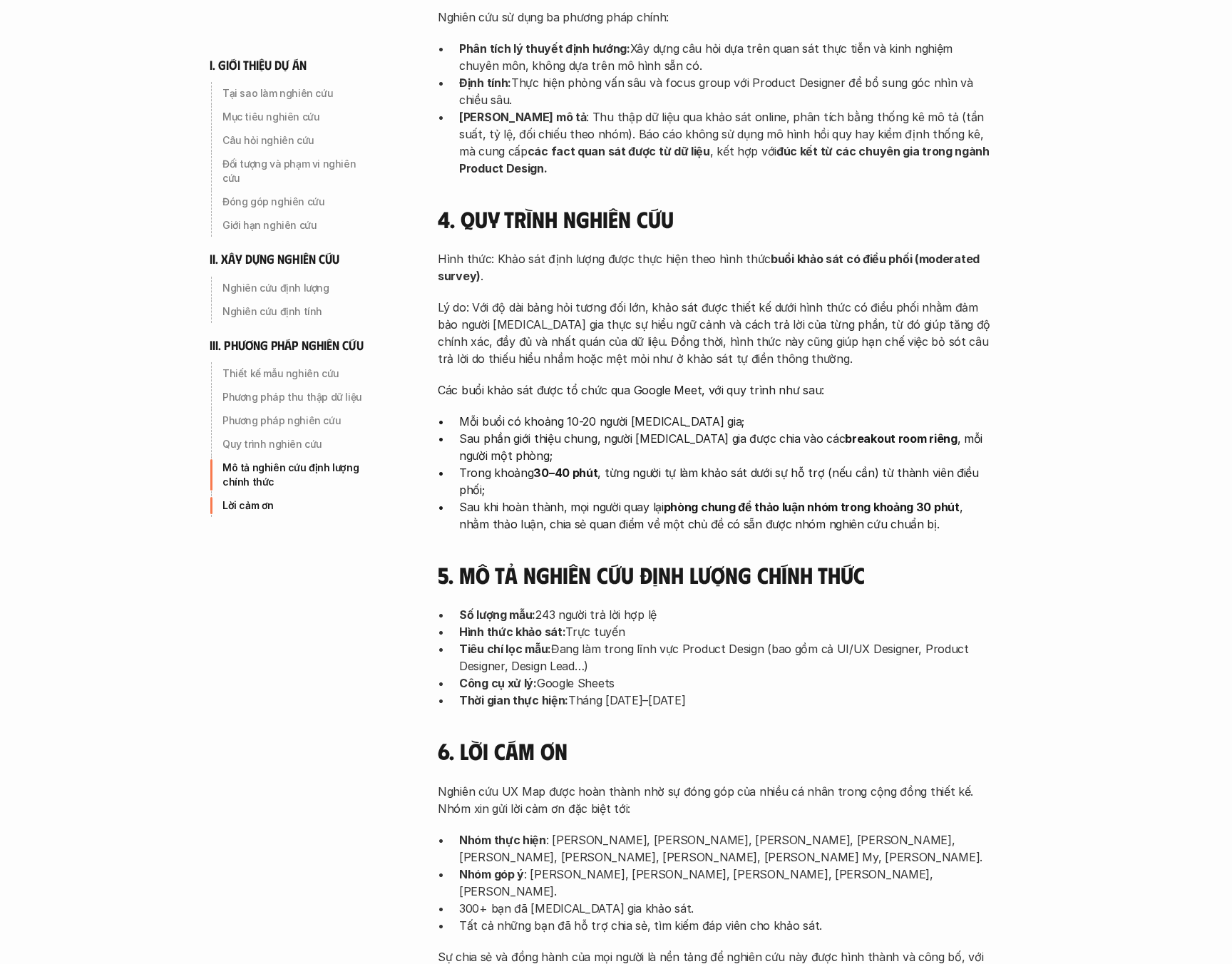
click at [628, 832] on p "Nhóm thực hiện : Nguyễn Vương Chung, Đào Tiến Sơn, Trần Nhật Duy, Trần Ngọc Ánh…" at bounding box center [726, 849] width 535 height 34
click at [643, 832] on p "Nhóm thực hiện : Nguyễn Vương Chung, Đào Tiến Sơn, Trần Nhật Duy, Trần Ngọc Ánh…" at bounding box center [726, 849] width 535 height 34
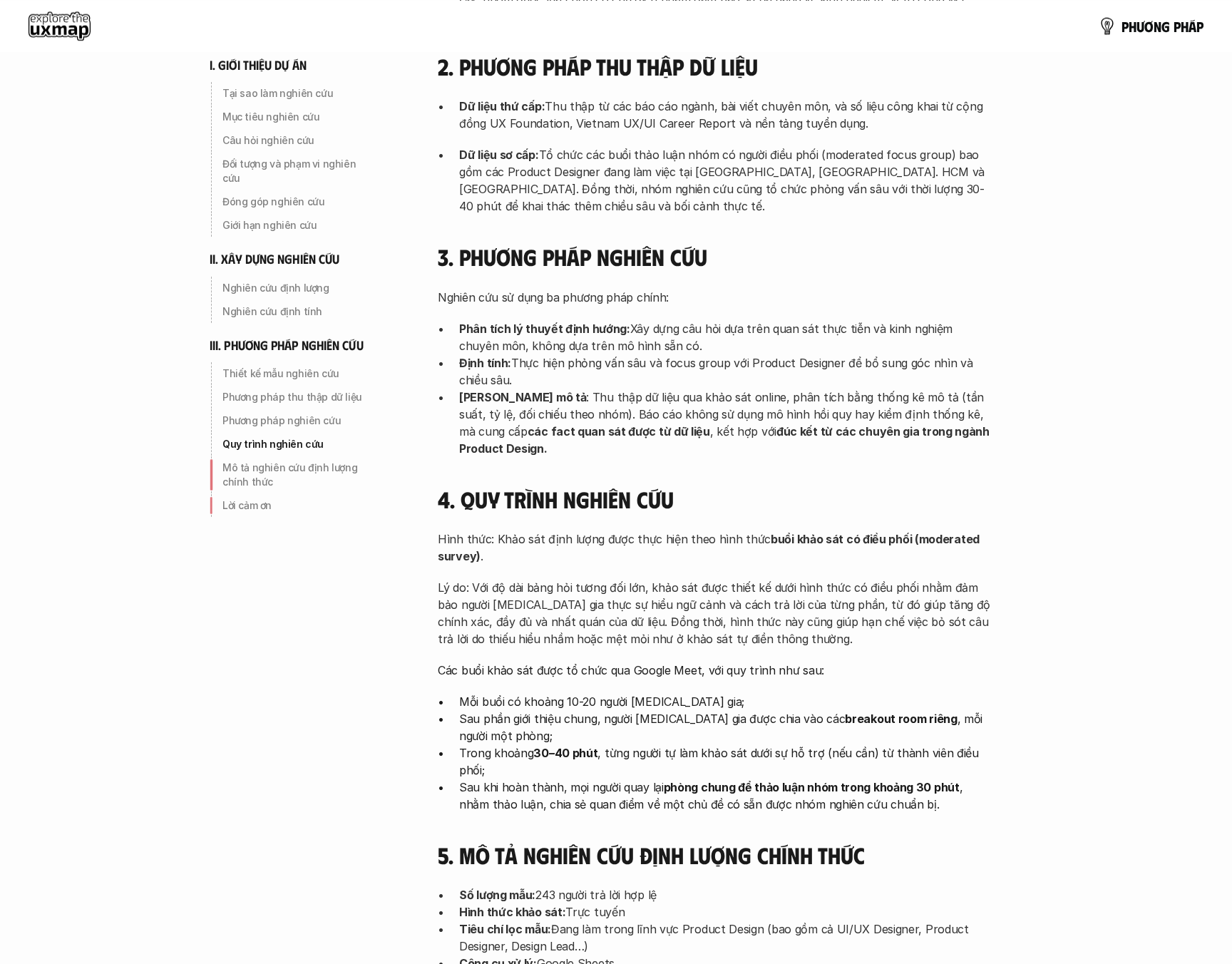
scroll to position [3764, 0]
